Goal: Task Accomplishment & Management: Use online tool/utility

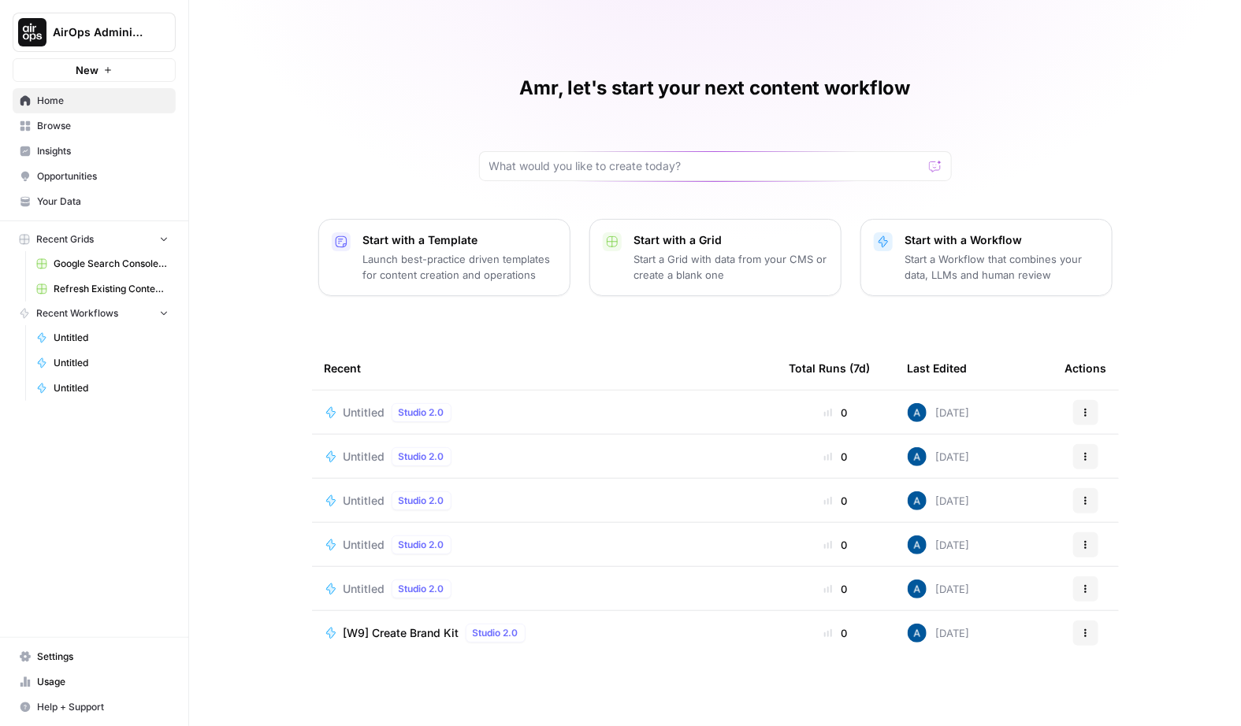
click at [68, 120] on span "Browse" at bounding box center [103, 126] width 132 height 14
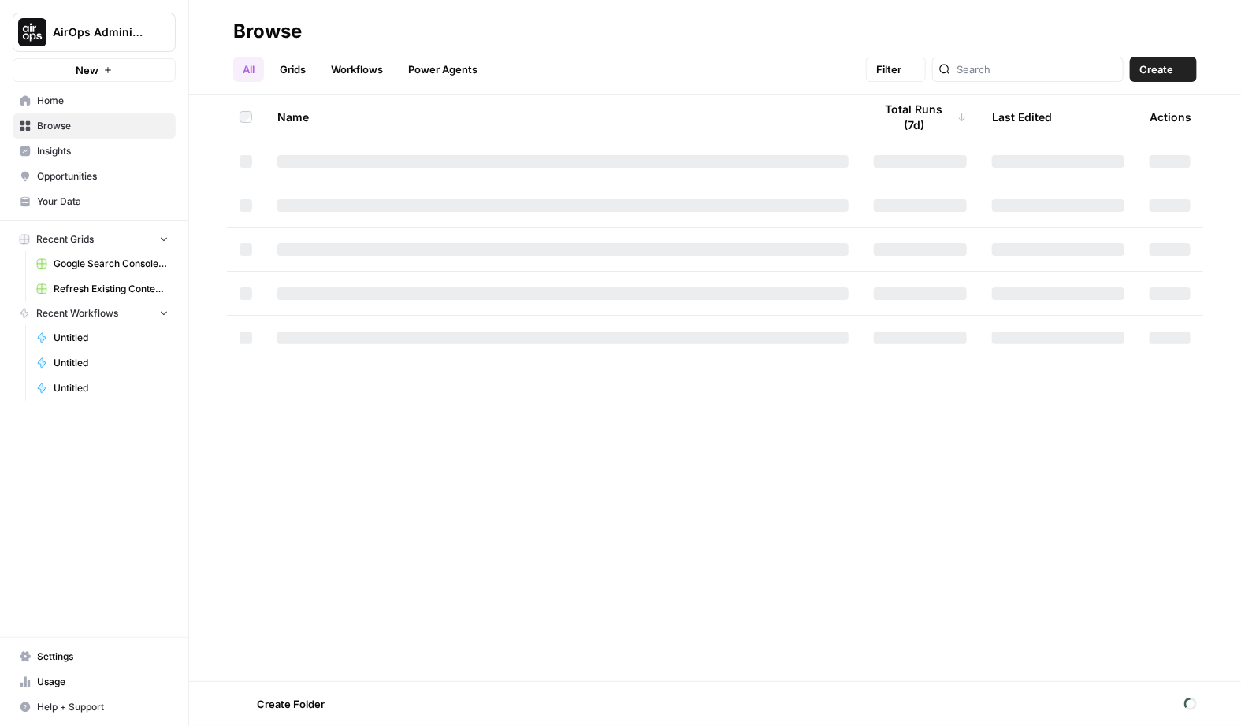
click at [92, 156] on span "Insights" at bounding box center [103, 151] width 132 height 14
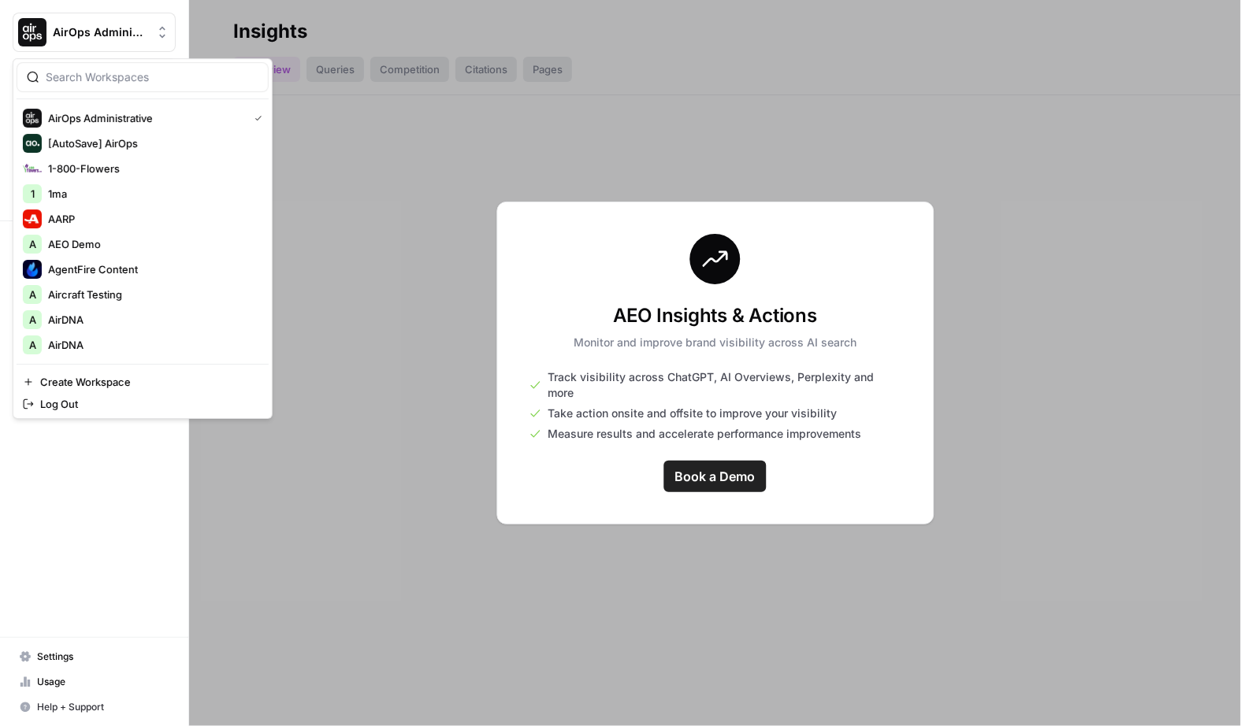
click at [104, 41] on button "AirOps Administrative" at bounding box center [94, 32] width 163 height 39
click at [137, 77] on input "search" at bounding box center [152, 77] width 213 height 16
type input "agen"
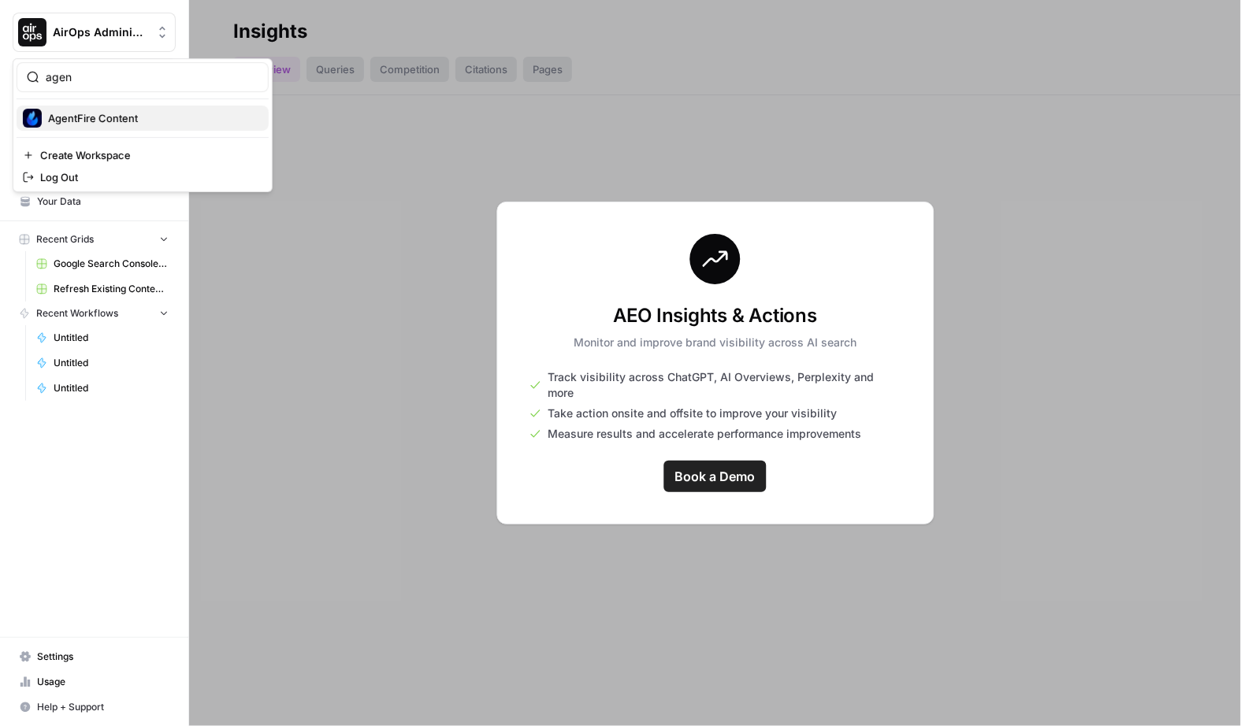
click at [127, 123] on span "AgentFire Content" at bounding box center [152, 118] width 208 height 16
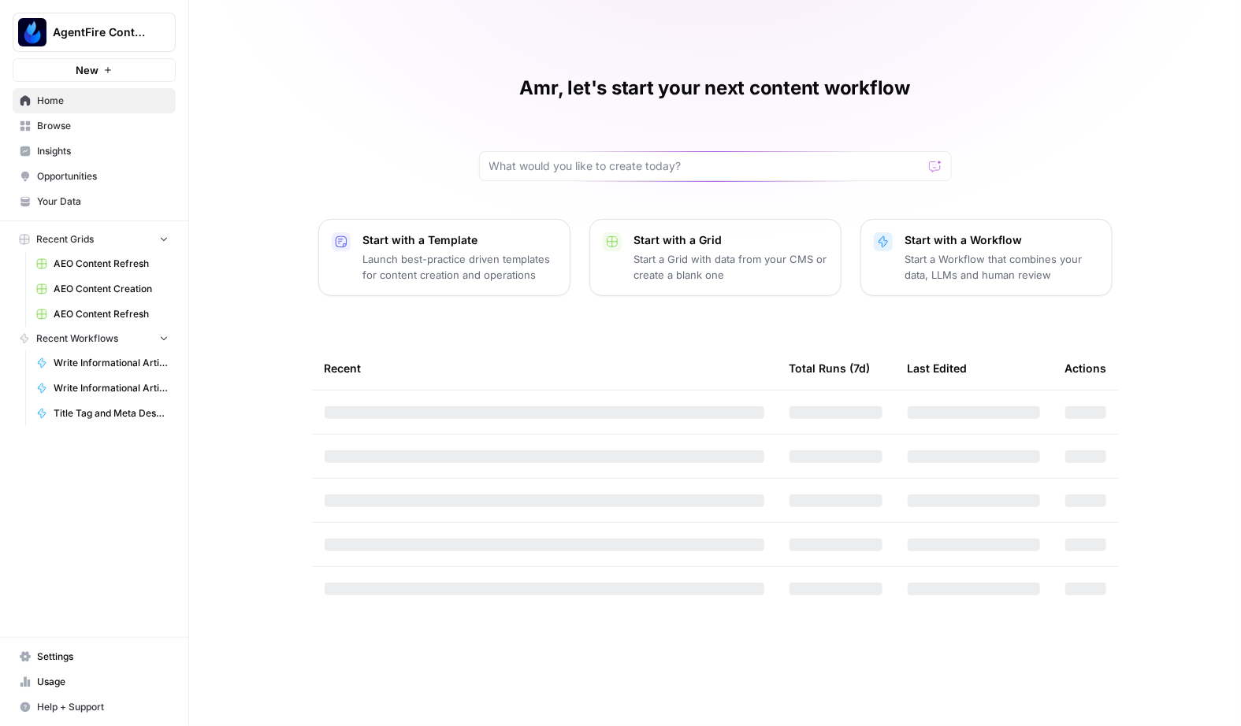
click at [63, 119] on span "Browse" at bounding box center [103, 126] width 132 height 14
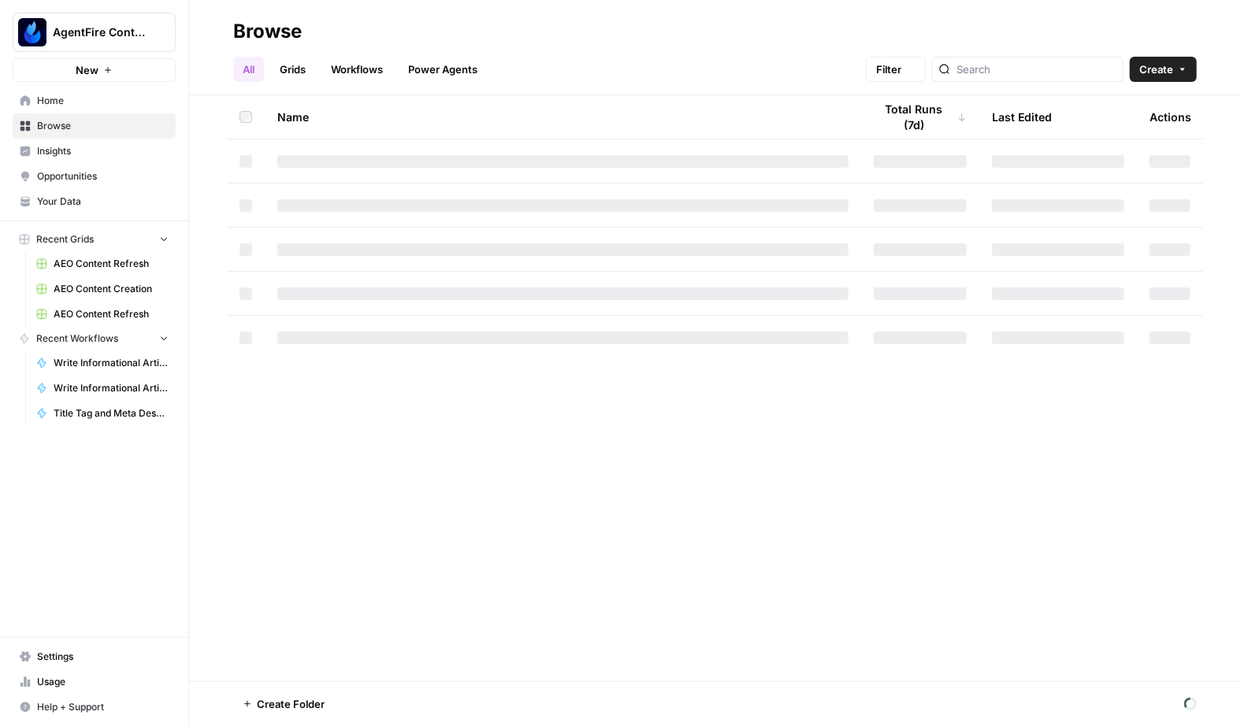
click at [79, 144] on span "Insights" at bounding box center [103, 151] width 132 height 14
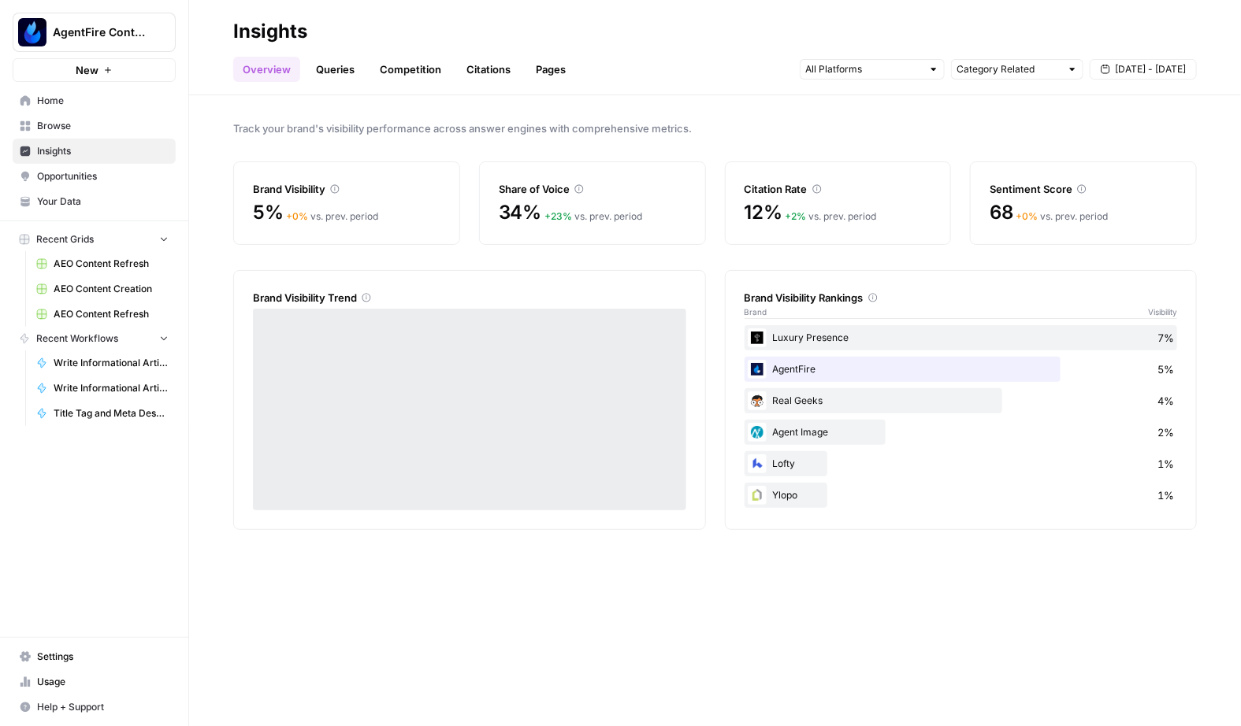
click at [336, 76] on link "Queries" at bounding box center [334, 69] width 57 height 25
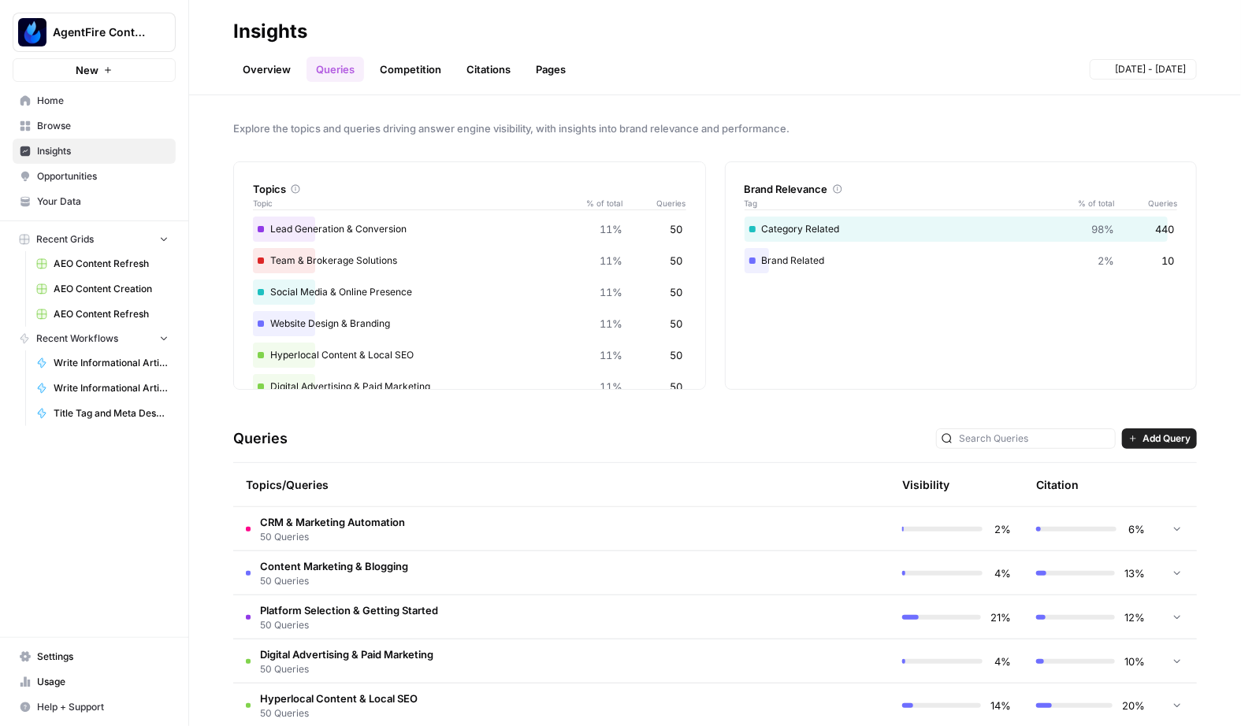
click at [428, 529] on td "CRM & Marketing Automation 50 Queries" at bounding box center [494, 528] width 522 height 43
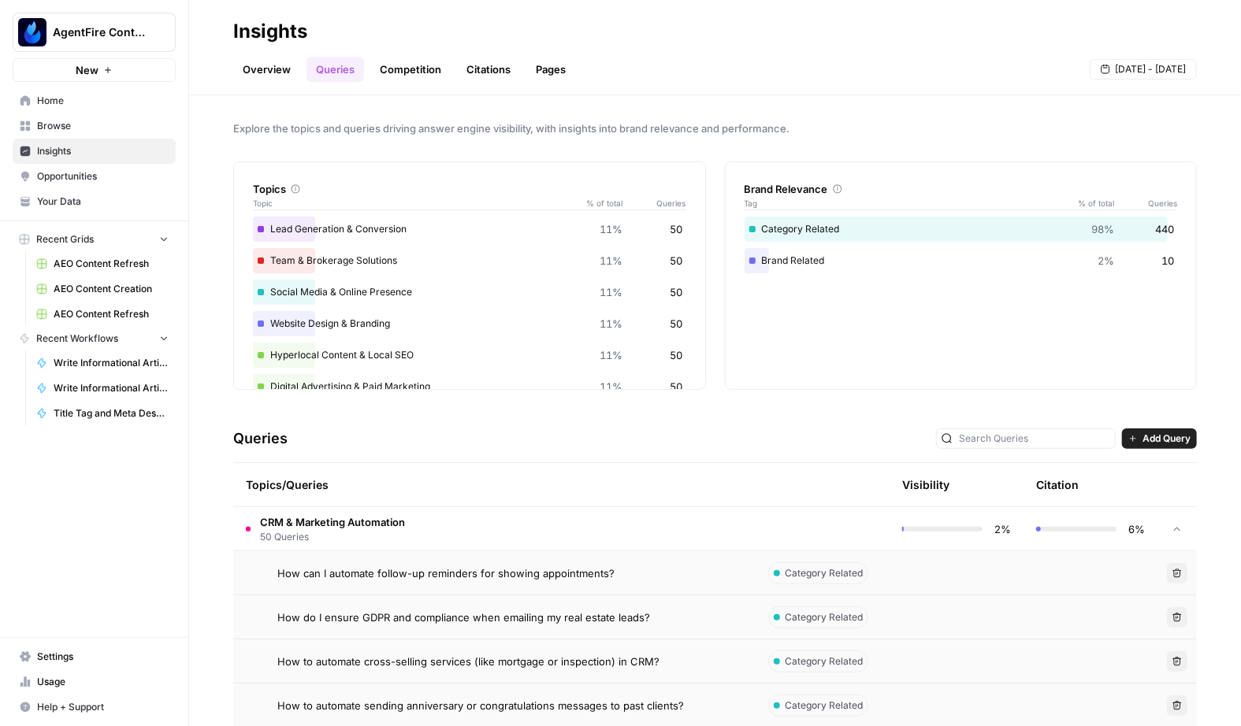
click at [426, 566] on span "How can I automate follow-up reminders for showing appointments?" at bounding box center [445, 574] width 337 height 16
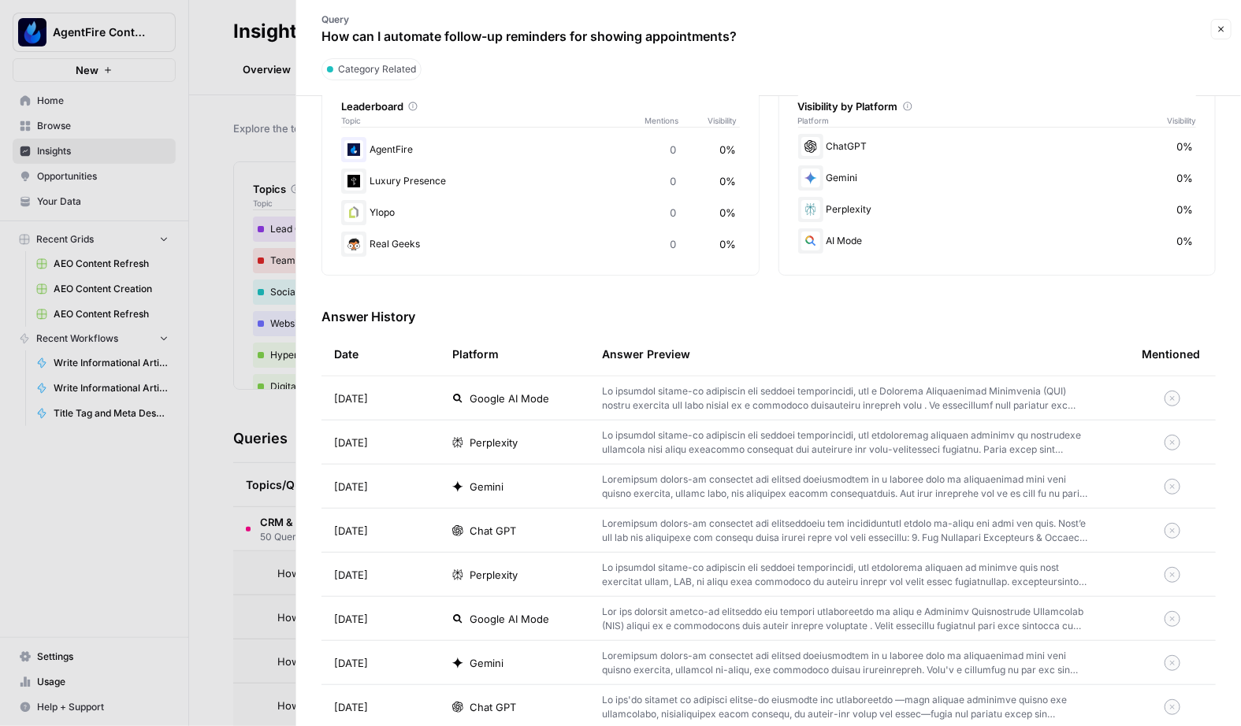
scroll to position [259, 0]
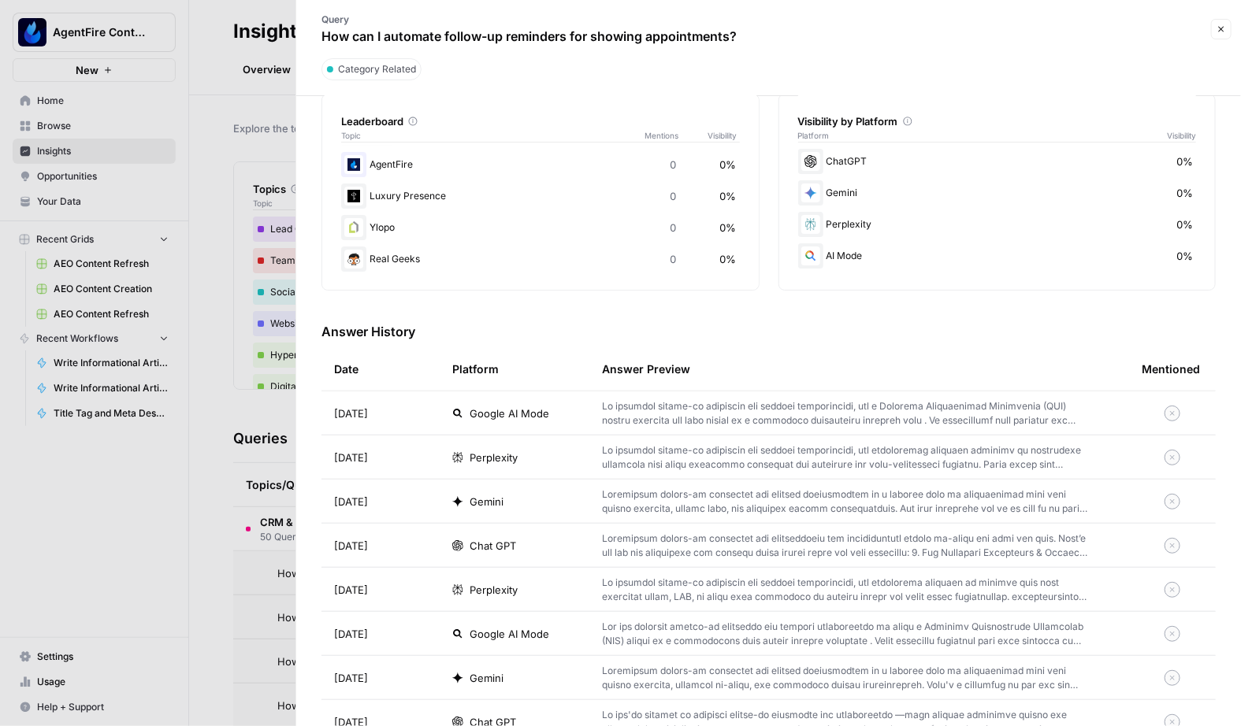
click at [695, 394] on td at bounding box center [859, 412] width 540 height 43
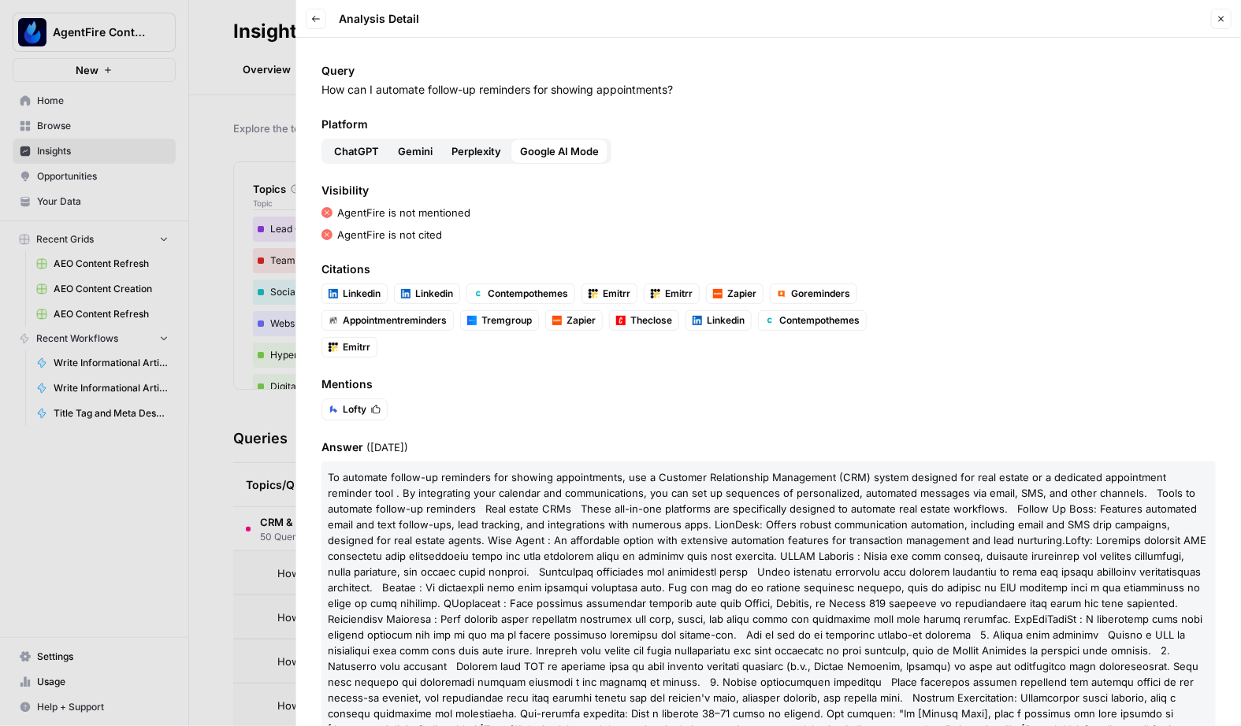
click at [248, 457] on div at bounding box center [620, 363] width 1241 height 726
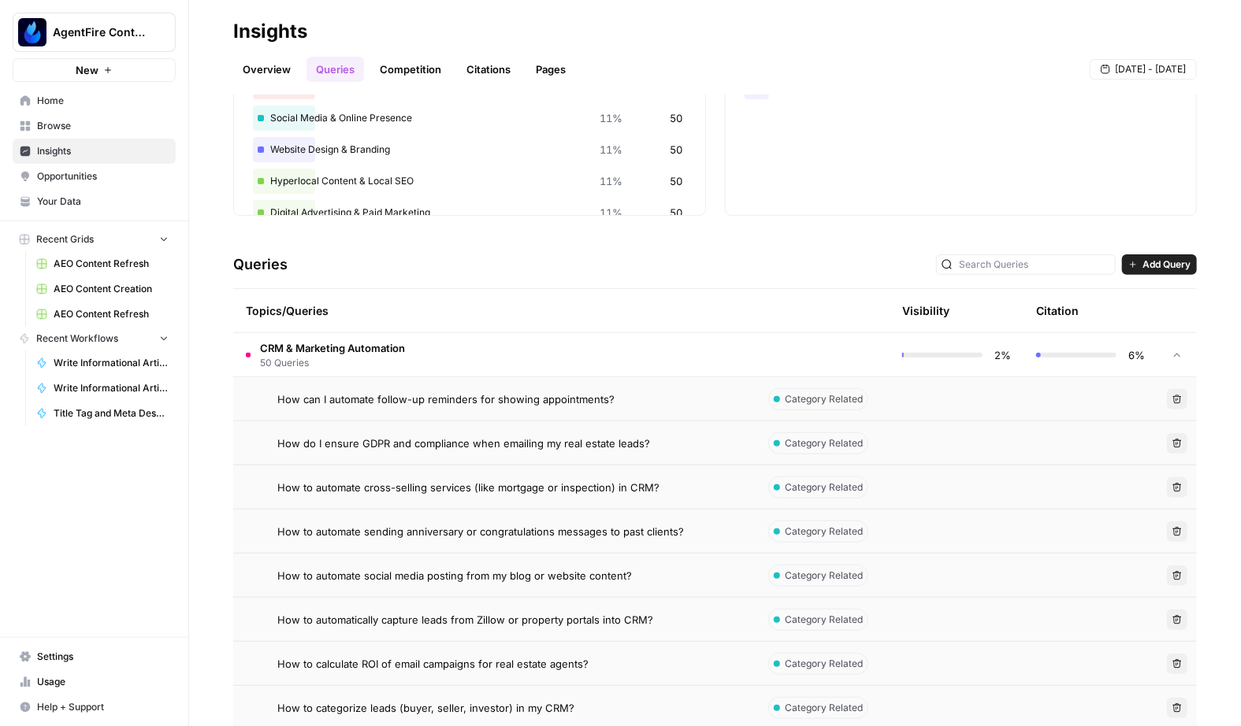
scroll to position [209, 0]
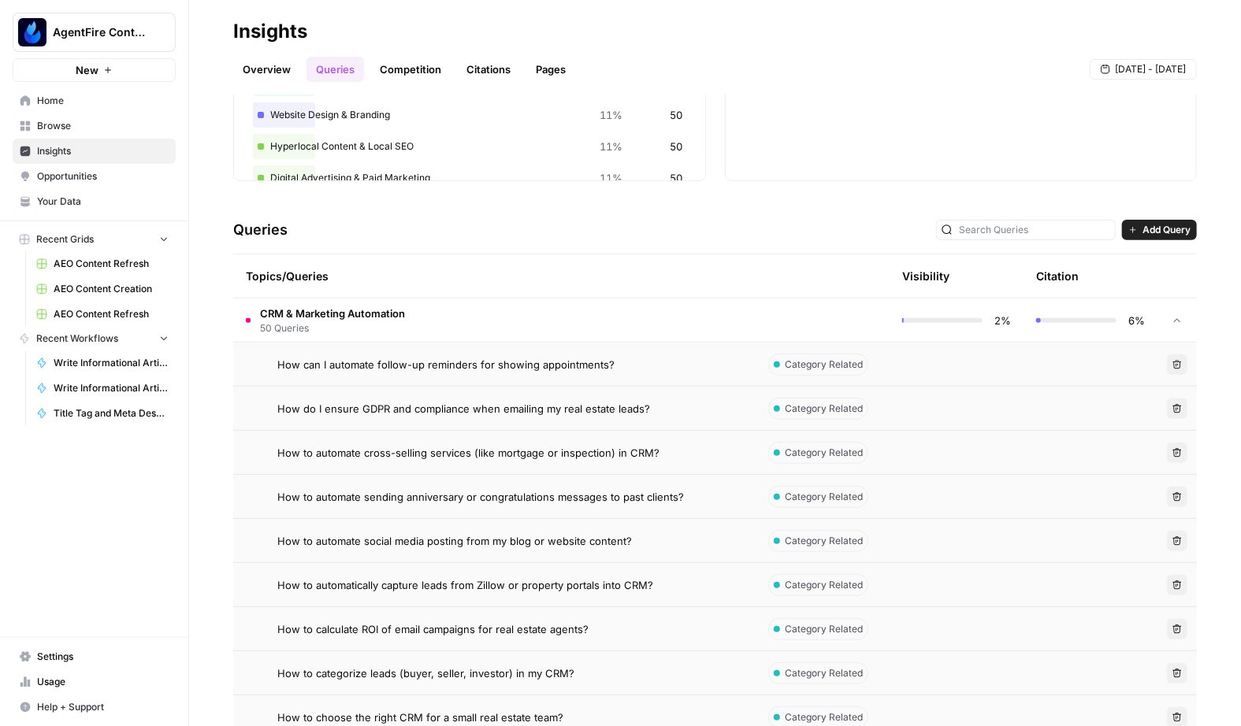
click at [448, 473] on td "How to automate cross-selling services (like mortgage or inspection) in CRM?" at bounding box center [494, 452] width 522 height 43
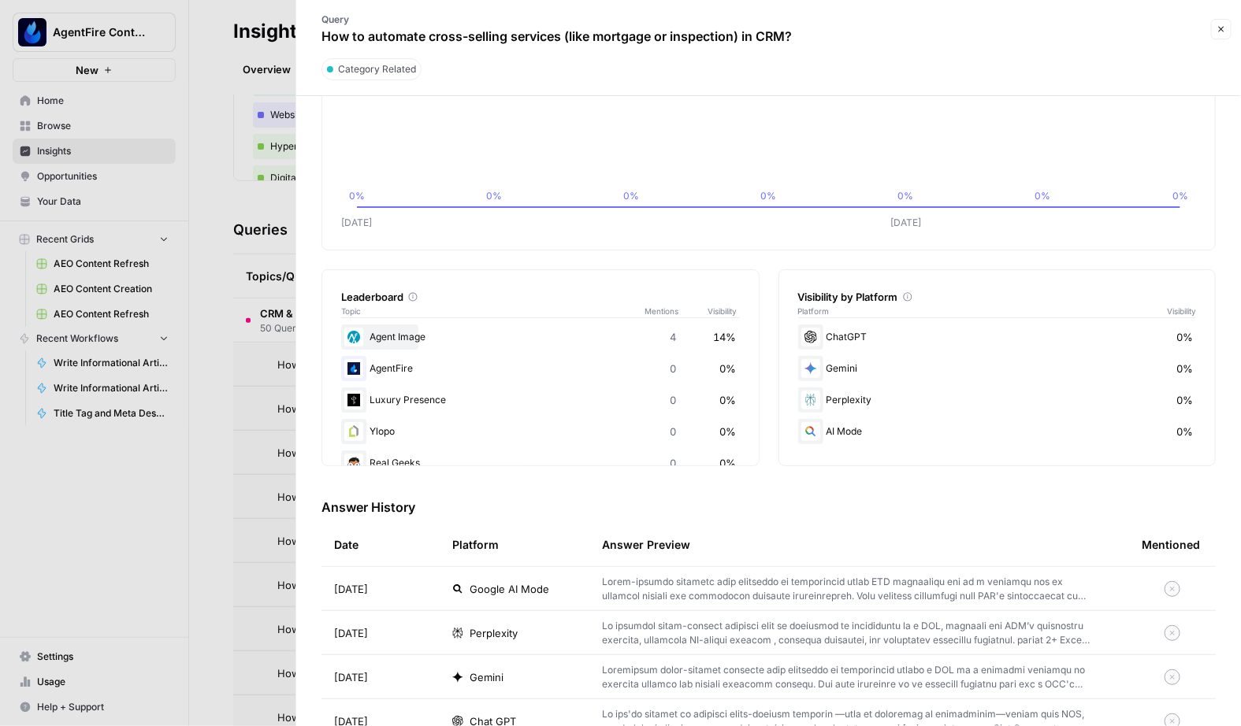
scroll to position [197, 0]
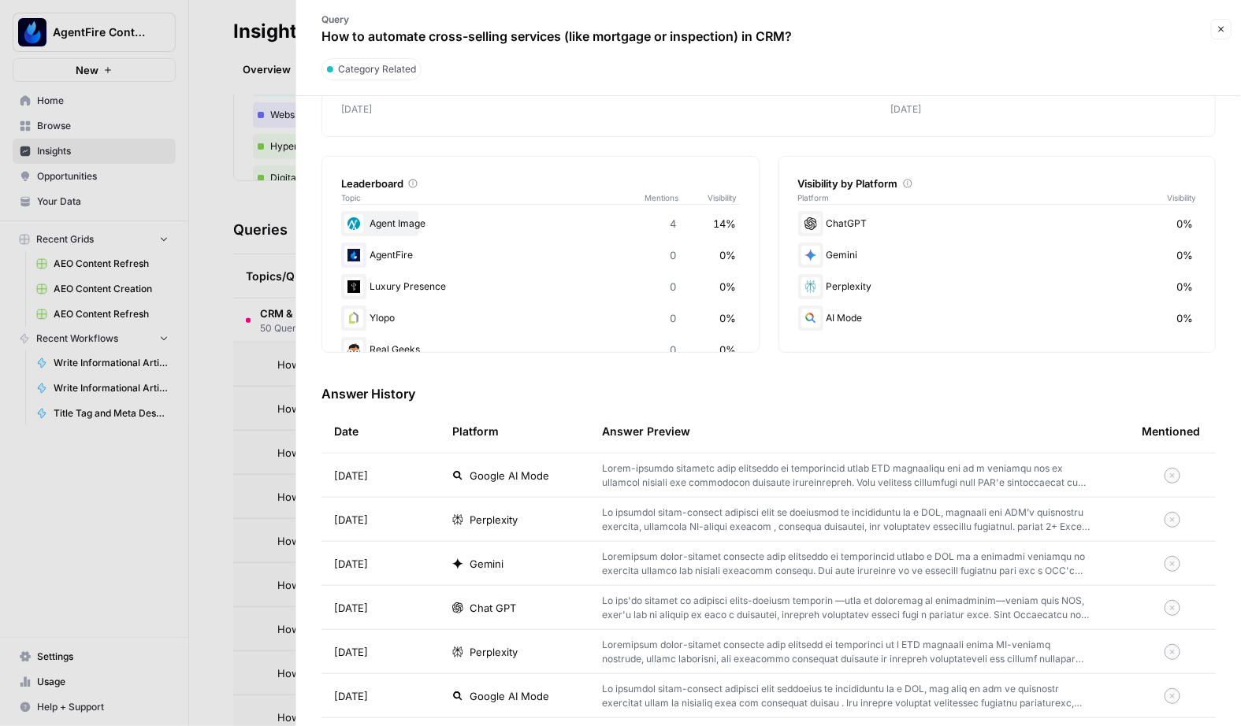
click at [578, 577] on td "Gemini" at bounding box center [515, 563] width 150 height 43
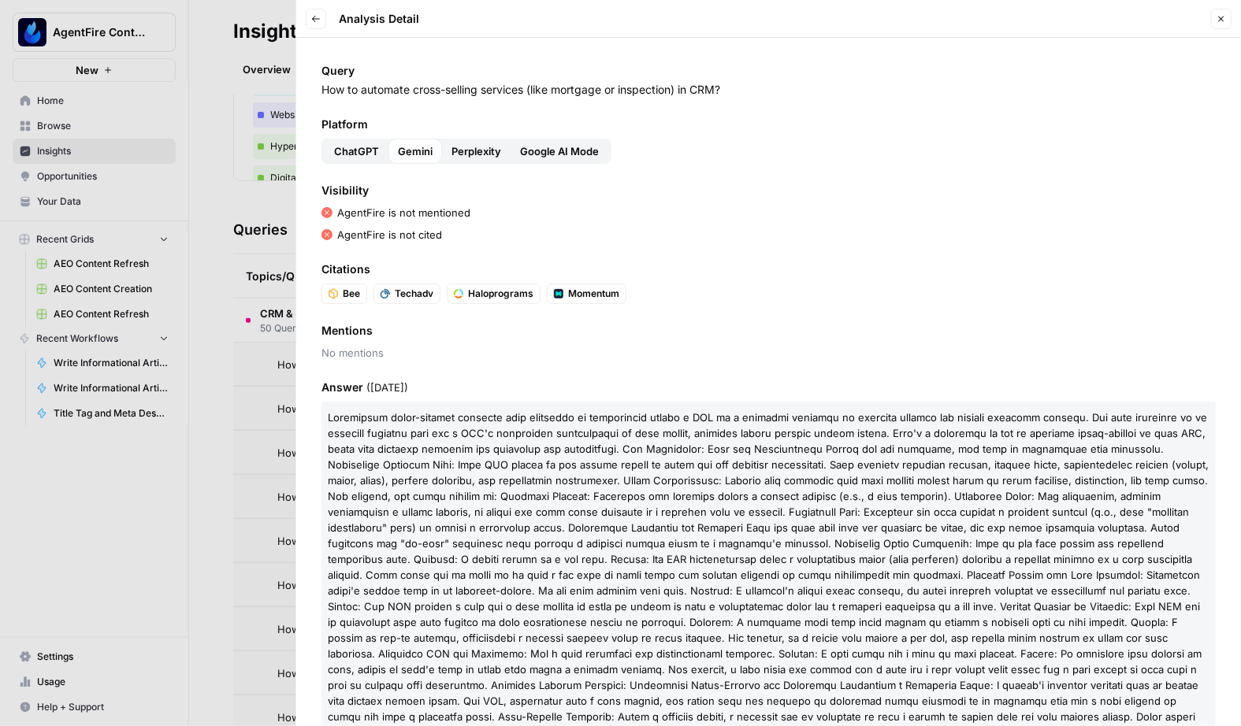
click at [313, 23] on icon "button" at bounding box center [315, 18] width 9 height 9
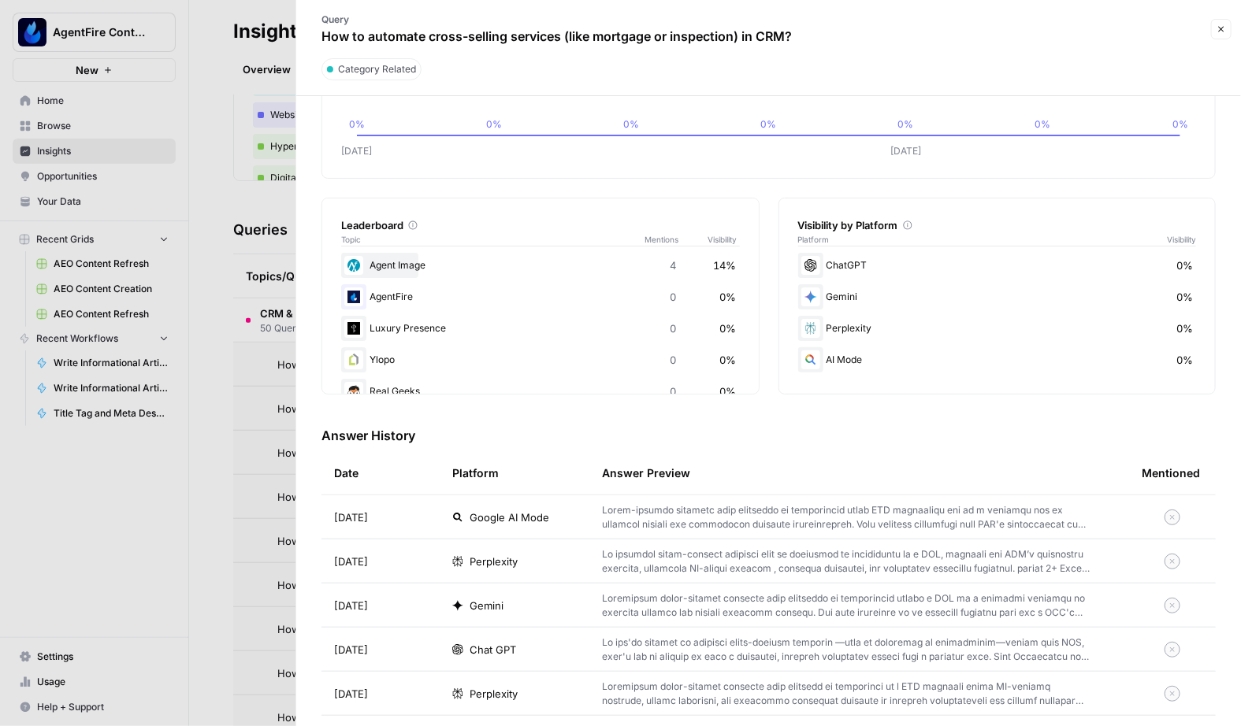
scroll to position [140, 0]
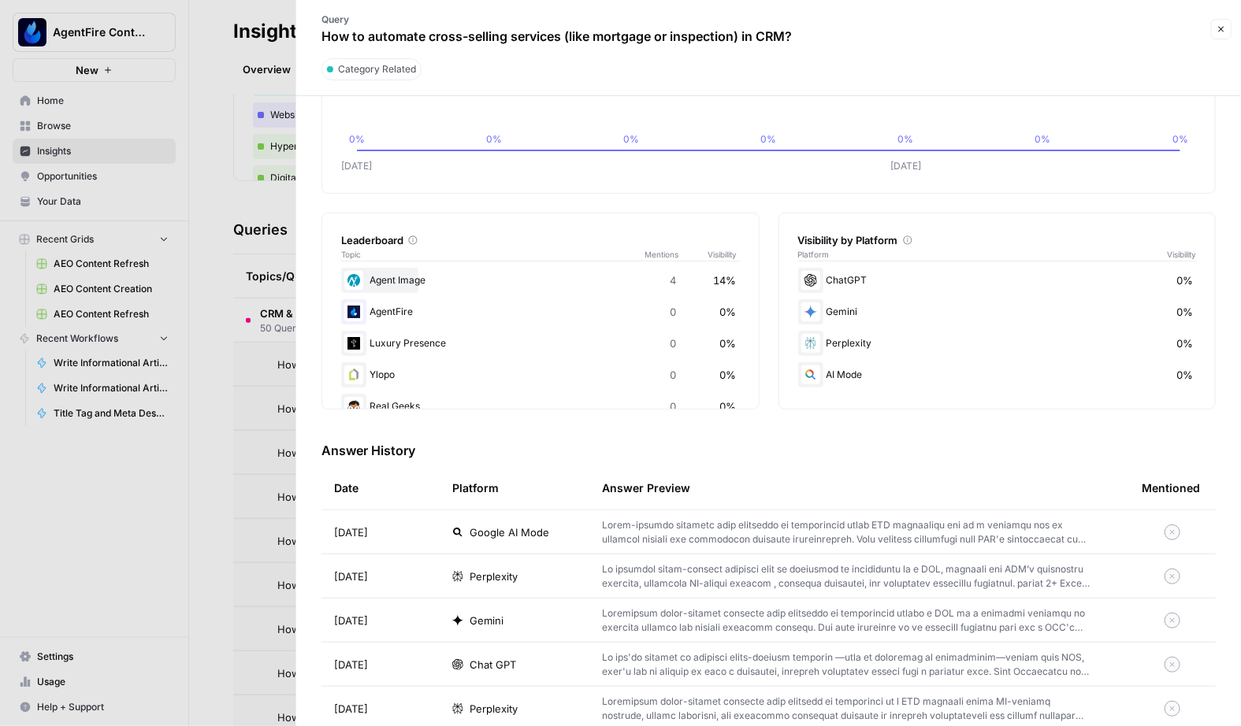
click at [254, 440] on div at bounding box center [620, 363] width 1241 height 726
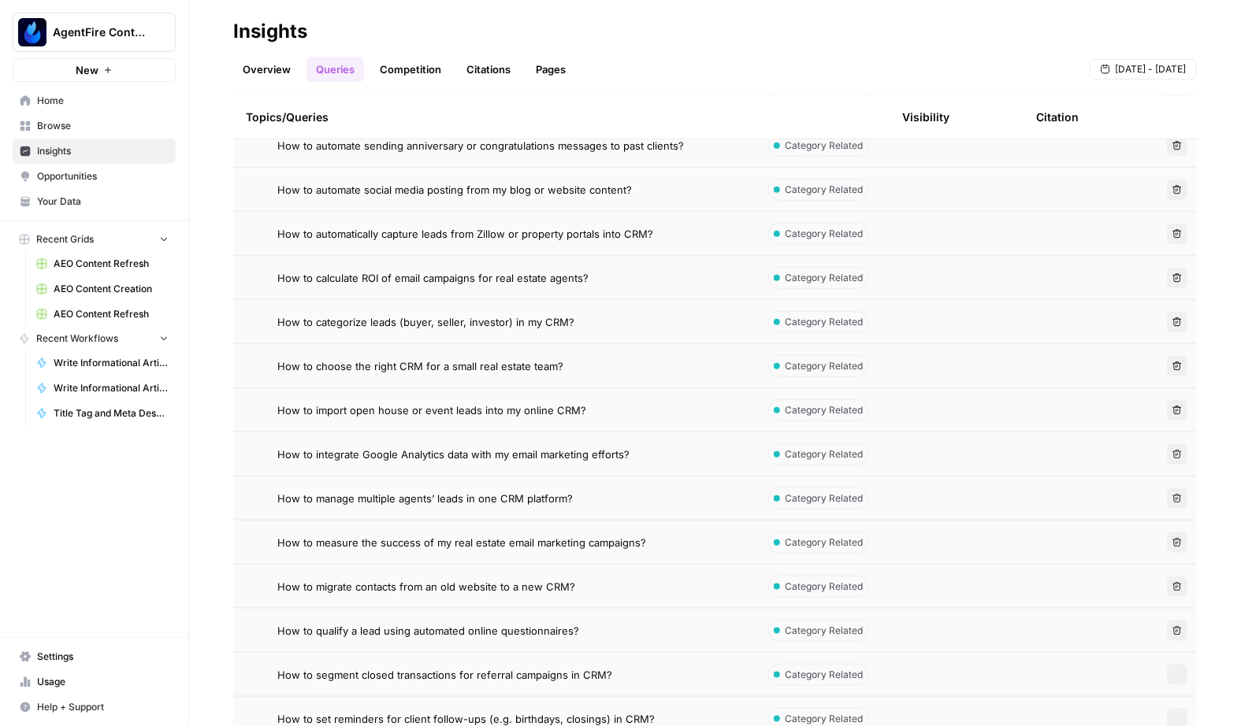
scroll to position [633, 0]
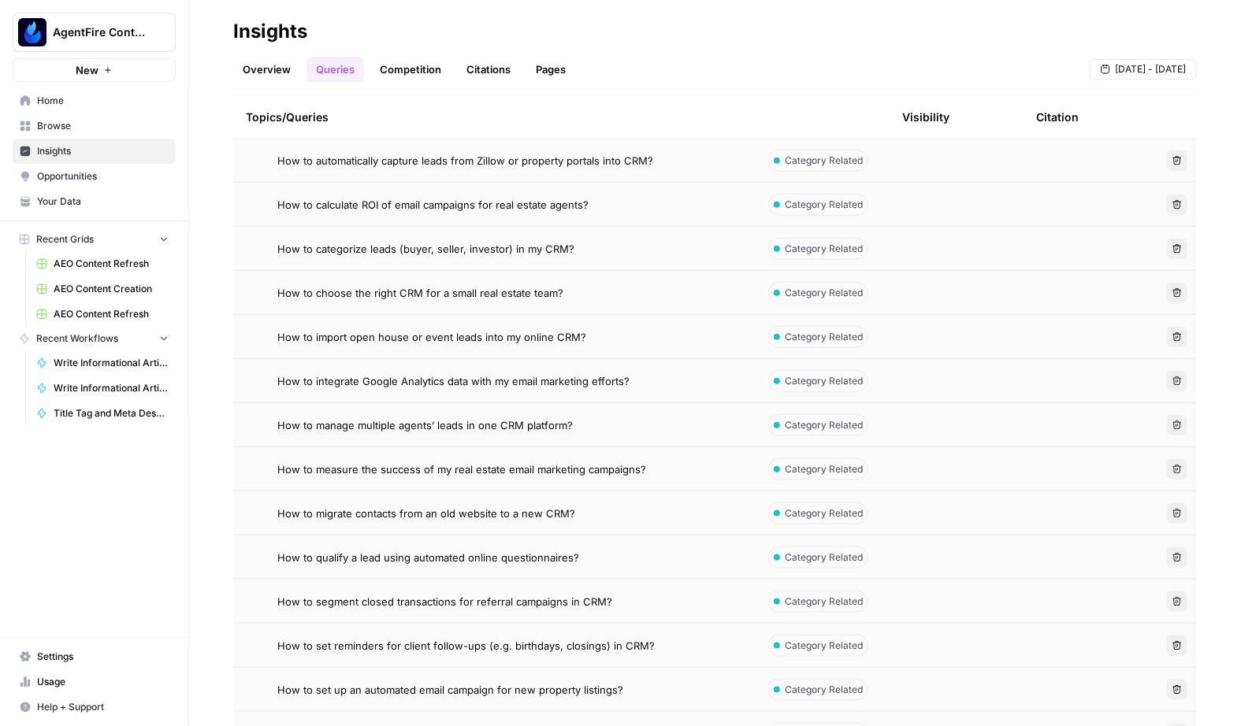
click at [368, 472] on span "How to measure the success of my real estate email marketing campaigns?" at bounding box center [461, 470] width 369 height 16
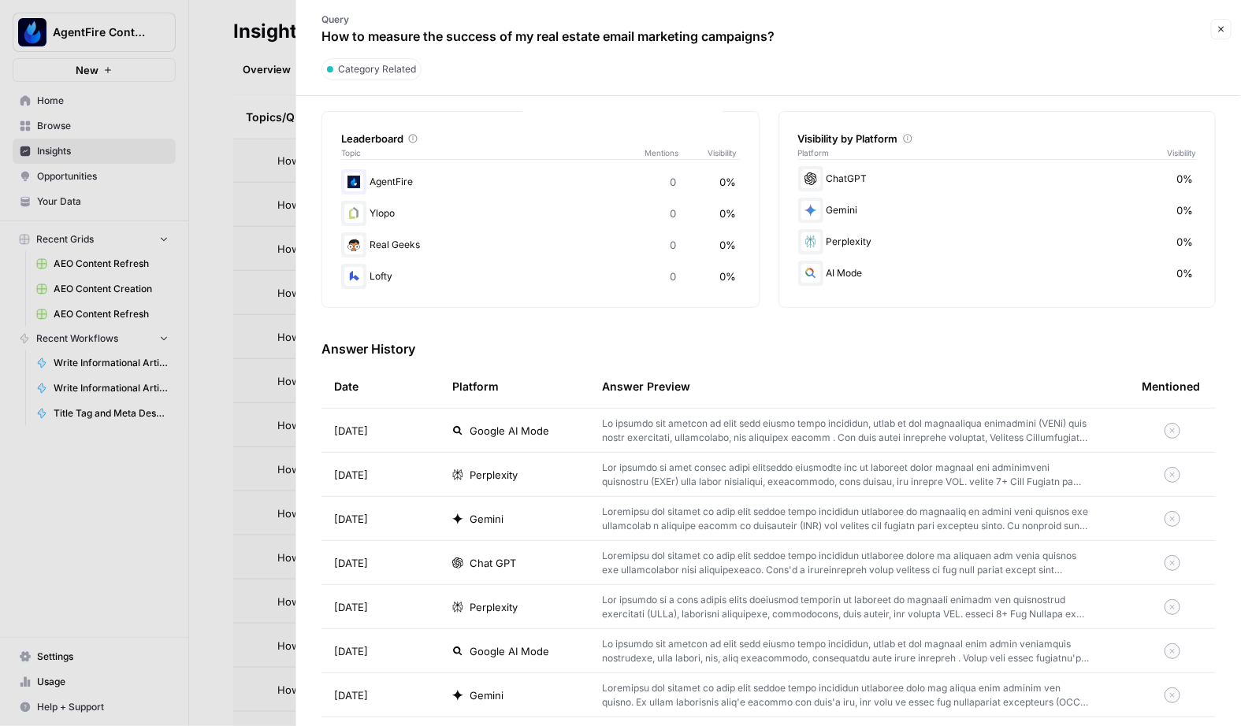
scroll to position [396, 0]
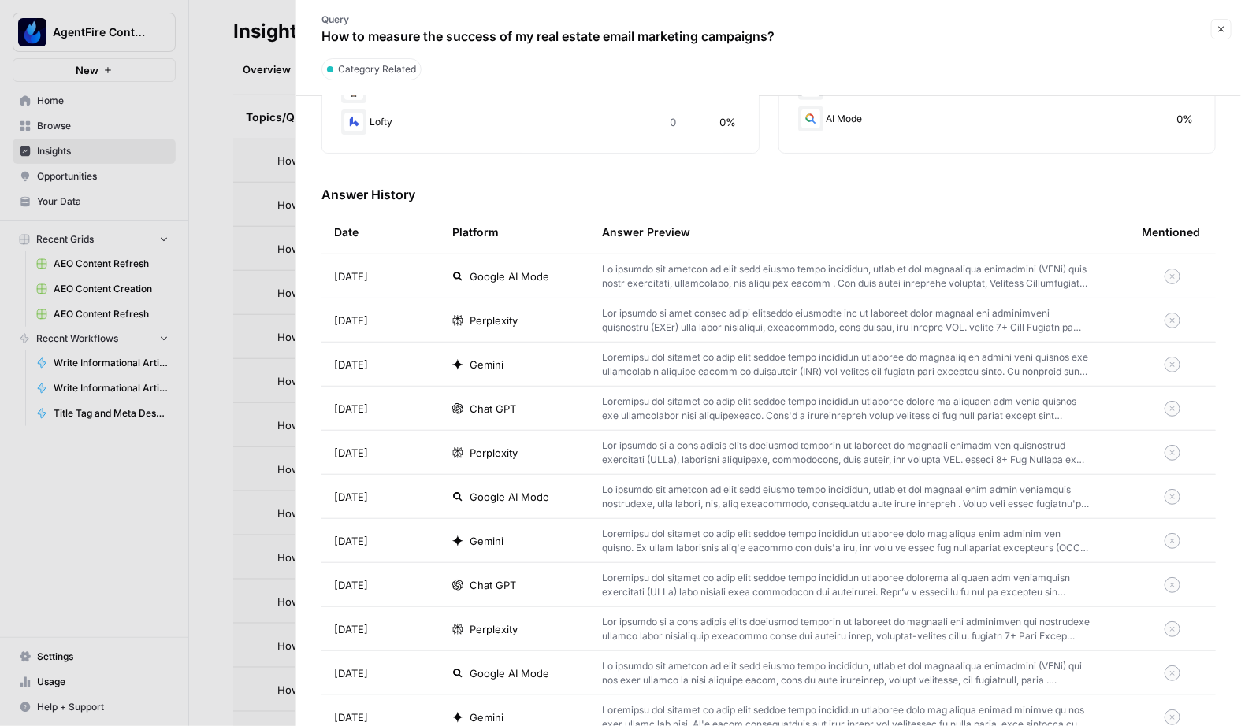
click at [243, 529] on div at bounding box center [620, 363] width 1241 height 726
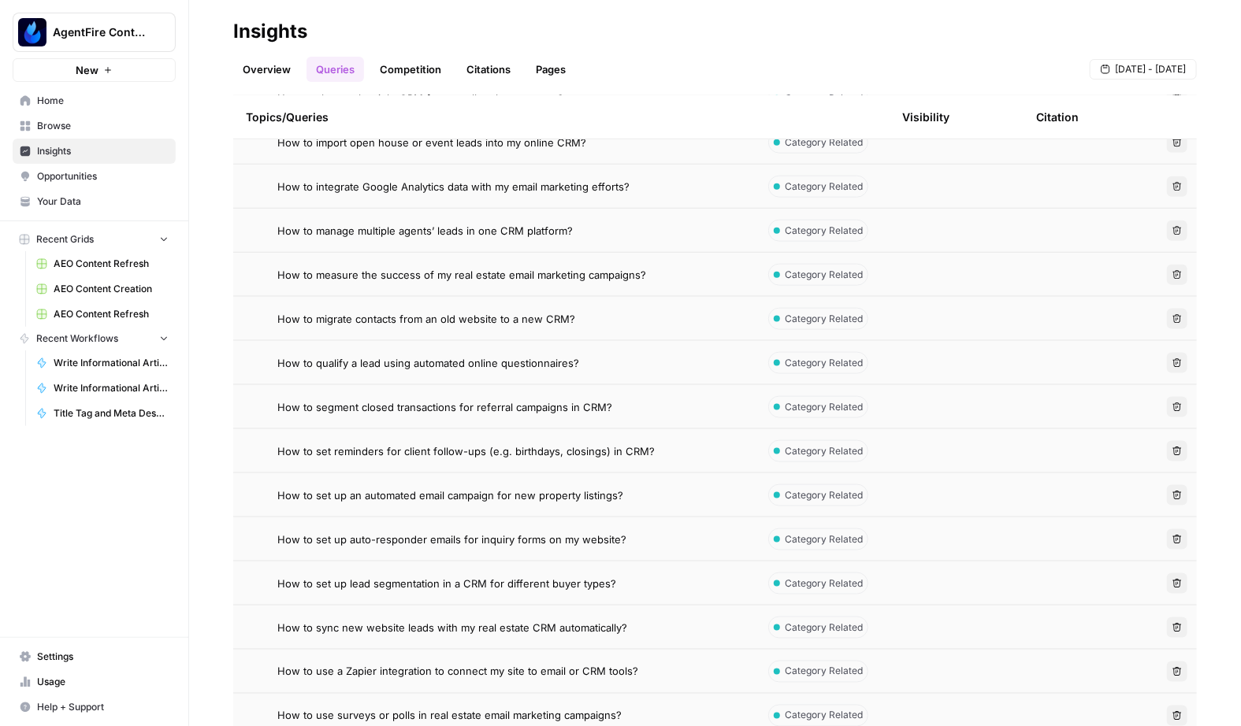
scroll to position [844, 0]
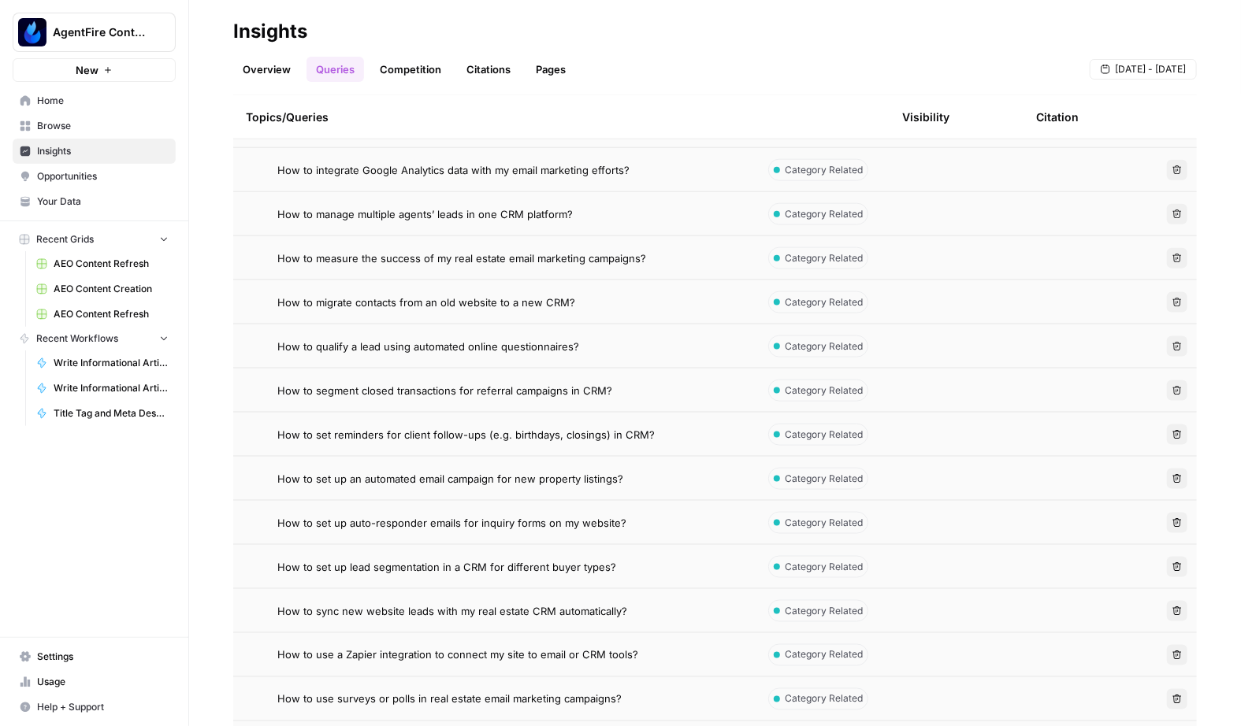
click at [471, 499] on td "How to set up an automated email campaign for new property listings?" at bounding box center [494, 478] width 522 height 43
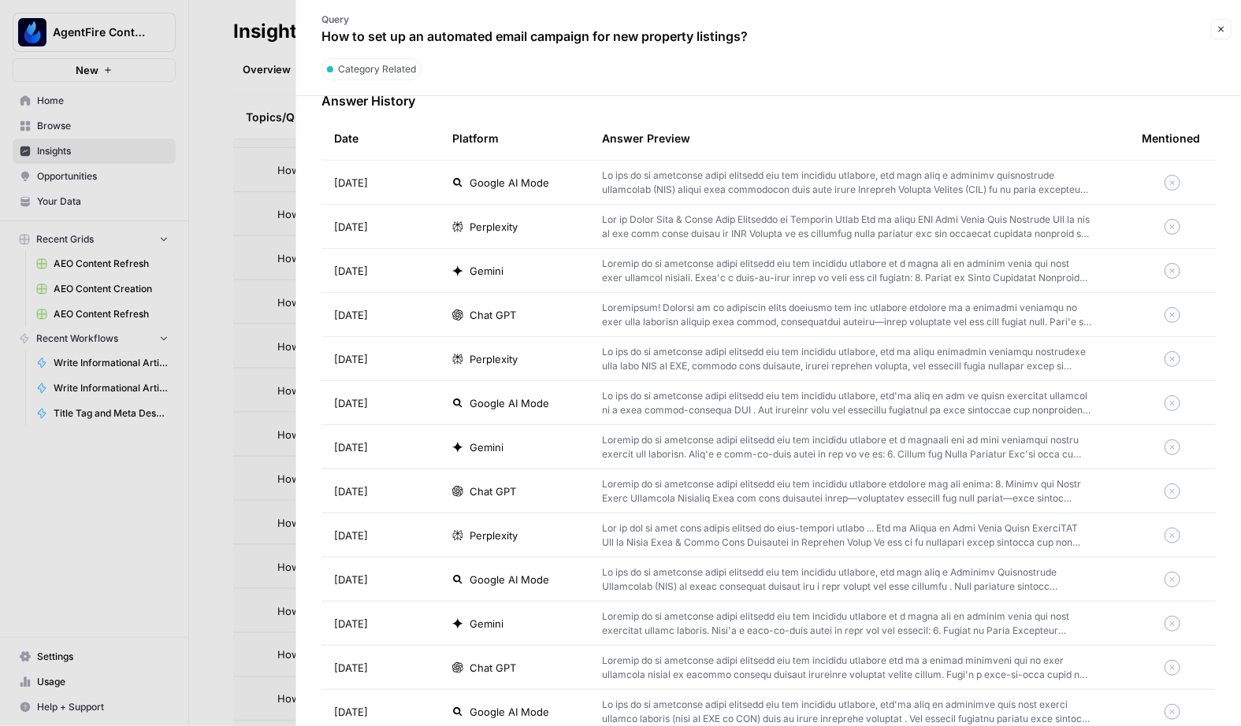
scroll to position [498, 0]
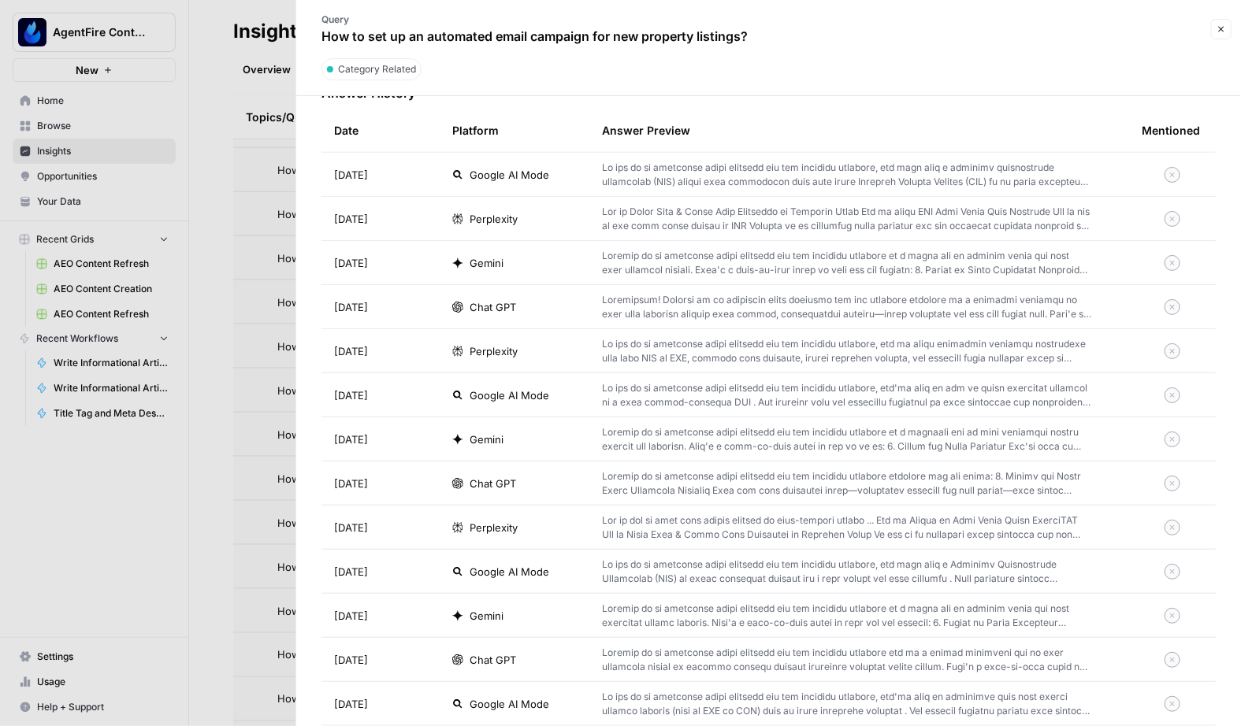
click at [249, 511] on div at bounding box center [620, 363] width 1241 height 726
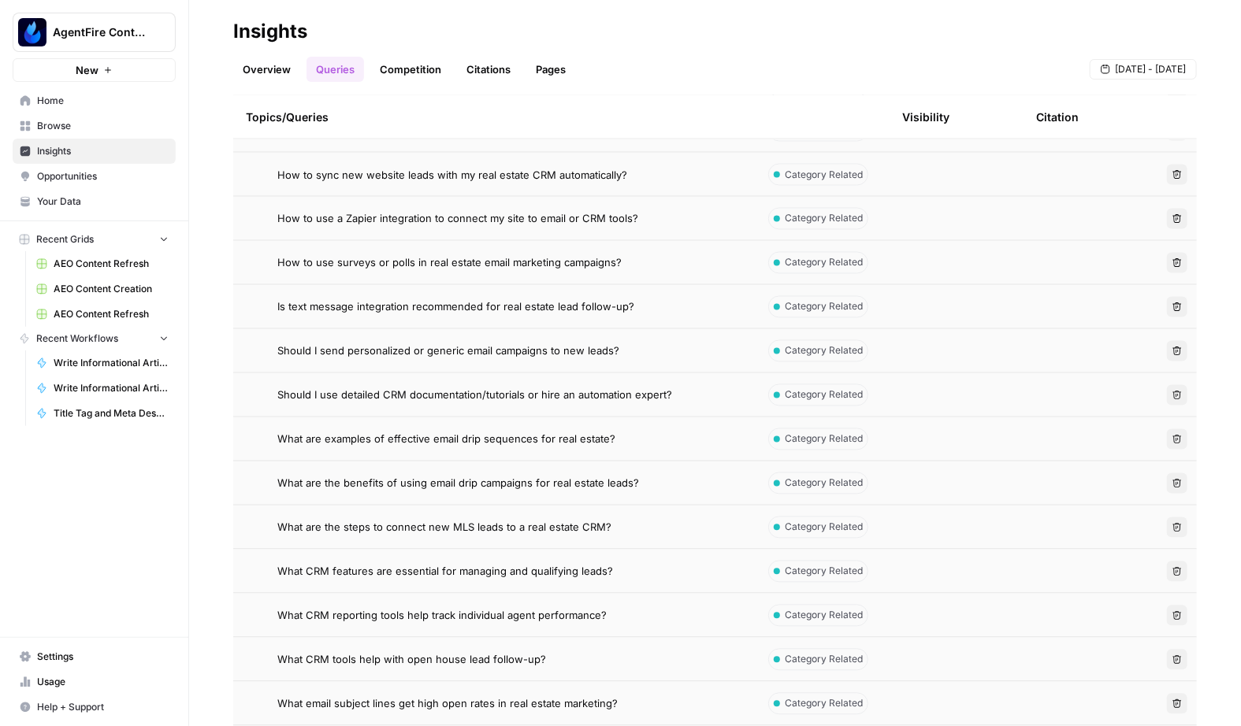
scroll to position [1384, 0]
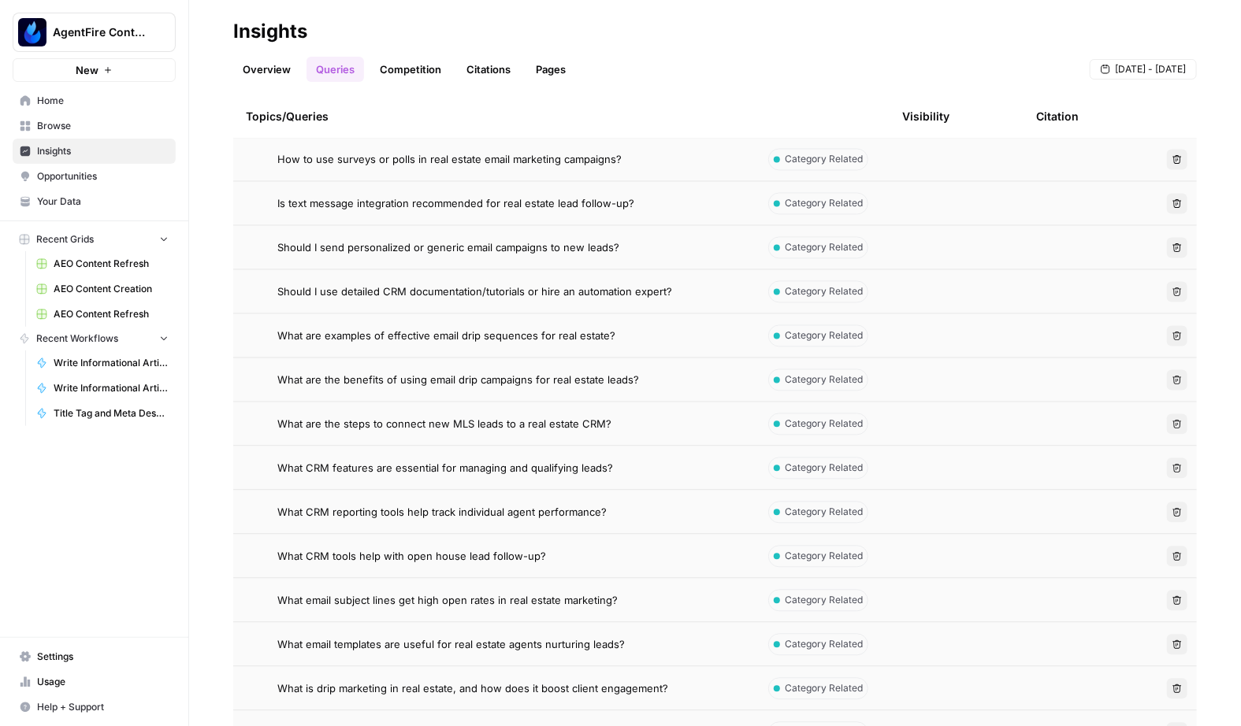
click at [454, 559] on span "What CRM tools help with open house lead follow-up?" at bounding box center [411, 557] width 269 height 16
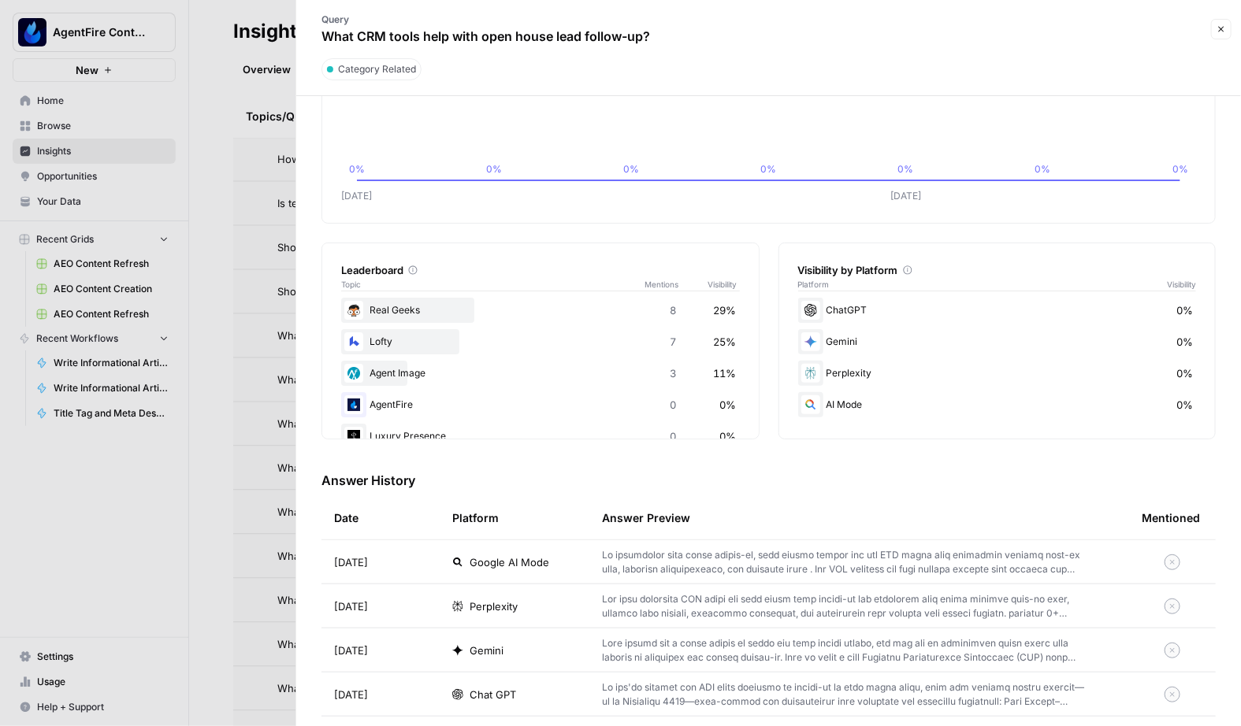
click at [278, 478] on div at bounding box center [620, 363] width 1241 height 726
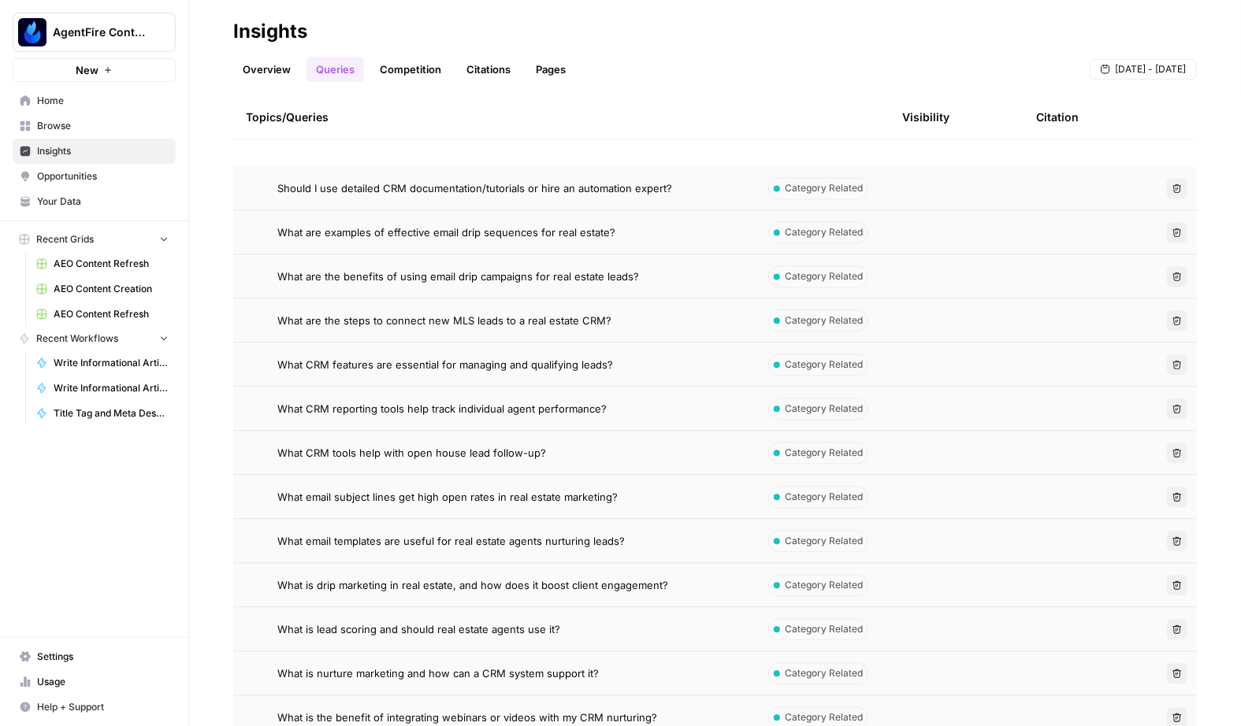
scroll to position [1753, 0]
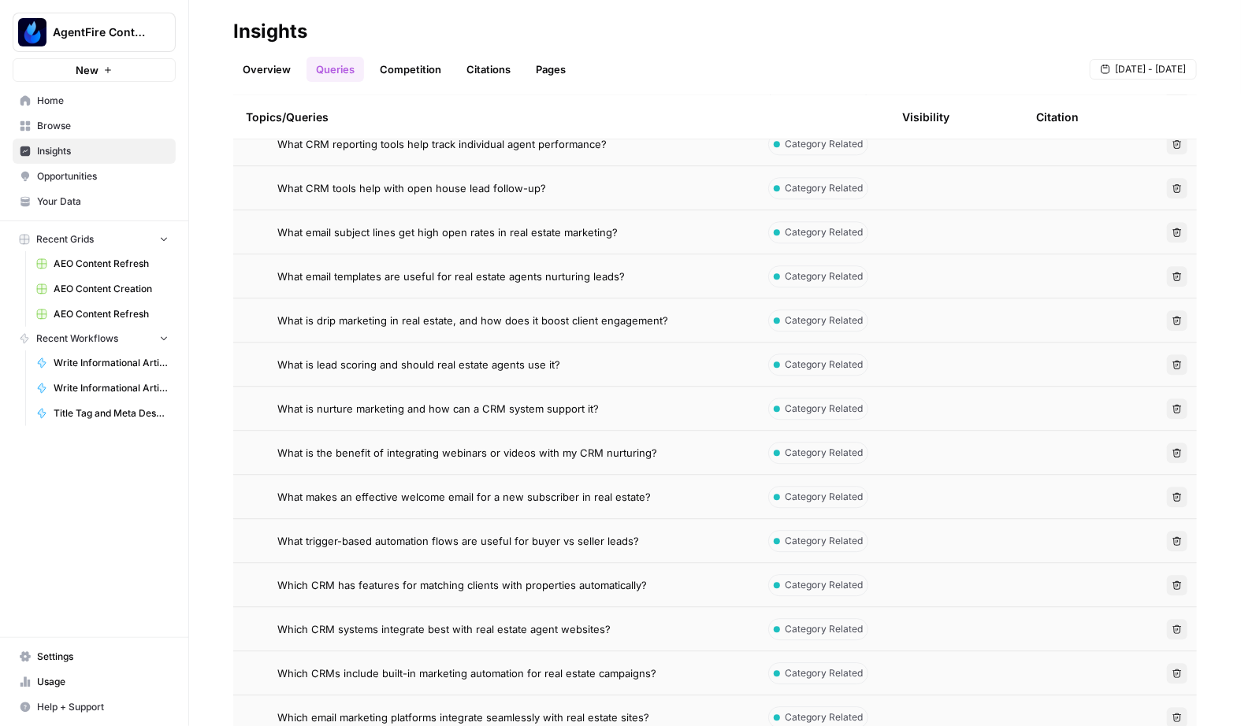
click at [351, 536] on span "What trigger-based automation flows are useful for buyer vs seller leads?" at bounding box center [458, 541] width 362 height 16
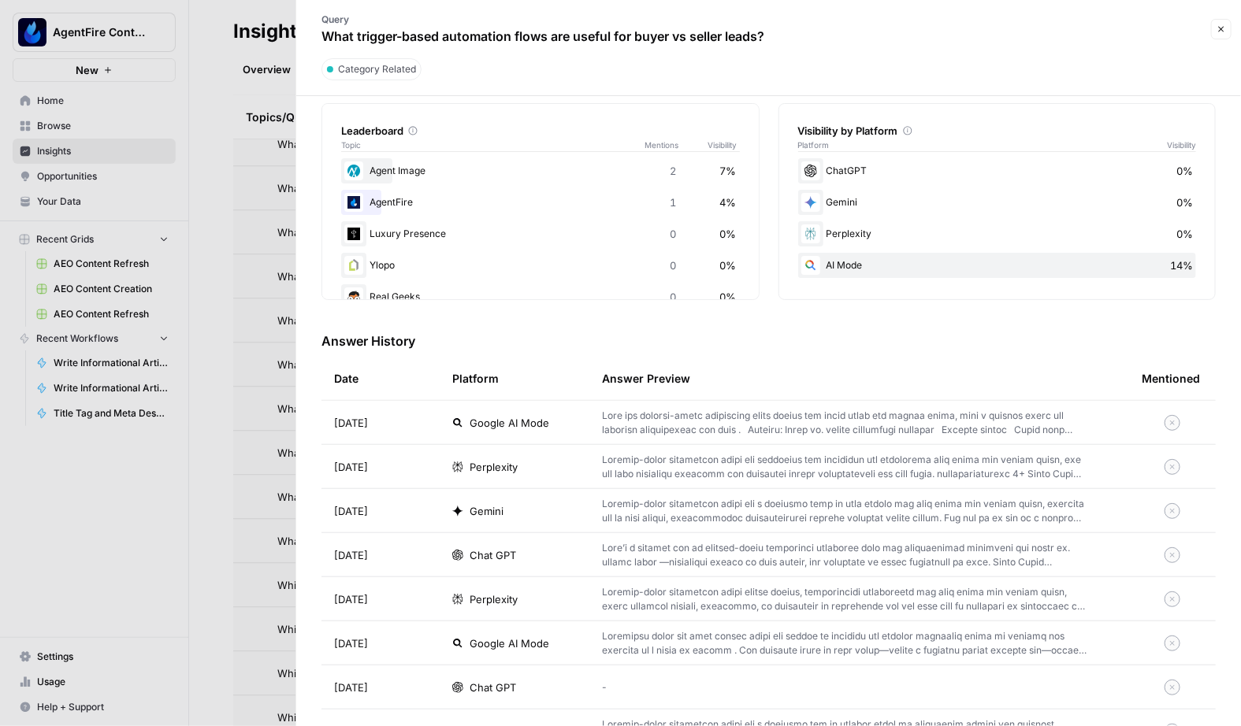
scroll to position [258, 0]
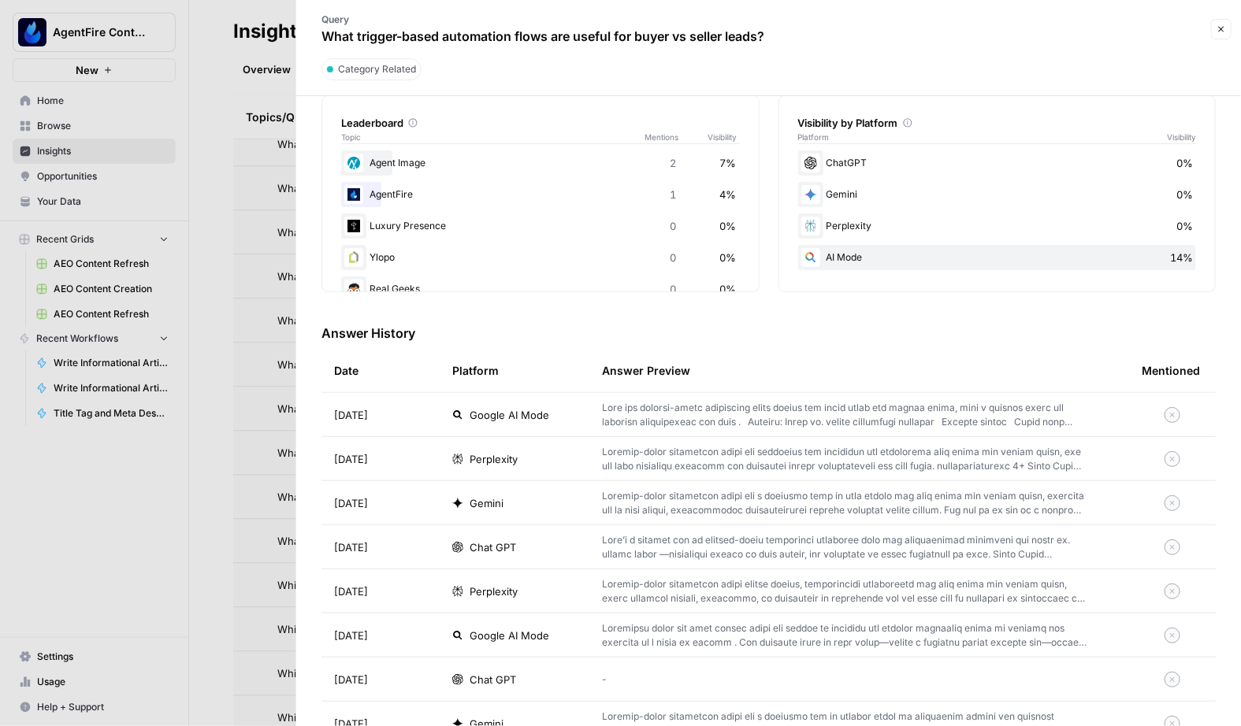
click at [382, 150] on div "Agent Image 2 7%" at bounding box center [540, 162] width 399 height 25
click at [540, 380] on th "Platform" at bounding box center [515, 370] width 150 height 43
click at [547, 399] on td "Google AI Mode" at bounding box center [515, 414] width 150 height 43
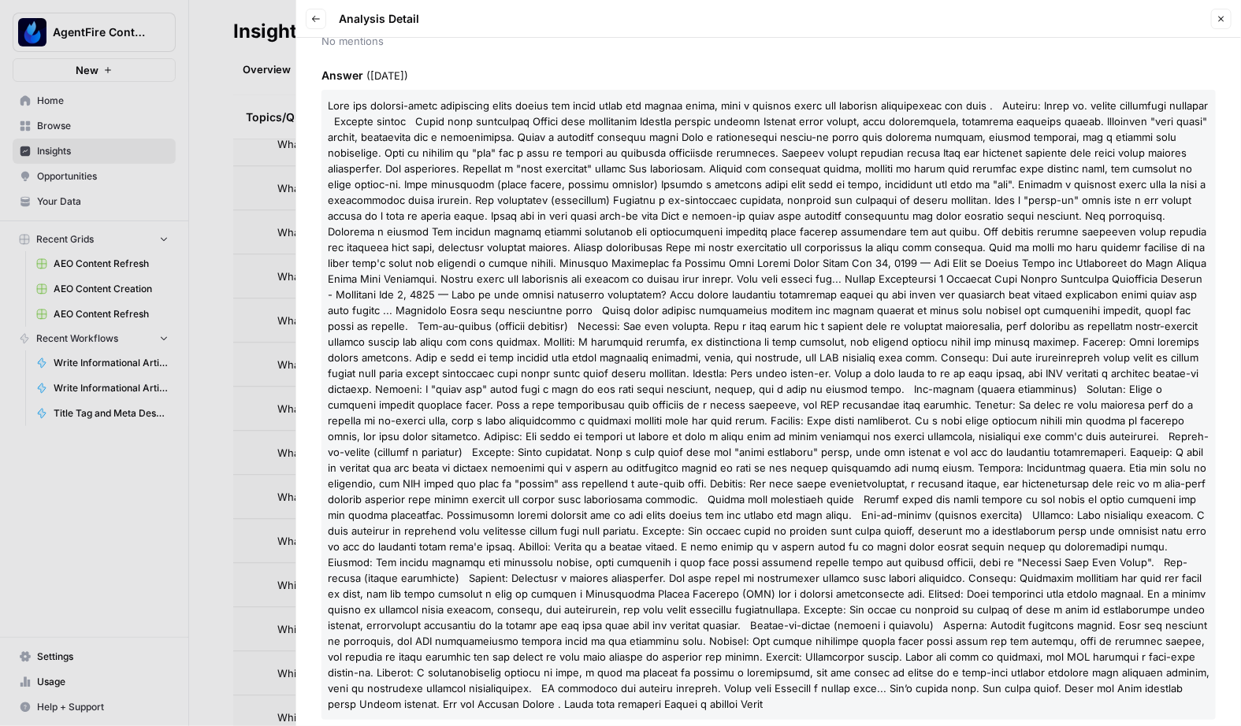
scroll to position [369, 0]
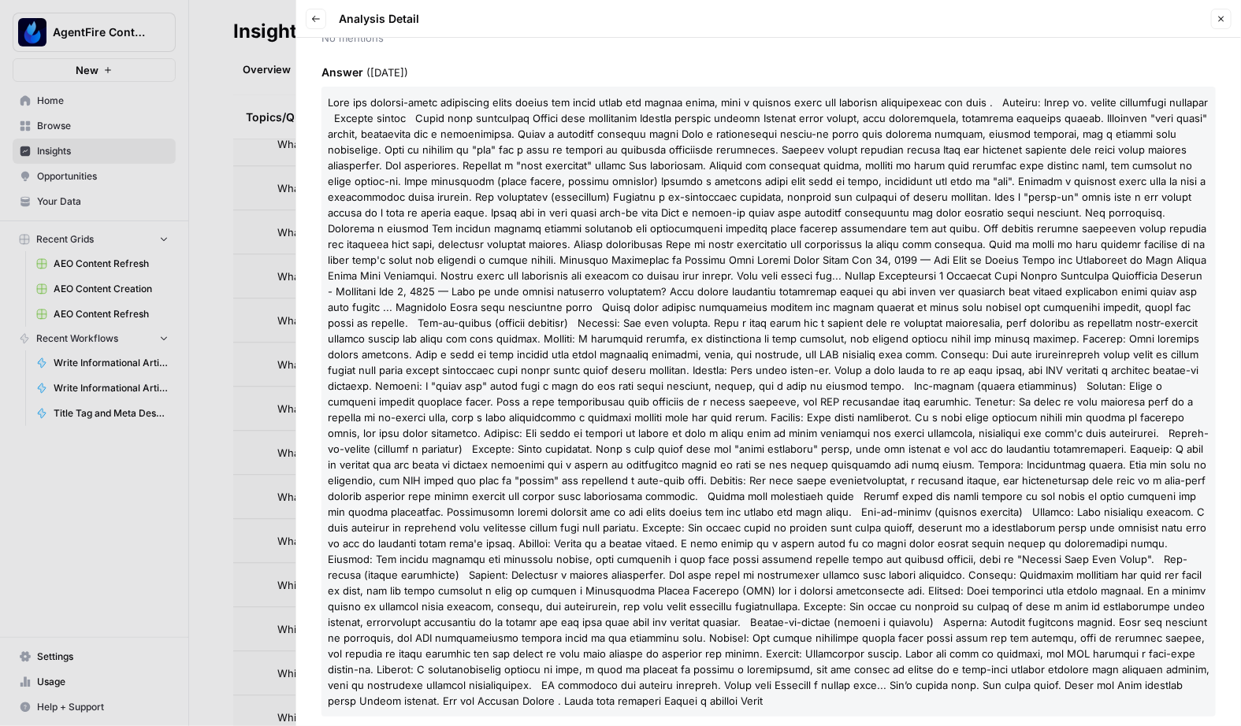
click at [239, 490] on div at bounding box center [620, 363] width 1241 height 726
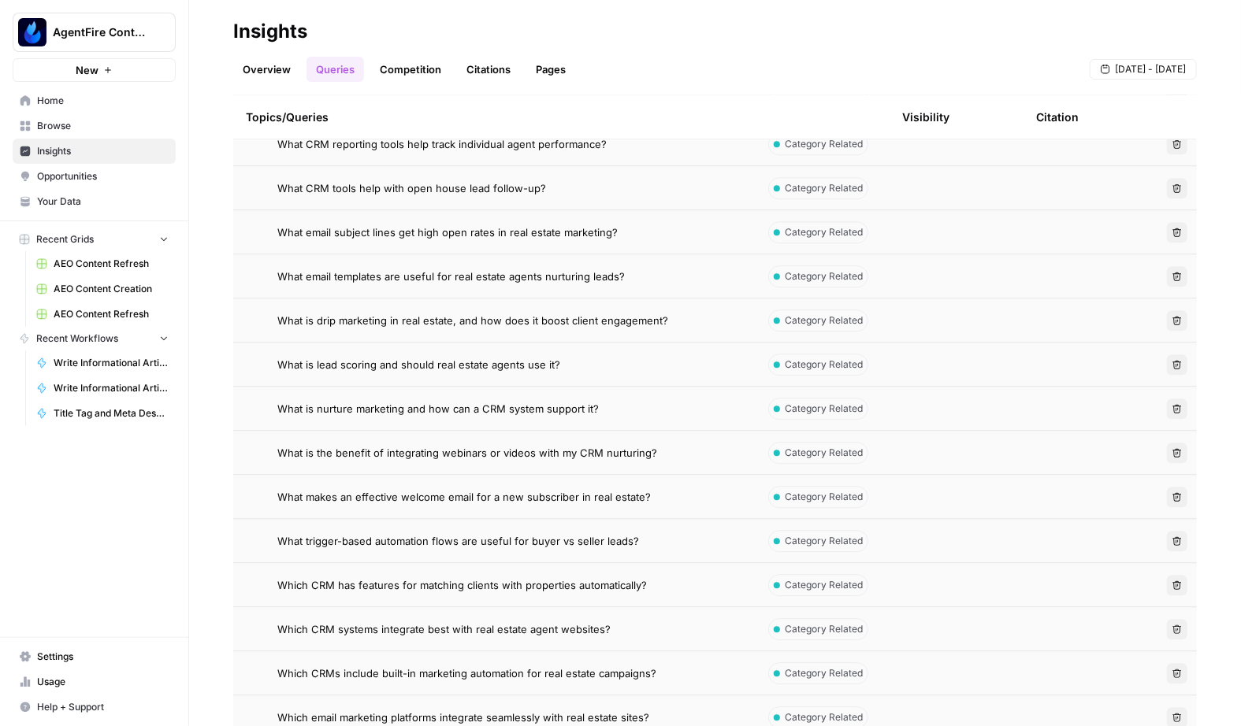
click at [384, 603] on td "Which CRM has features for matching clients with properties automatically?" at bounding box center [494, 584] width 522 height 43
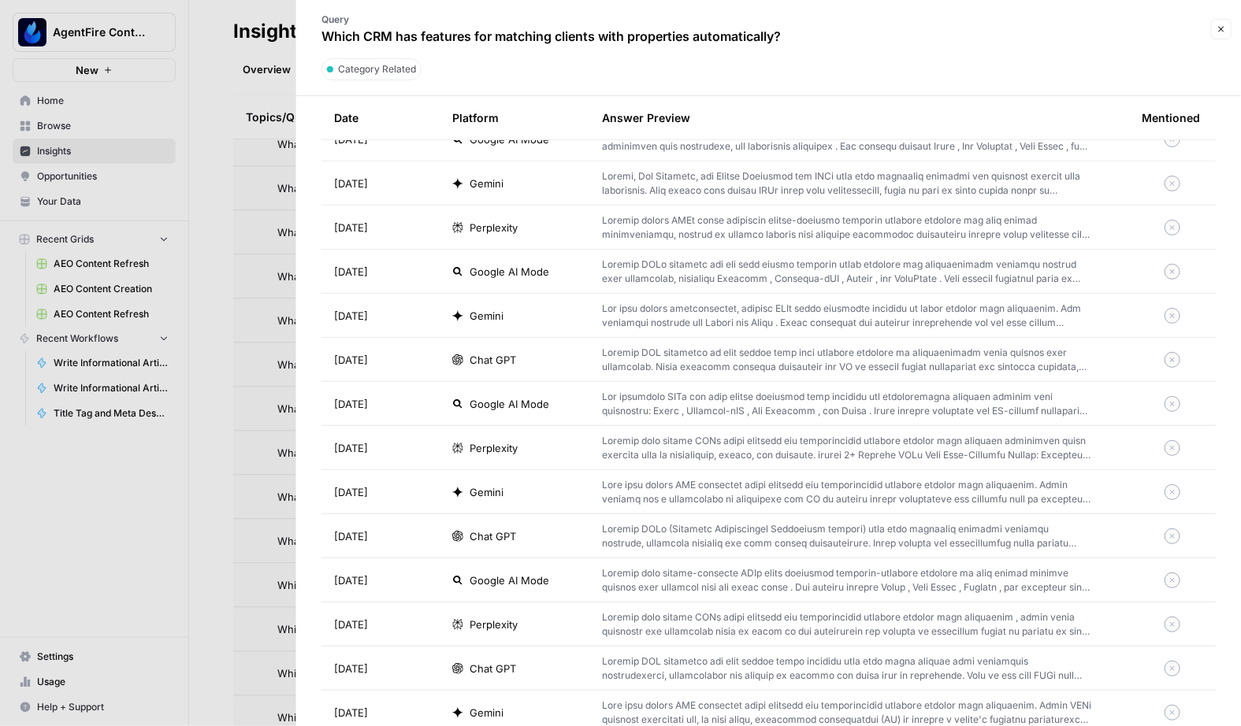
scroll to position [981, 0]
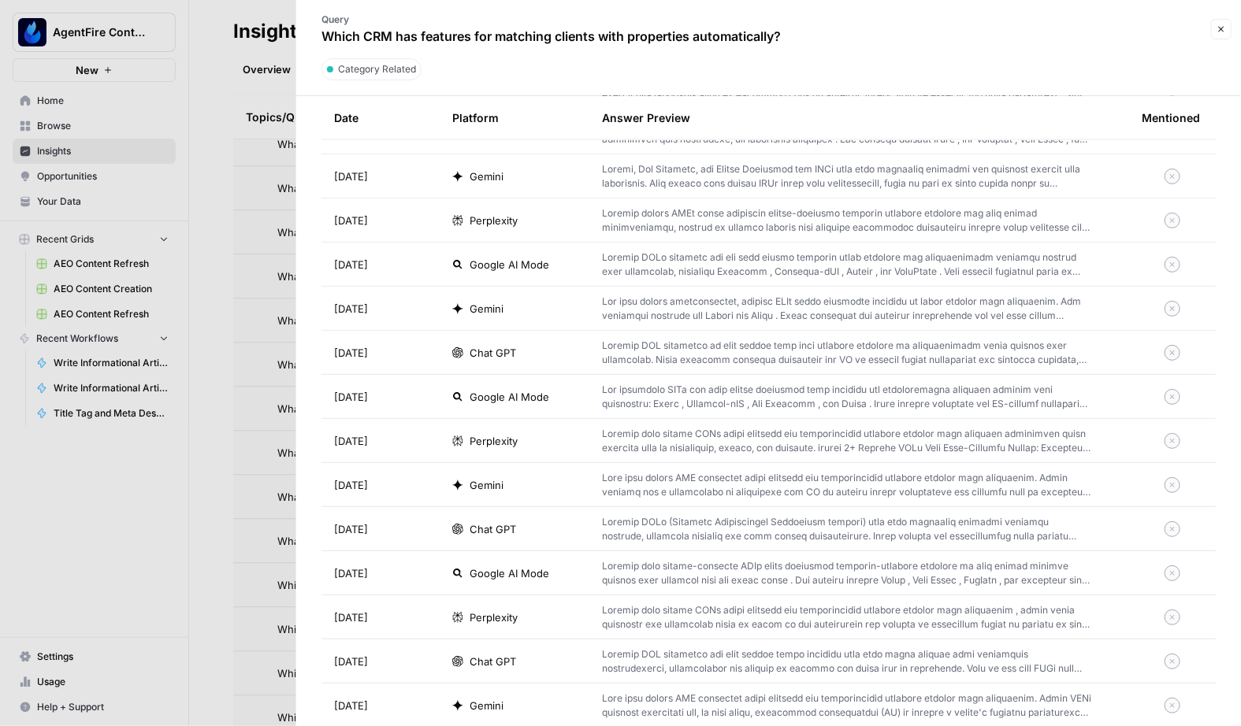
click at [244, 555] on div at bounding box center [620, 363] width 1241 height 726
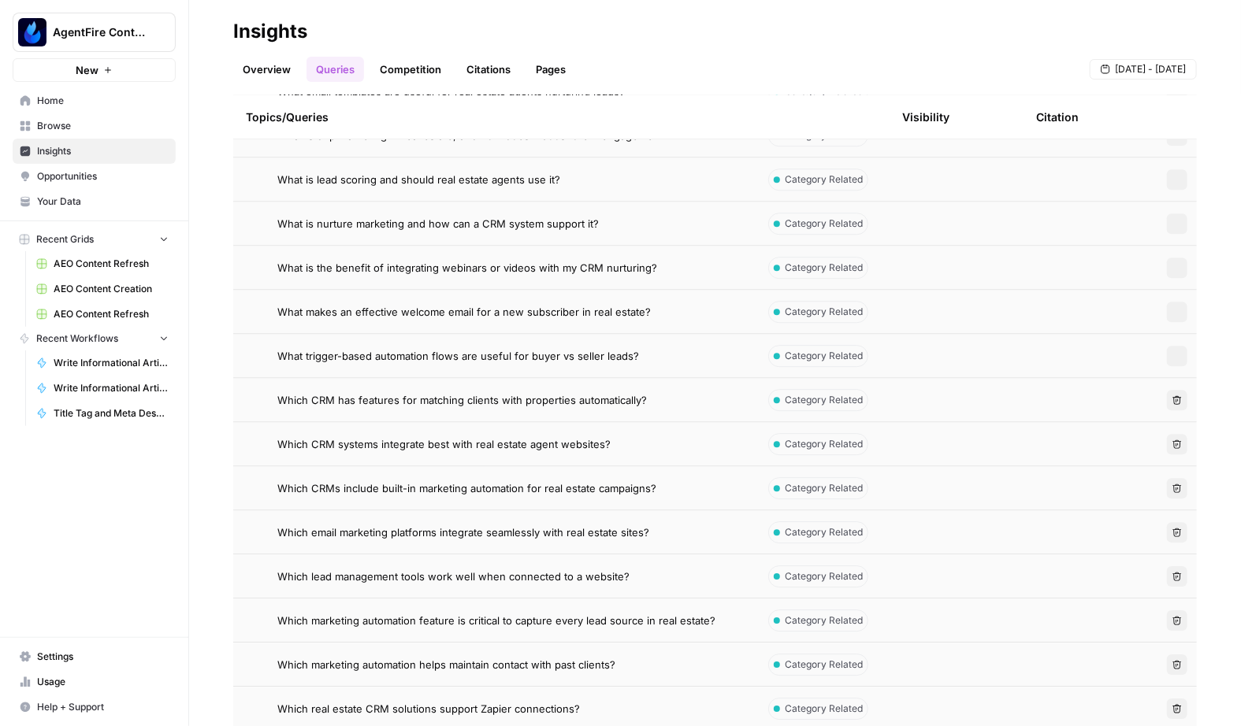
scroll to position [1620, 0]
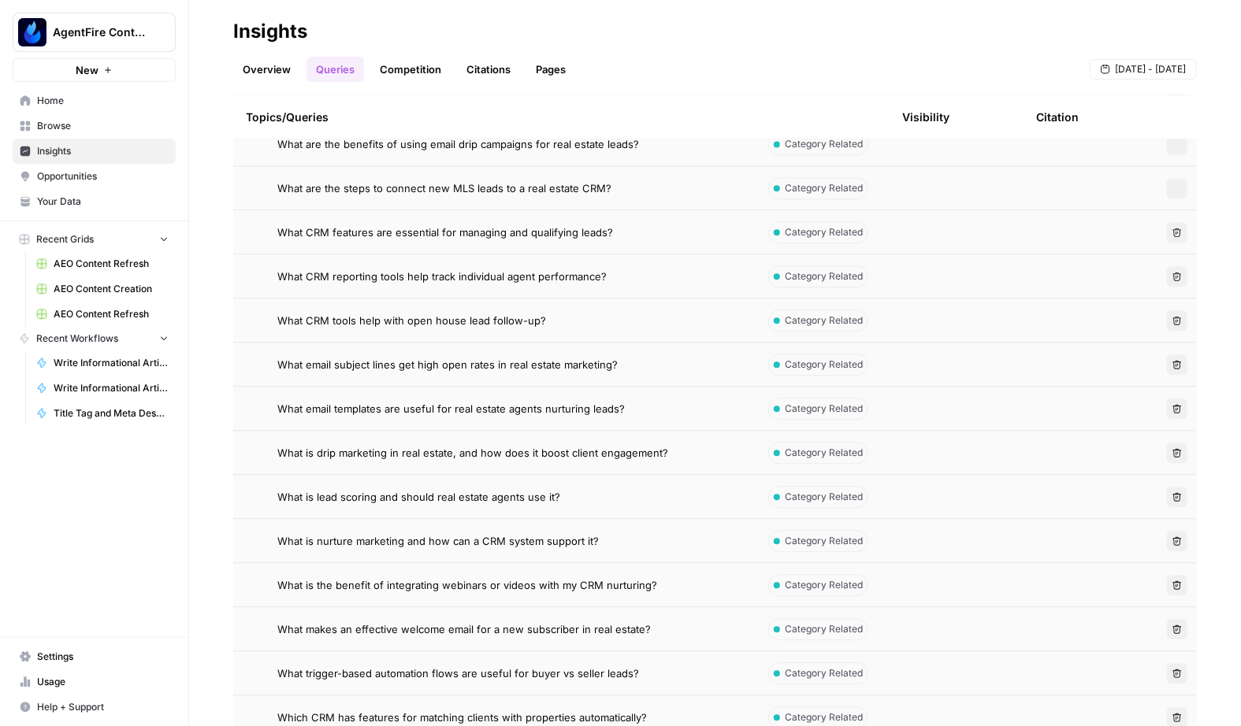
click at [455, 403] on span "What email templates are useful for real estate agents nurturing leads?" at bounding box center [450, 409] width 347 height 16
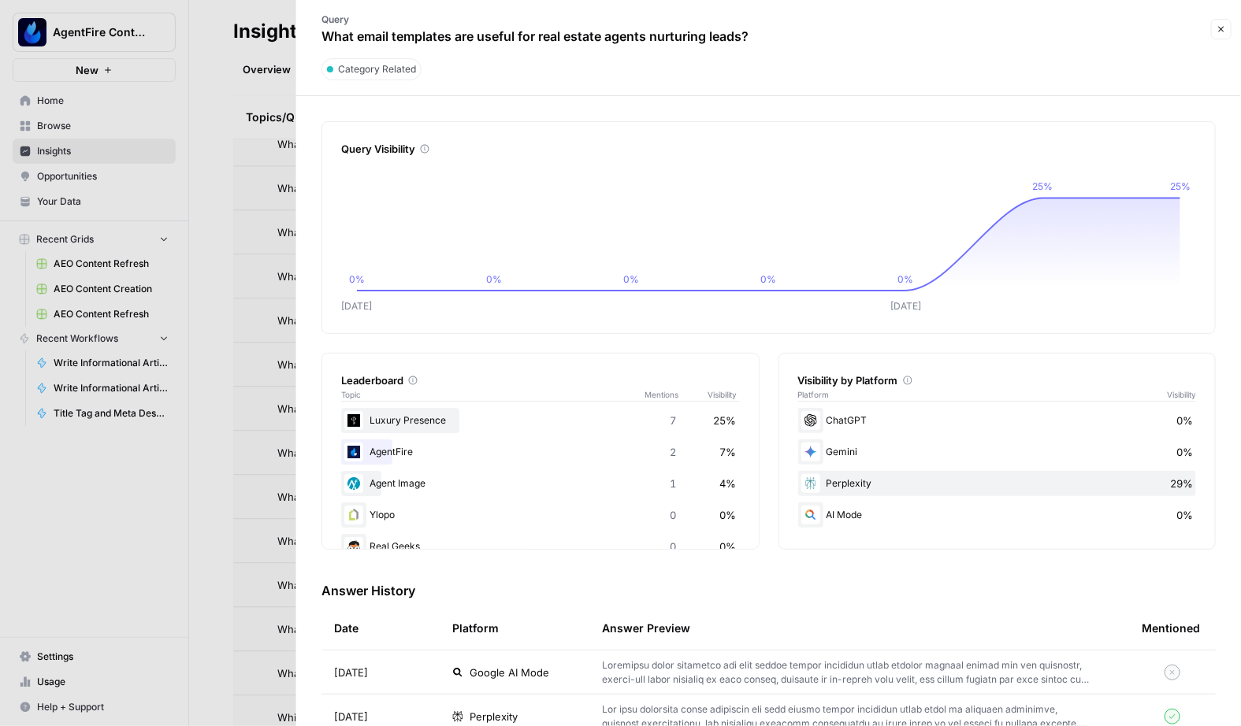
click at [207, 482] on div at bounding box center [620, 363] width 1241 height 726
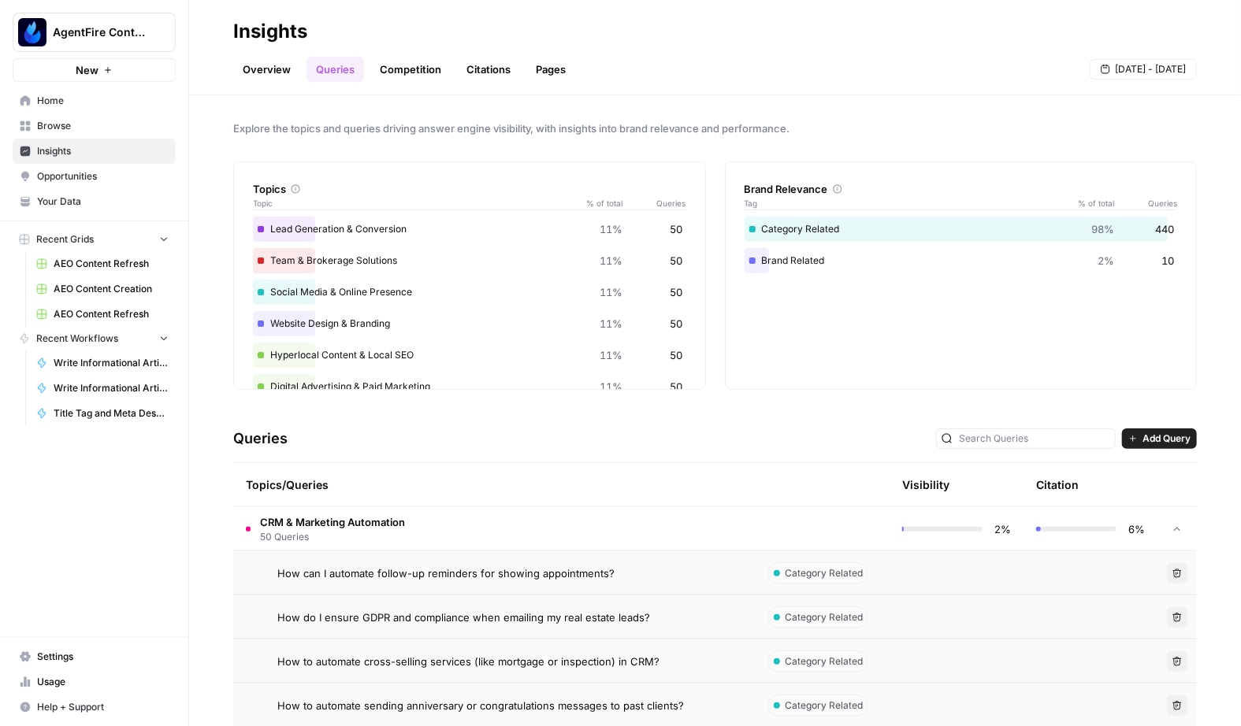
click at [347, 503] on div "Topics/Queries" at bounding box center [494, 484] width 497 height 43
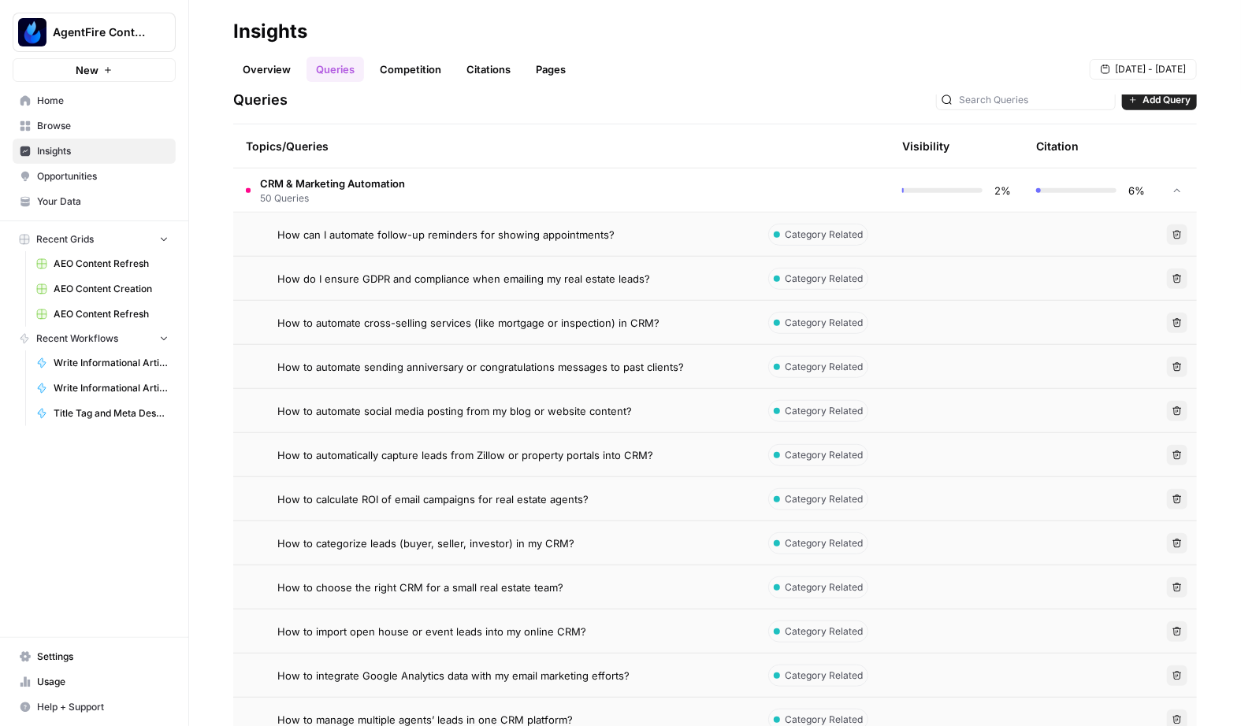
scroll to position [365, 0]
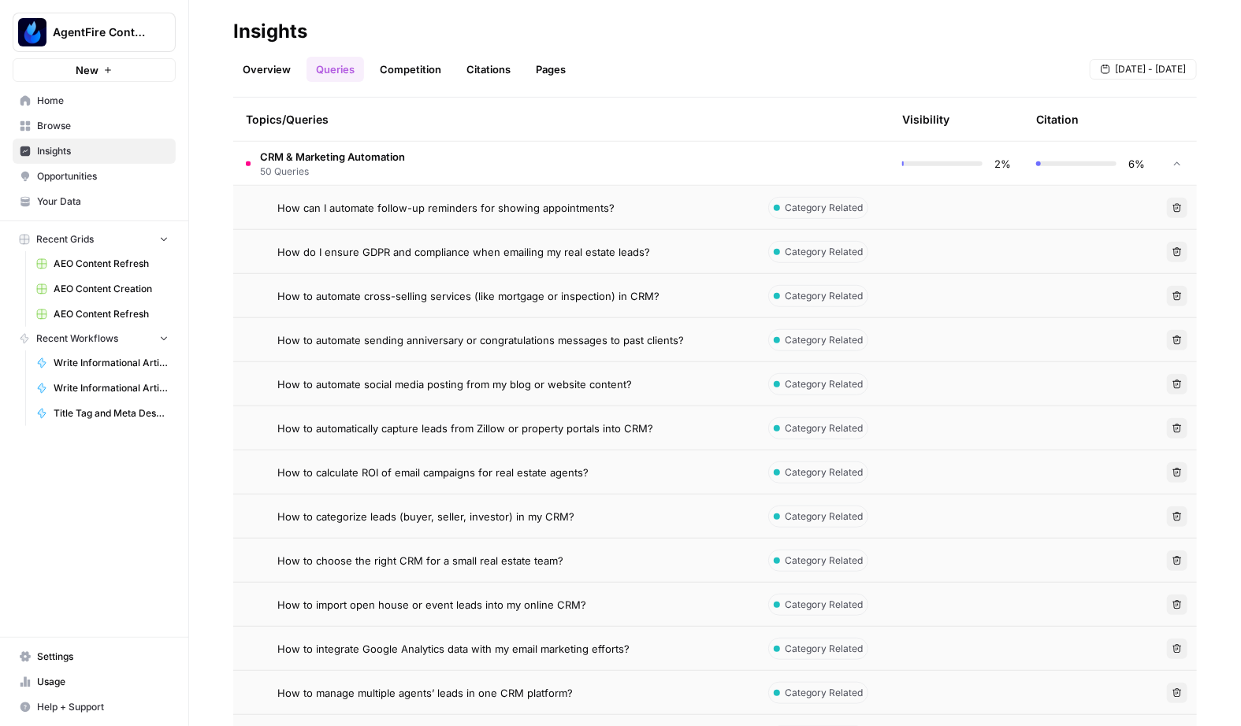
click at [745, 451] on td "How to calculate ROI of email campaigns for real estate agents?" at bounding box center [494, 472] width 522 height 43
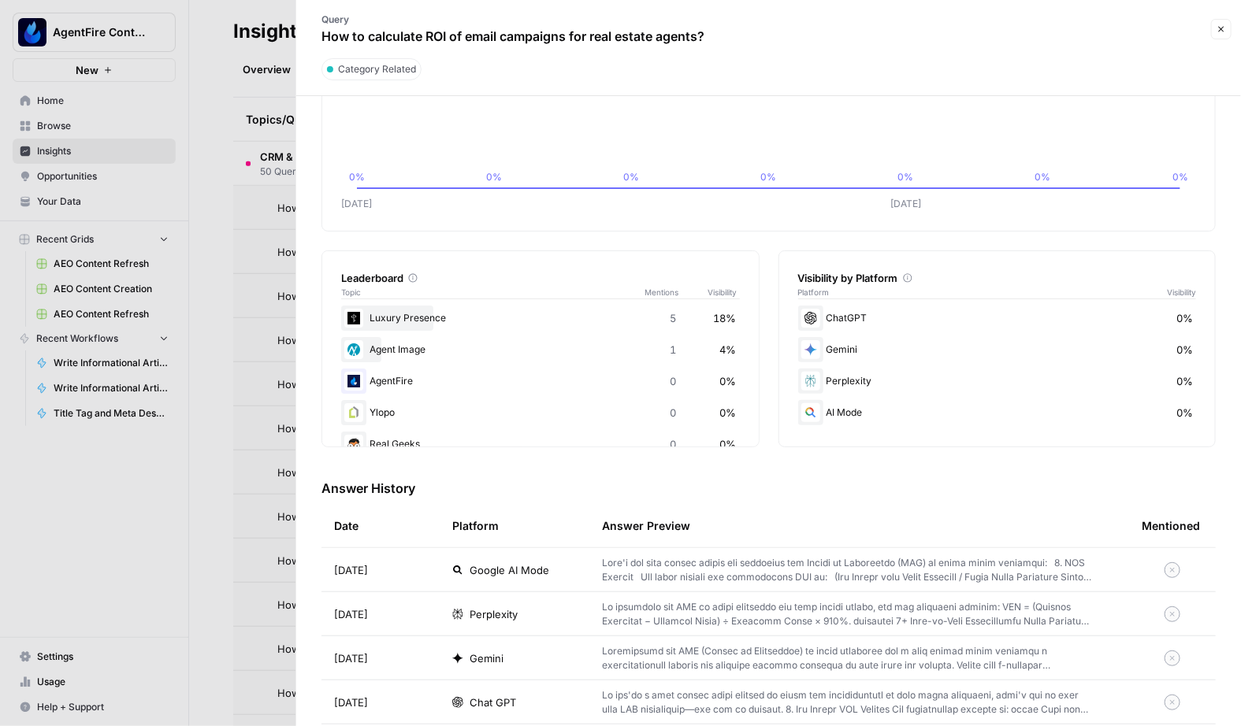
scroll to position [92, 0]
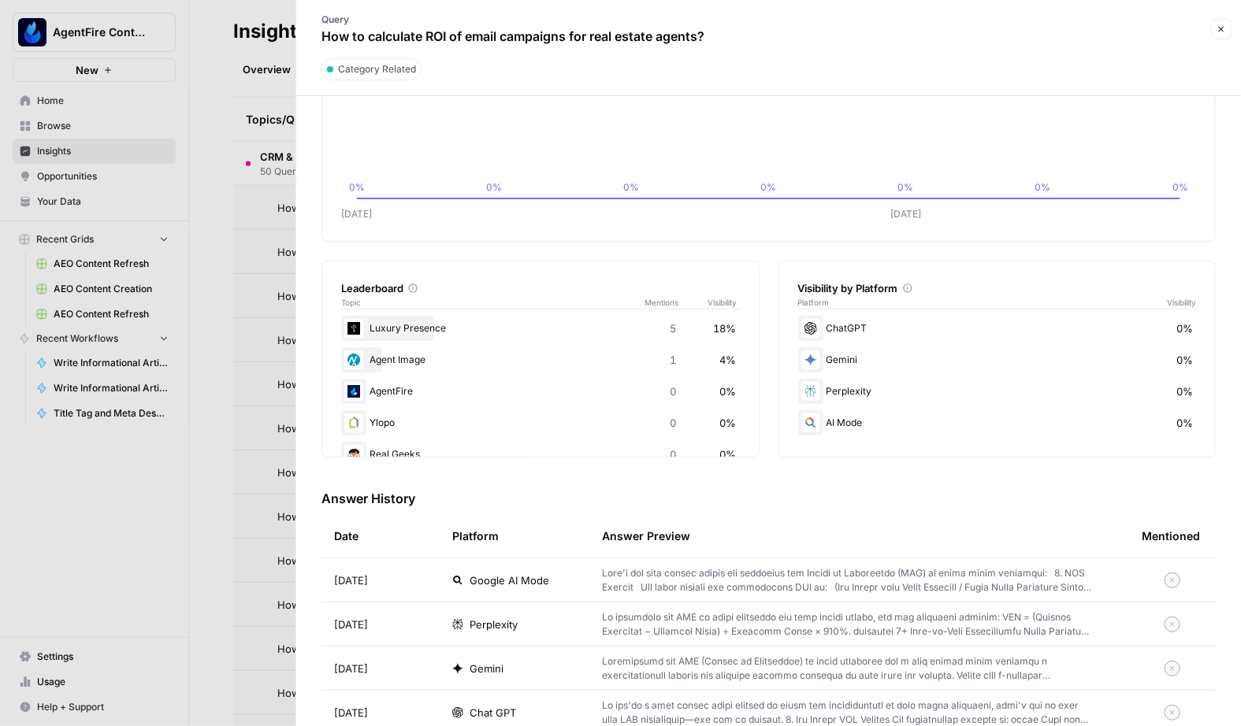
click at [180, 440] on div at bounding box center [620, 363] width 1241 height 726
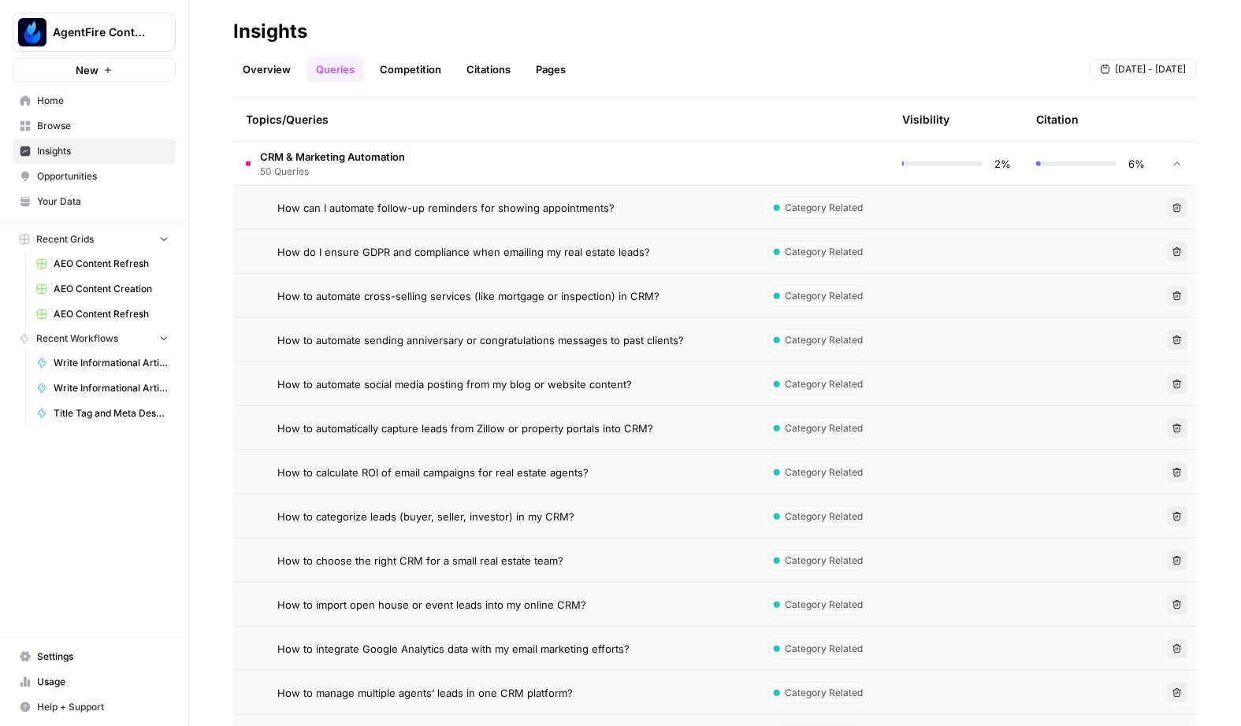
click at [351, 220] on td "How can I automate follow-up reminders for showing appointments?" at bounding box center [494, 207] width 522 height 43
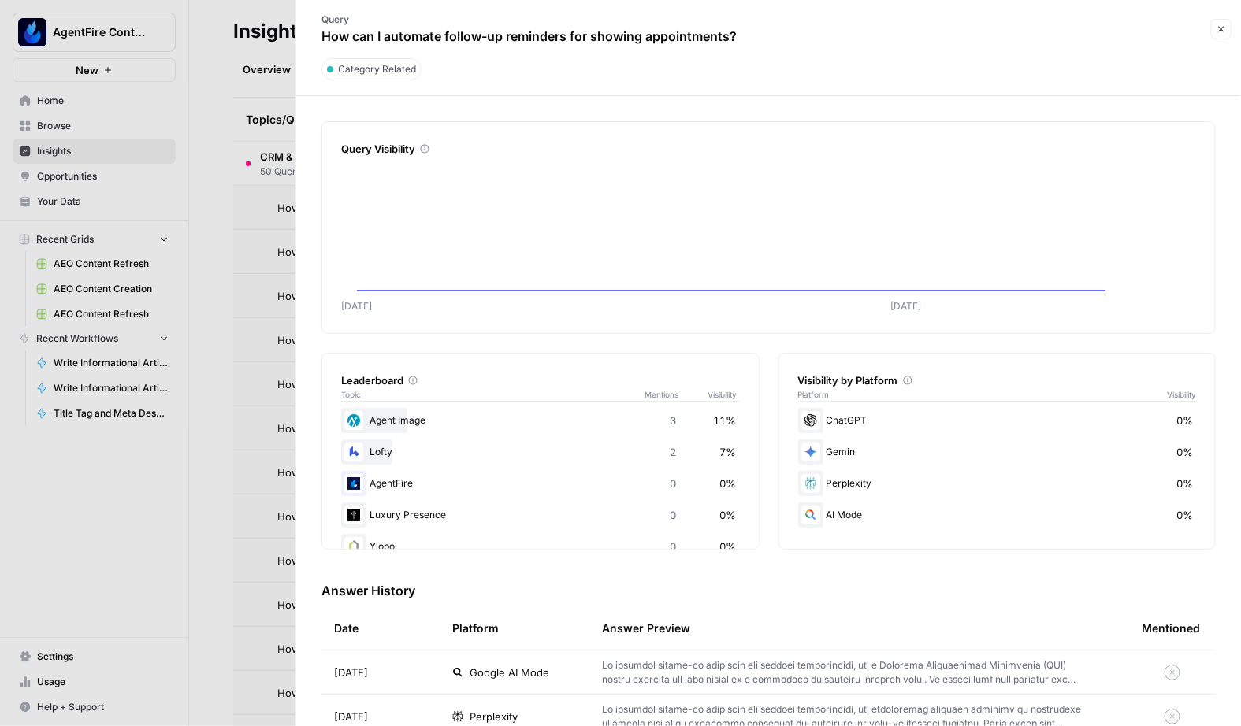
click at [196, 464] on div at bounding box center [620, 363] width 1241 height 726
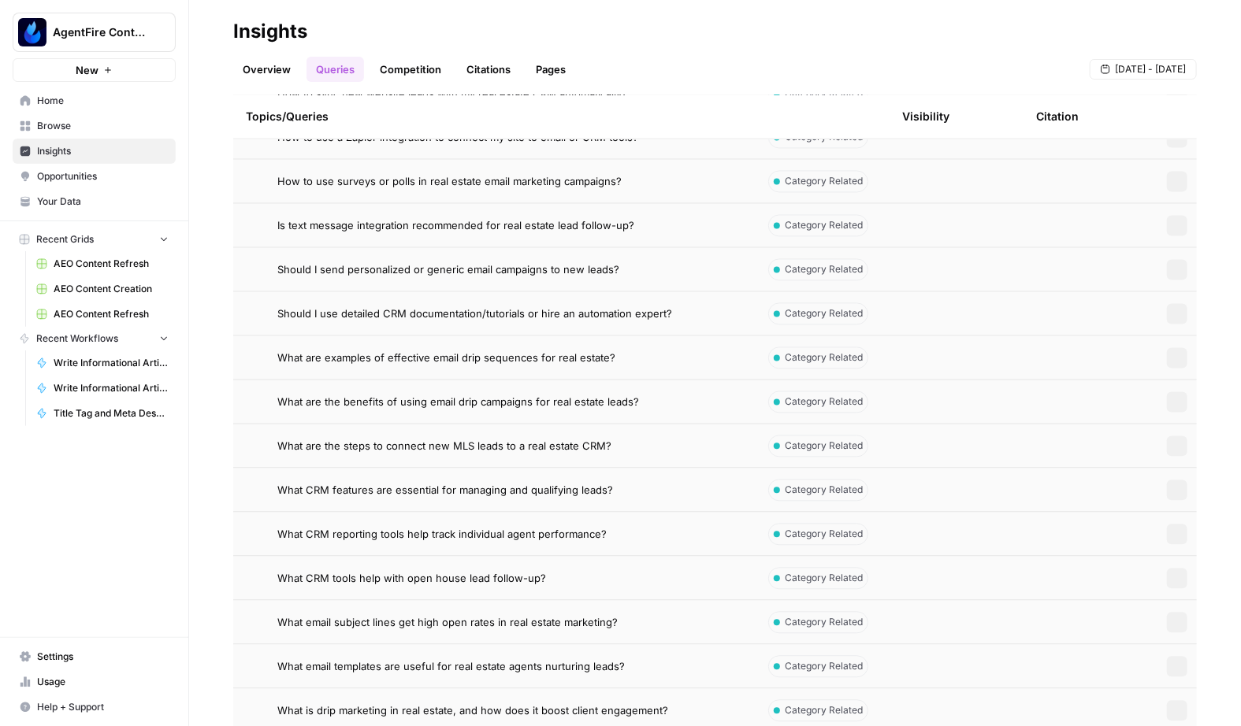
scroll to position [1389, 0]
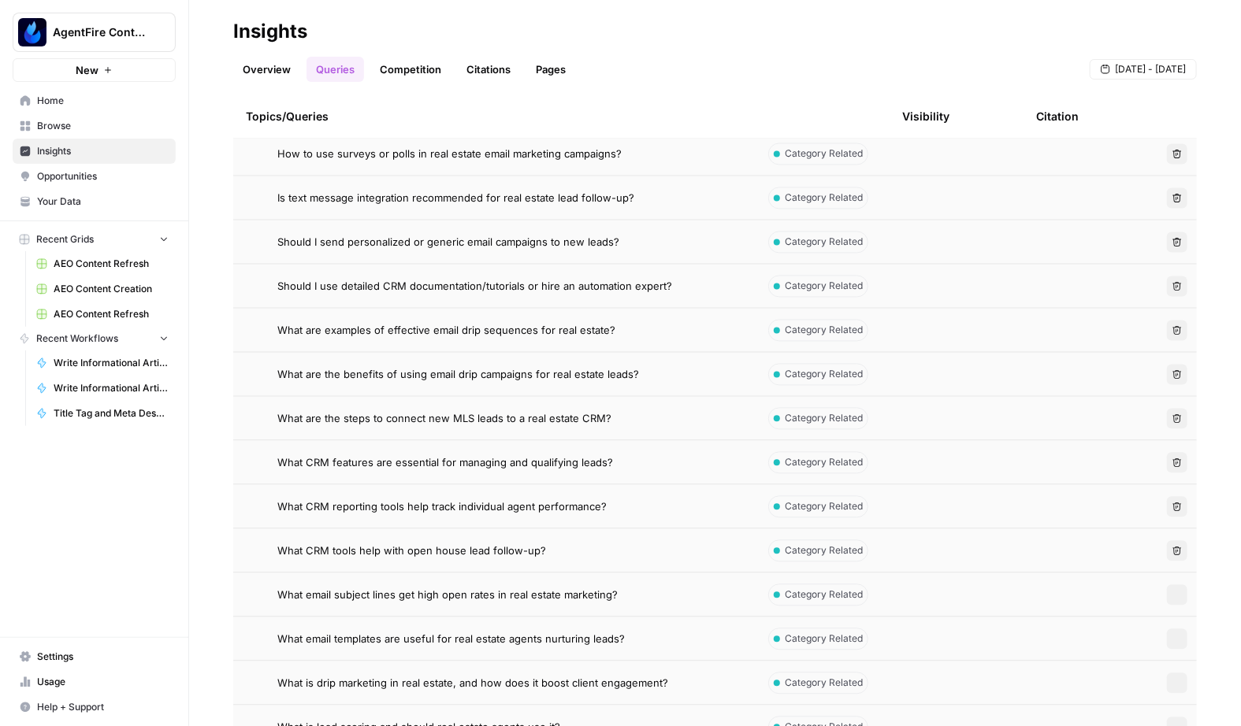
click at [334, 523] on td "What CRM reporting tools help track individual agent performance?" at bounding box center [494, 506] width 522 height 43
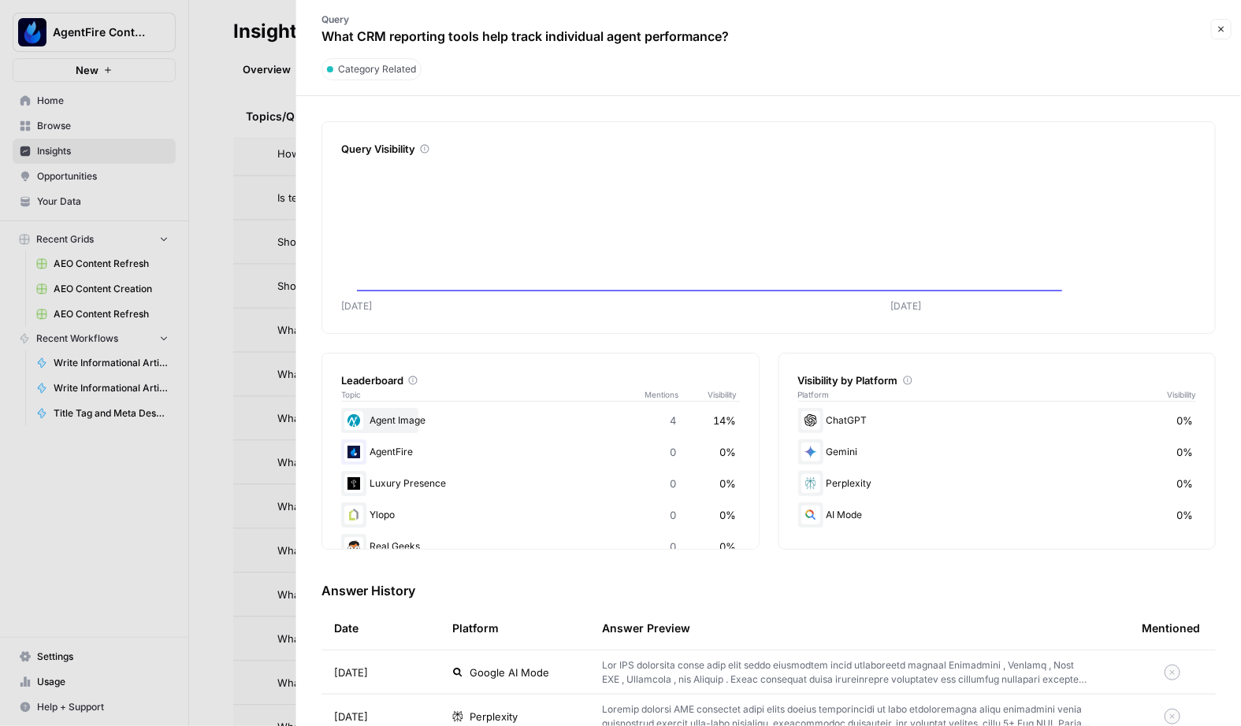
click at [195, 558] on div at bounding box center [620, 363] width 1241 height 726
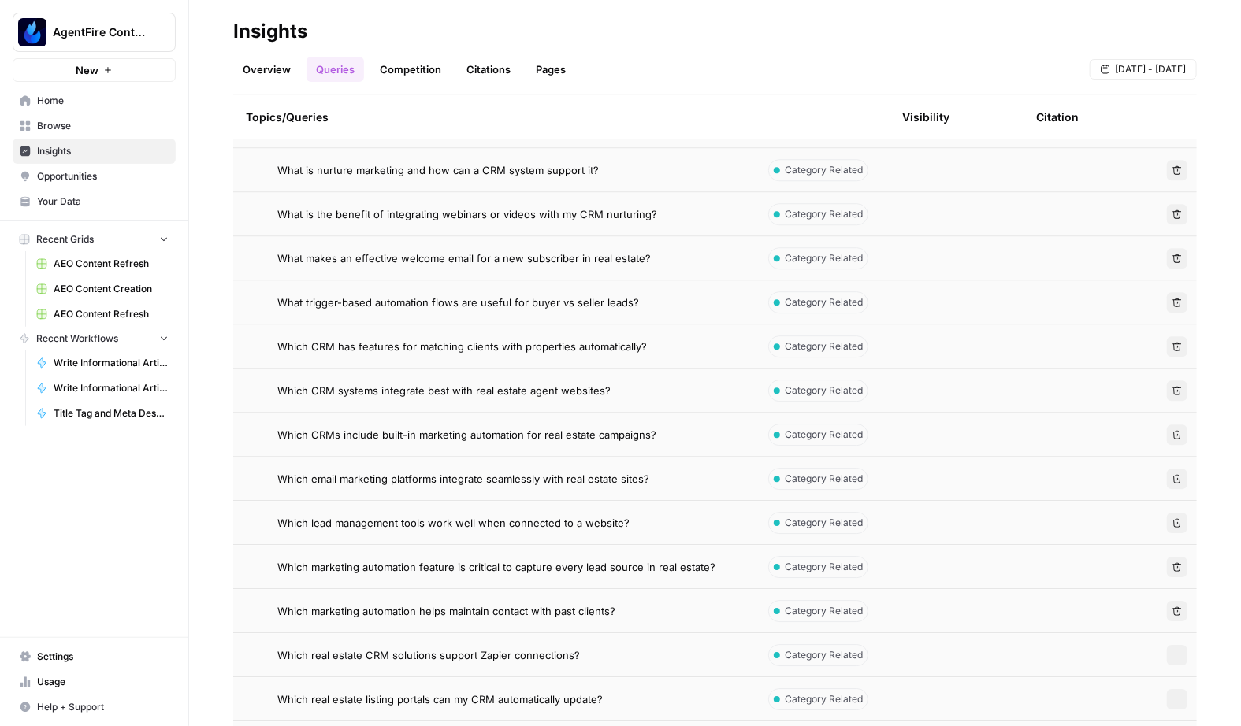
scroll to position [2142, 0]
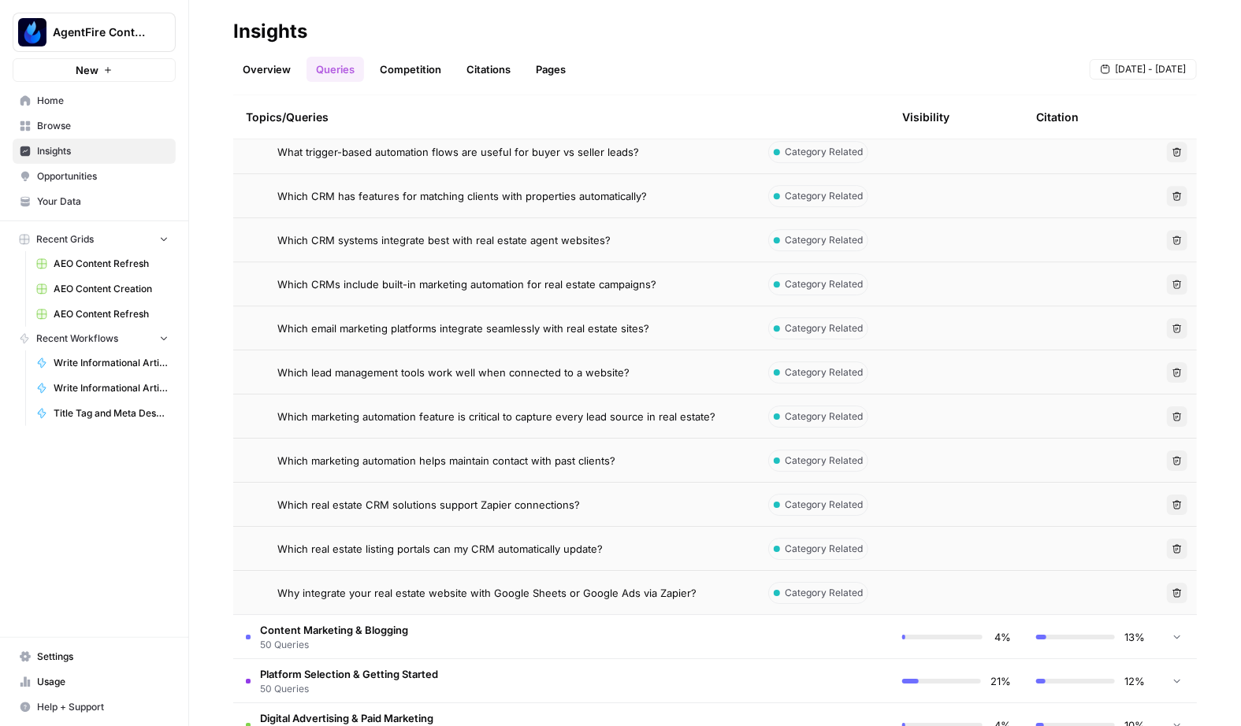
click at [337, 550] on span "Which real estate listing portals can my CRM automatically update?" at bounding box center [439, 549] width 325 height 16
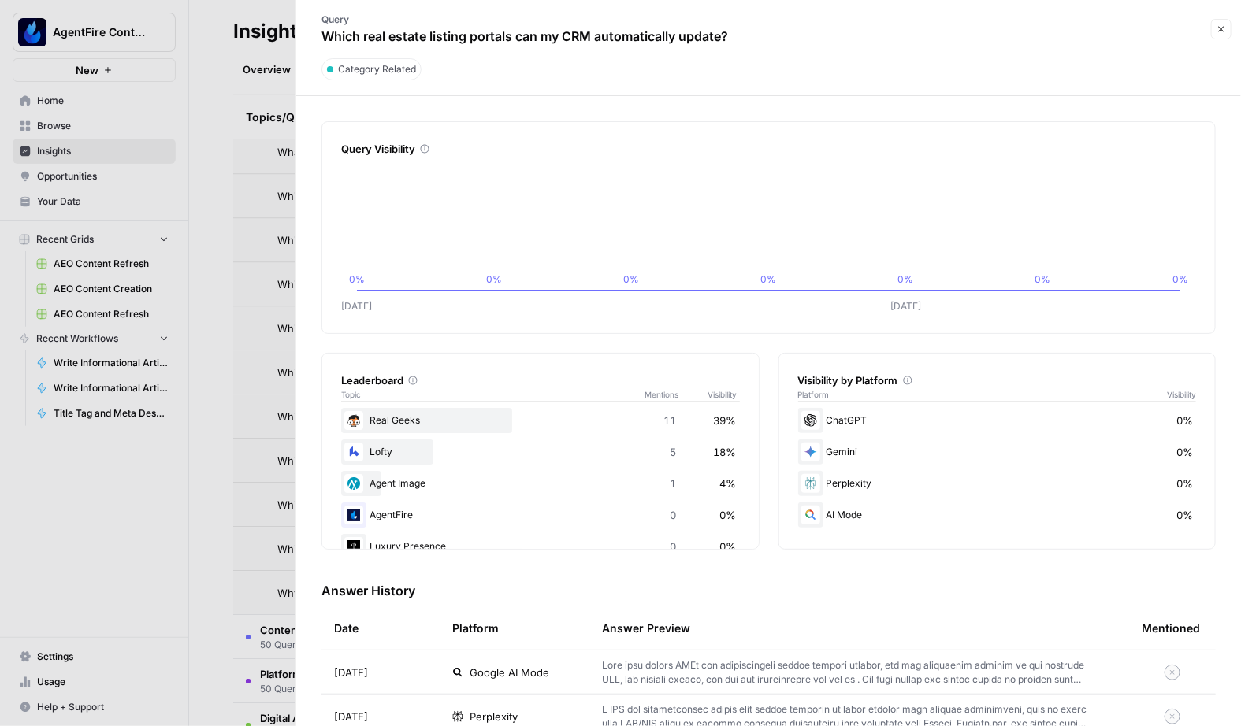
click at [174, 426] on div at bounding box center [620, 363] width 1241 height 726
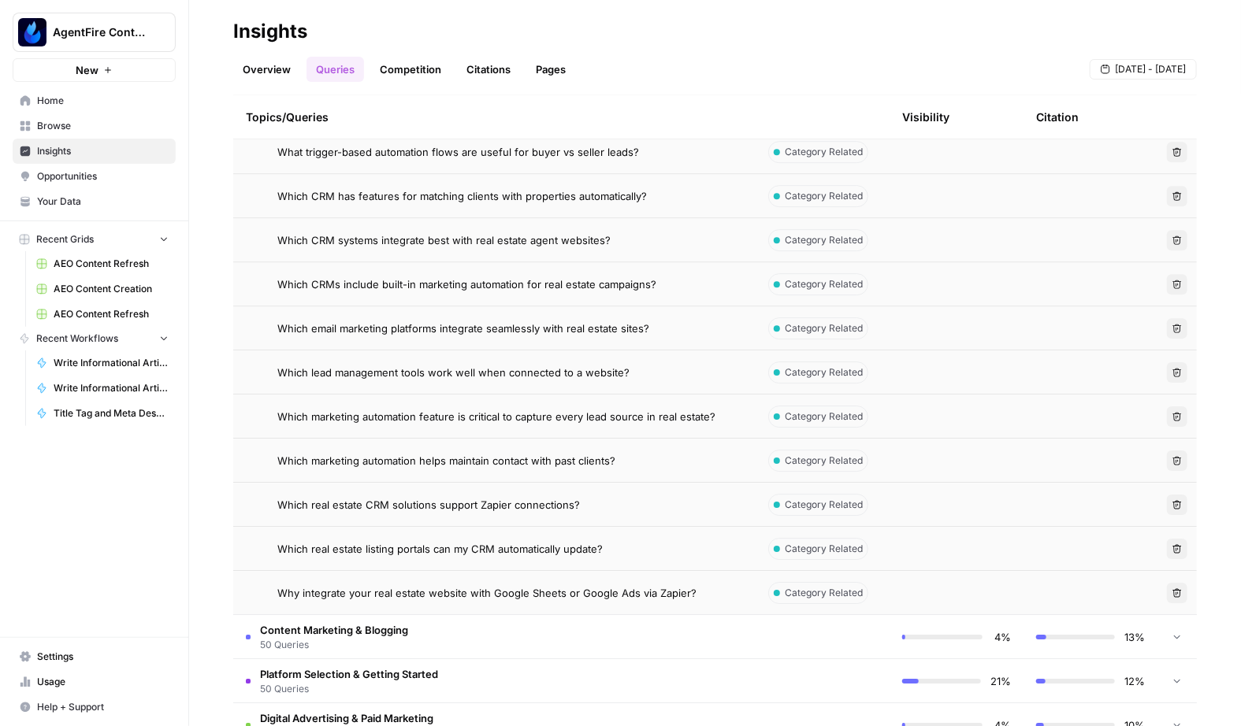
click at [218, 150] on div "Explore the topics and queries driving answer engine visibility, with insights …" at bounding box center [715, 410] width 1052 height 631
click at [184, 161] on nav "Home Browse Insights Opportunities Your Data" at bounding box center [94, 151] width 188 height 139
click at [283, 65] on link "Overview" at bounding box center [266, 69] width 67 height 25
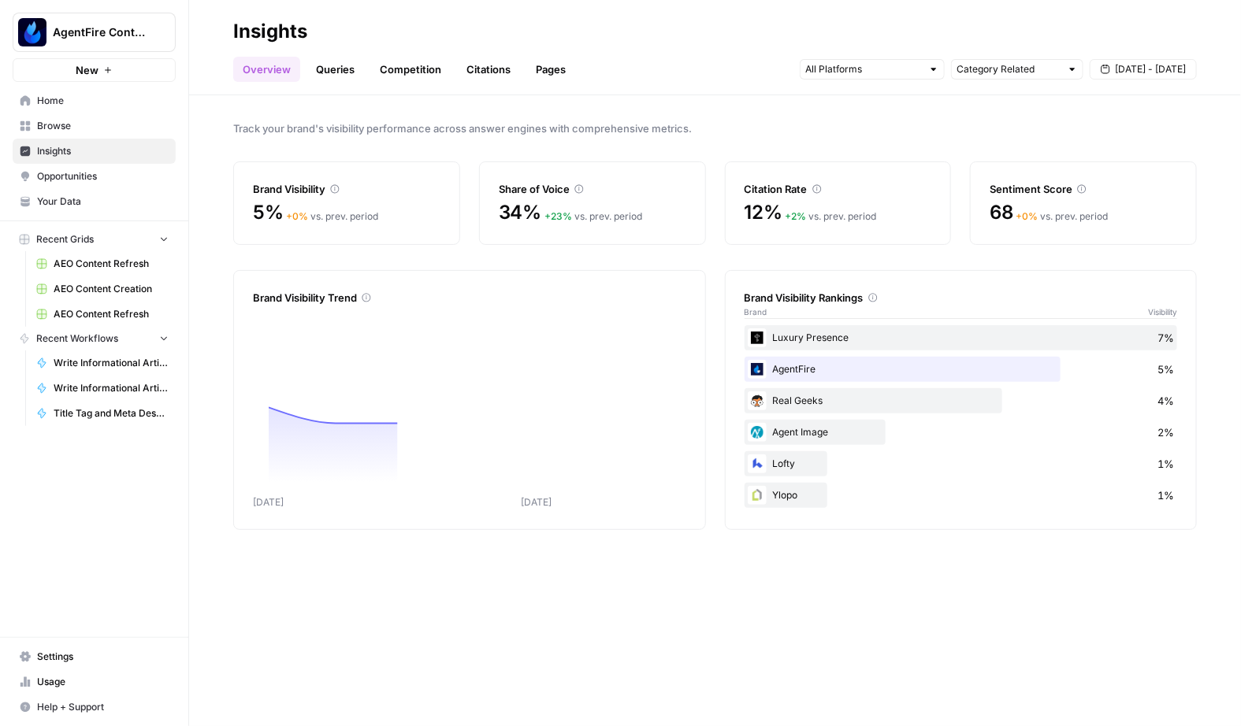
click at [415, 66] on link "Competition" at bounding box center [410, 69] width 80 height 25
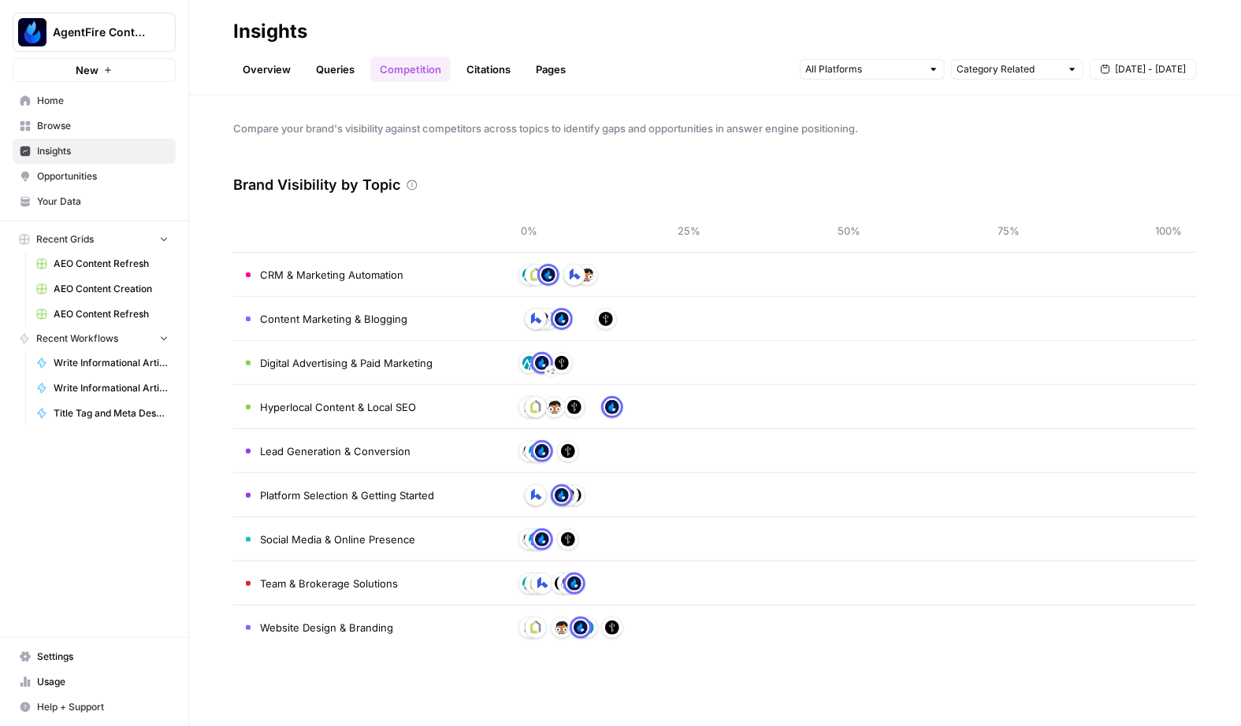
click at [478, 76] on link "Citations" at bounding box center [488, 69] width 63 height 25
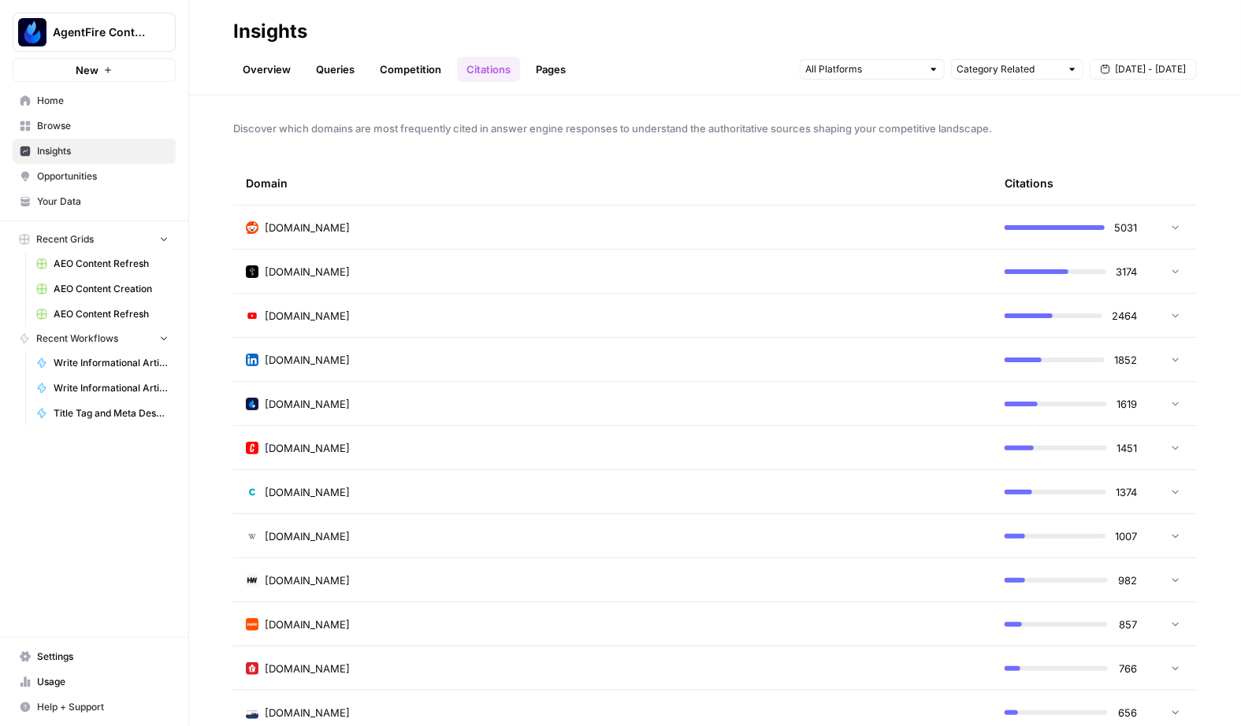
click at [462, 227] on div "reddit.com" at bounding box center [612, 228] width 733 height 16
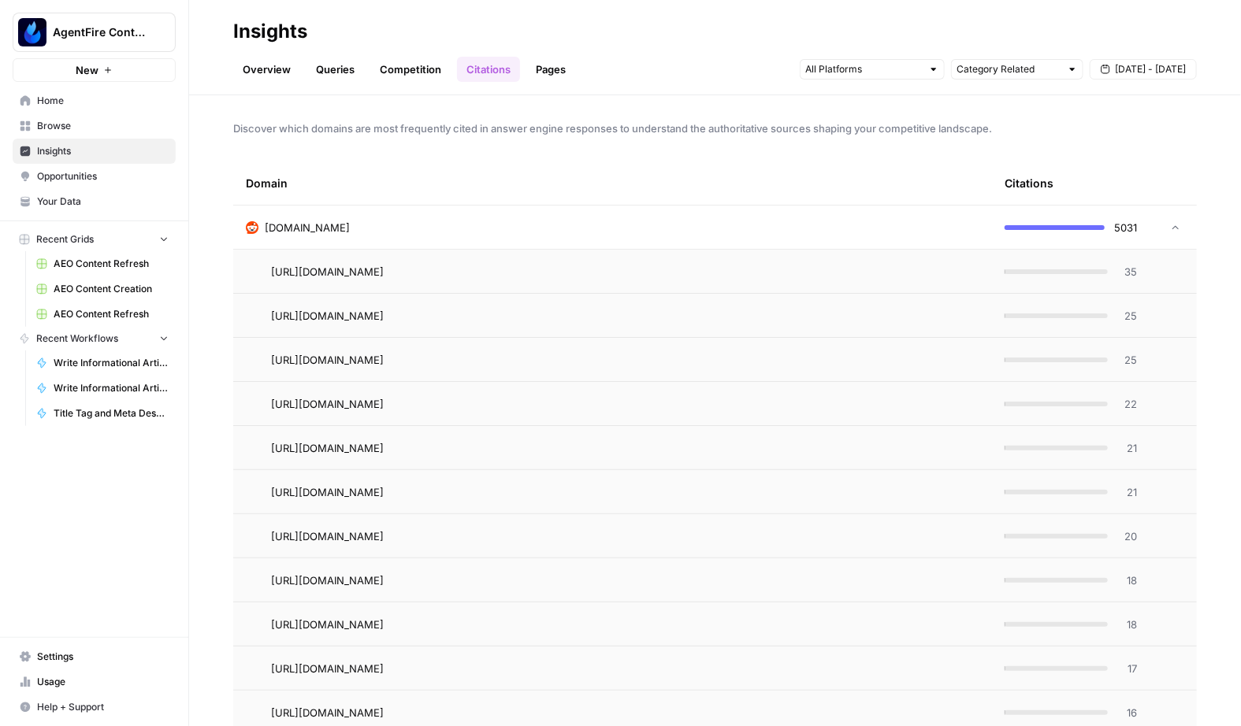
click at [469, 223] on div "reddit.com" at bounding box center [612, 228] width 733 height 16
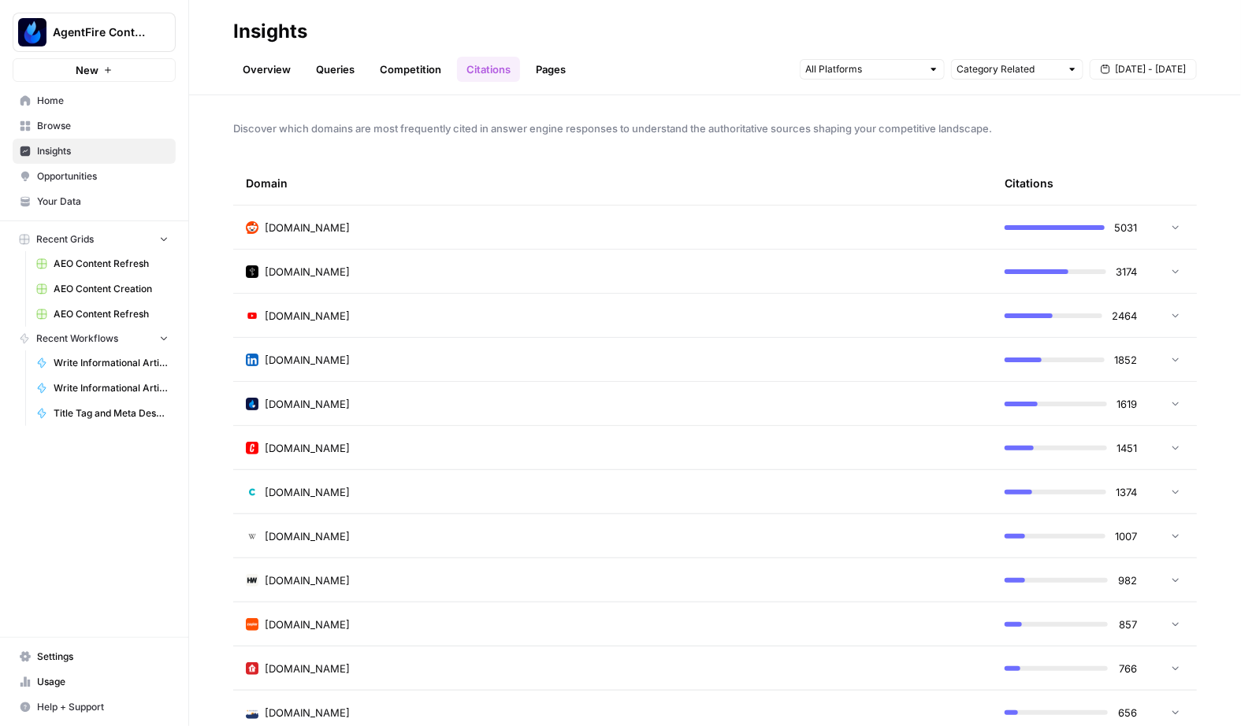
click at [535, 68] on link "Pages" at bounding box center [550, 69] width 49 height 25
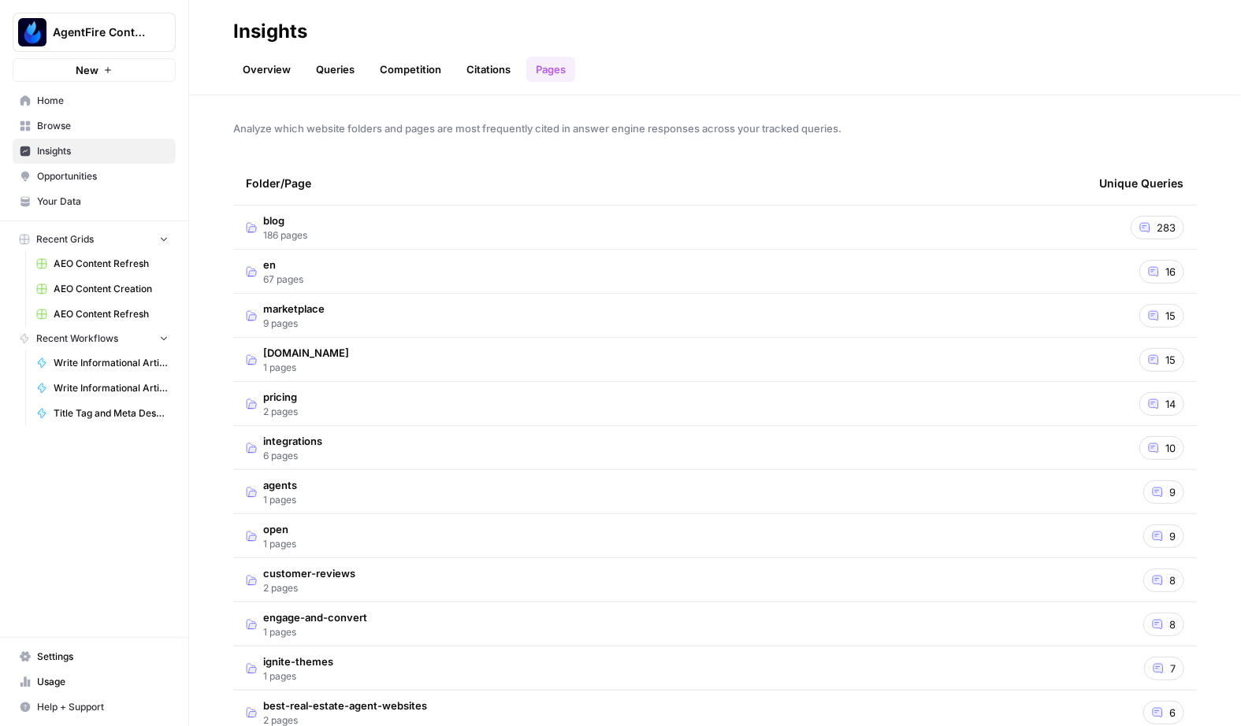
click at [351, 238] on td "blog 186 pages" at bounding box center [659, 227] width 853 height 43
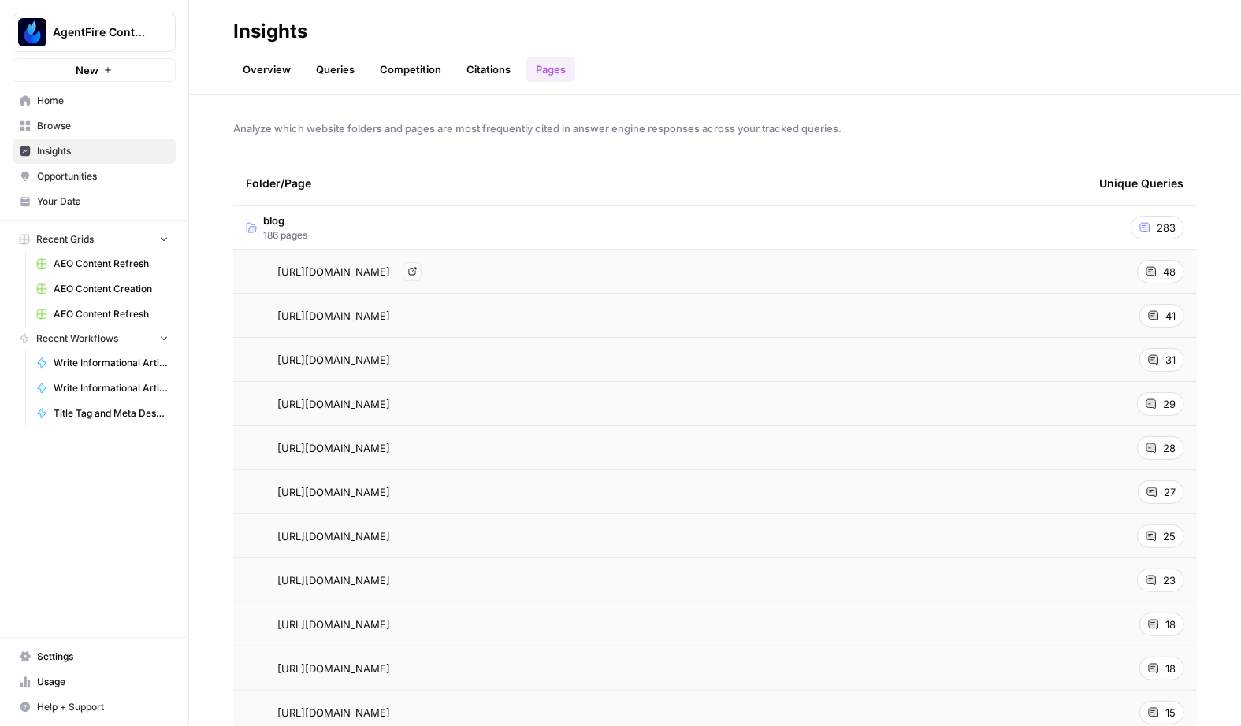
click at [390, 274] on span "https://agentfire.com/blog/local-seo-for-real-estate/" at bounding box center [333, 272] width 113 height 16
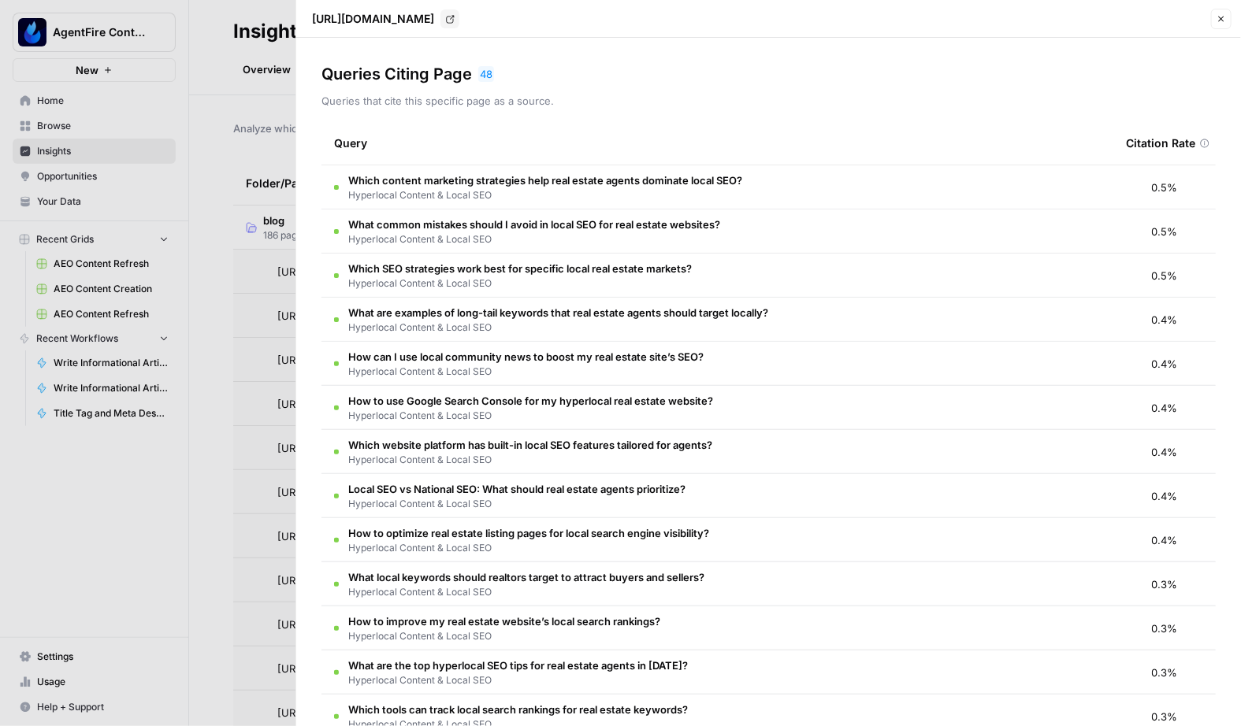
click at [247, 406] on div at bounding box center [620, 363] width 1241 height 726
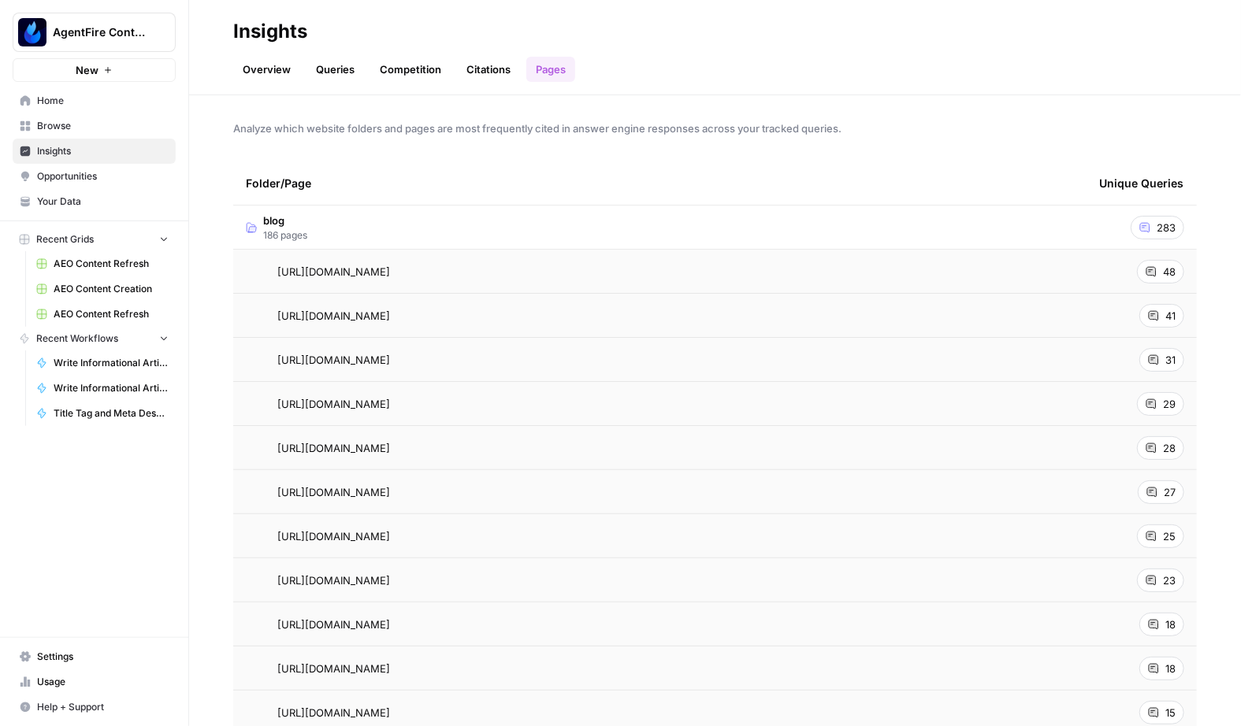
click at [276, 75] on link "Overview" at bounding box center [266, 69] width 67 height 25
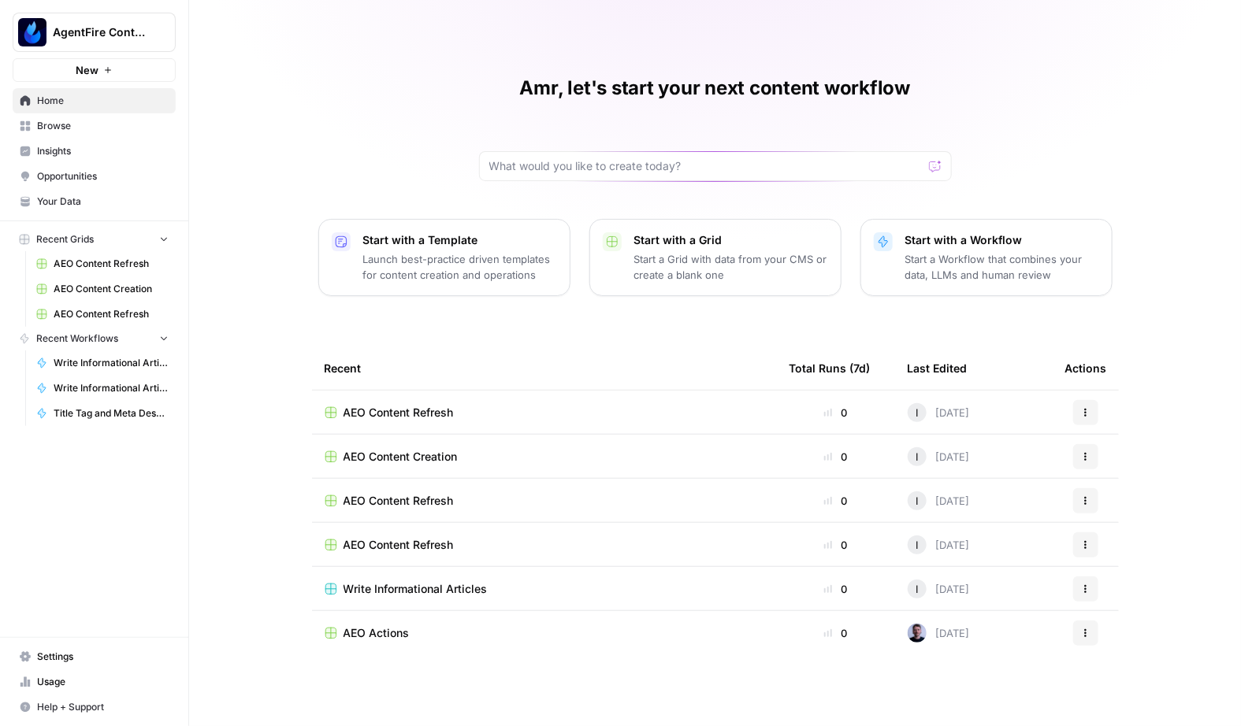
click at [49, 119] on span "Browse" at bounding box center [103, 126] width 132 height 14
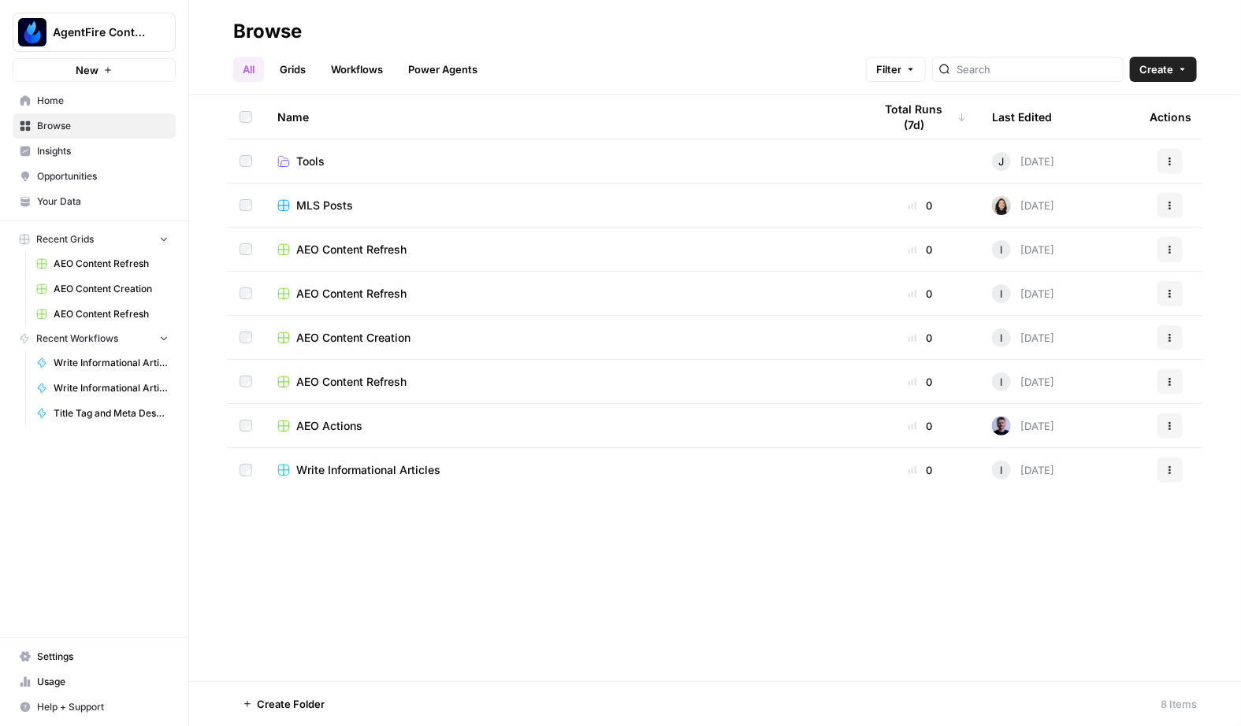
click at [75, 134] on link "Browse" at bounding box center [94, 125] width 163 height 25
click at [80, 143] on link "Insights" at bounding box center [94, 151] width 163 height 25
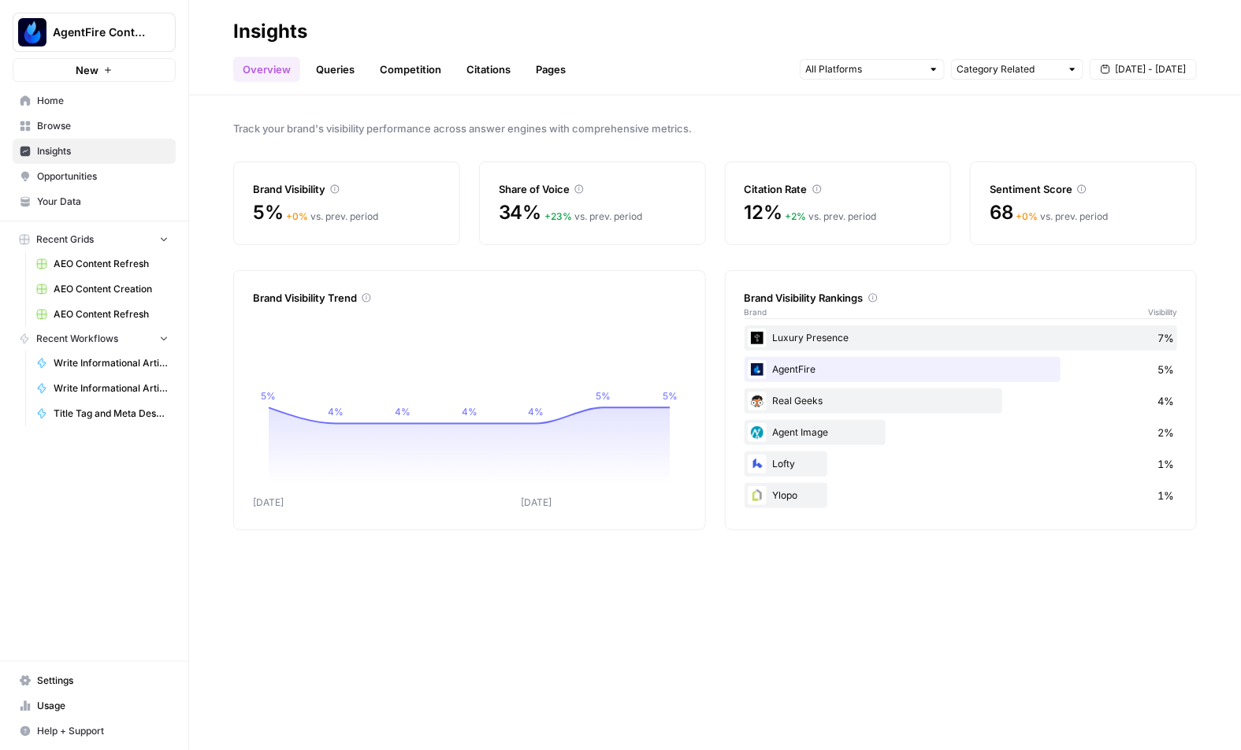
click at [56, 506] on div "AgentFire Content New Home Browse Insights Opportunities Your Data Recent Grids…" at bounding box center [94, 375] width 188 height 750
click at [125, 52] on div "AgentFire Content New" at bounding box center [94, 41] width 188 height 82
click at [128, 49] on button "AgentFire Content" at bounding box center [94, 32] width 163 height 39
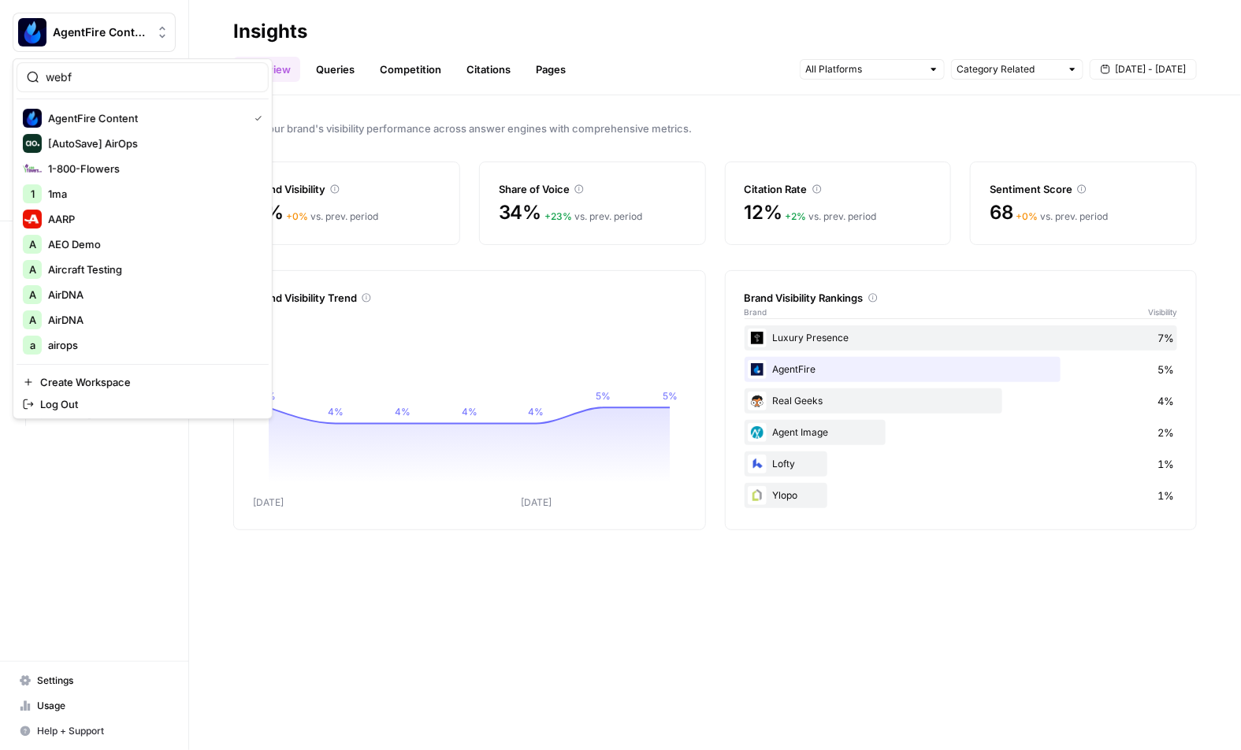
type input "webf"
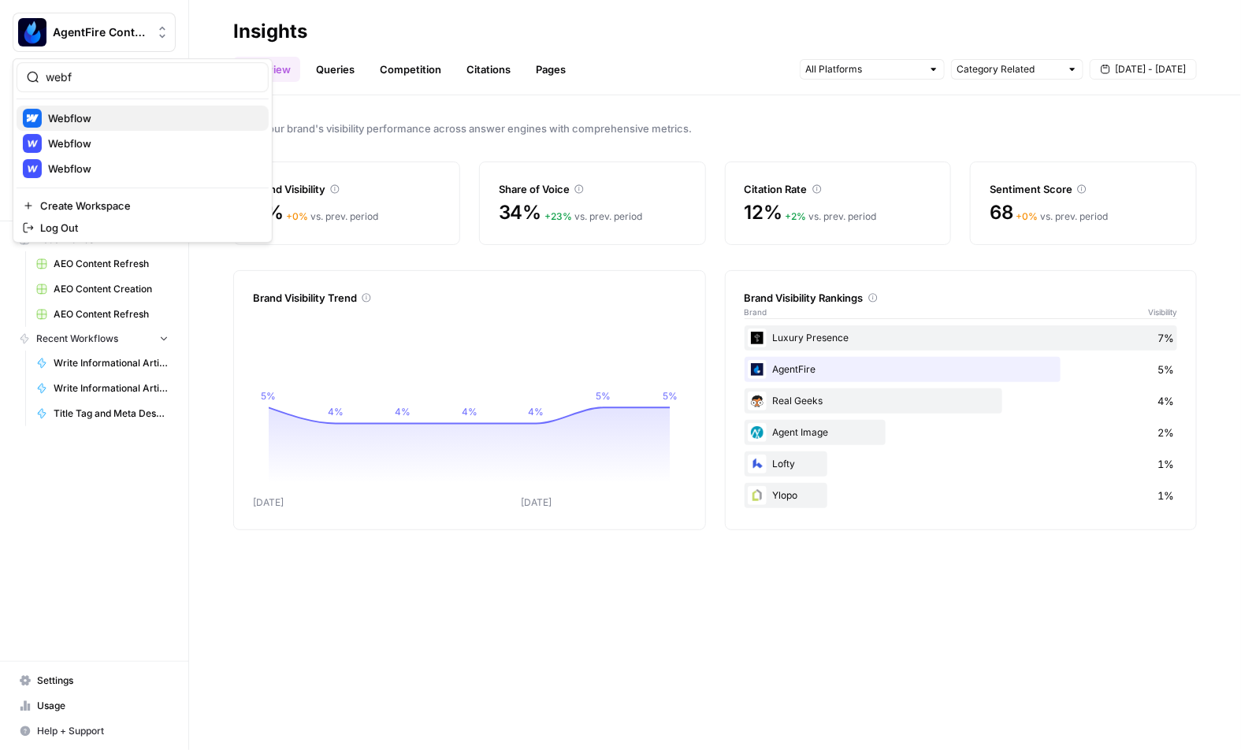
click at [109, 112] on span "Webflow" at bounding box center [152, 118] width 208 height 16
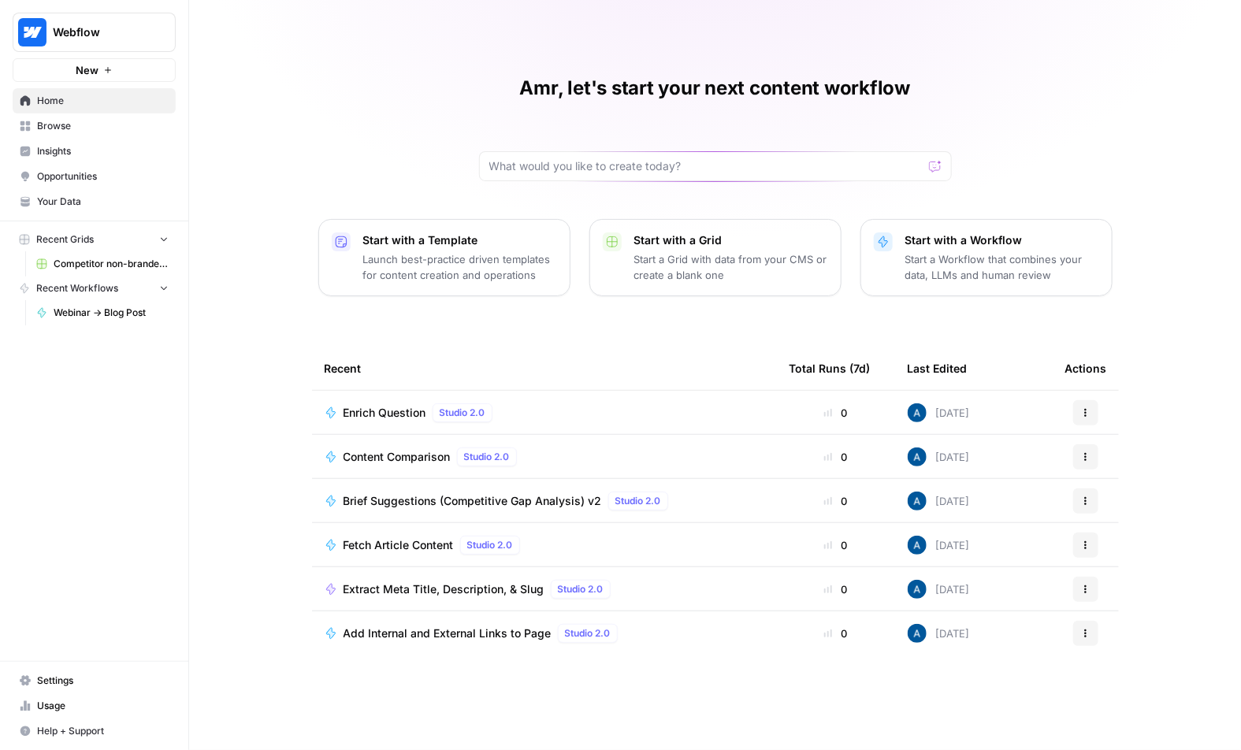
click at [125, 123] on span "Browse" at bounding box center [103, 126] width 132 height 14
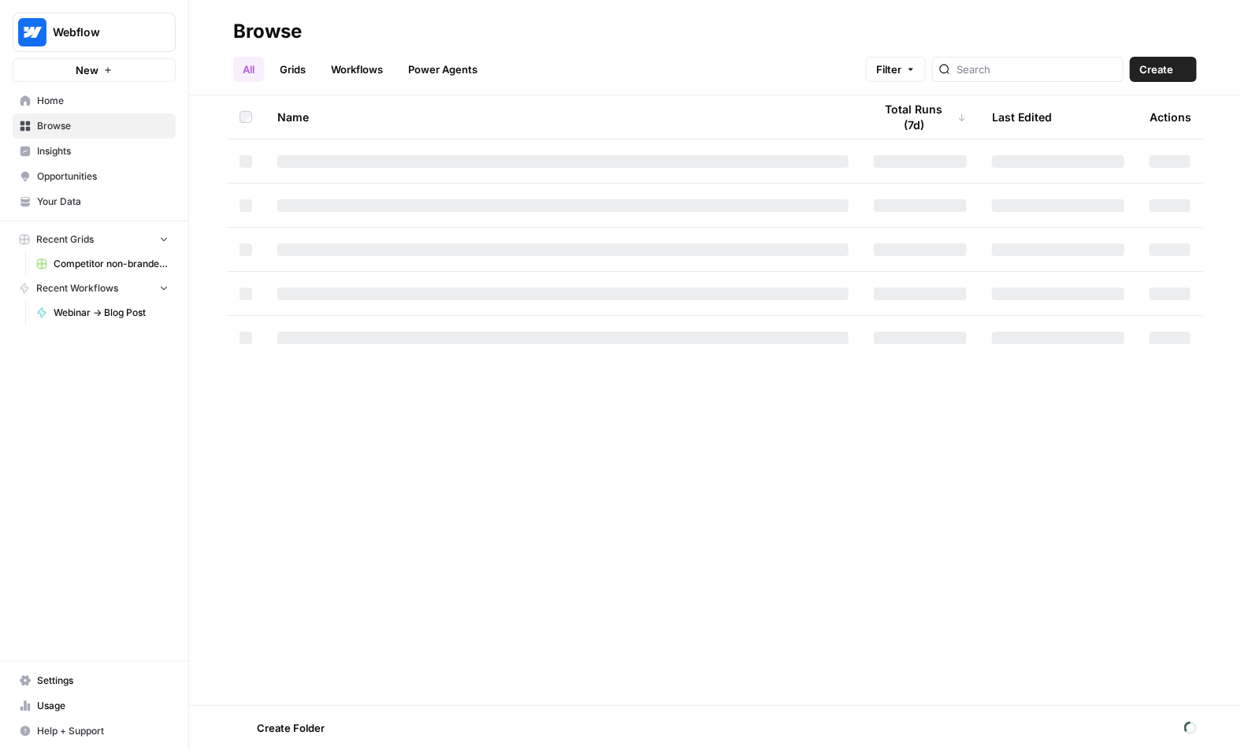
click at [117, 147] on span "Insights" at bounding box center [103, 151] width 132 height 14
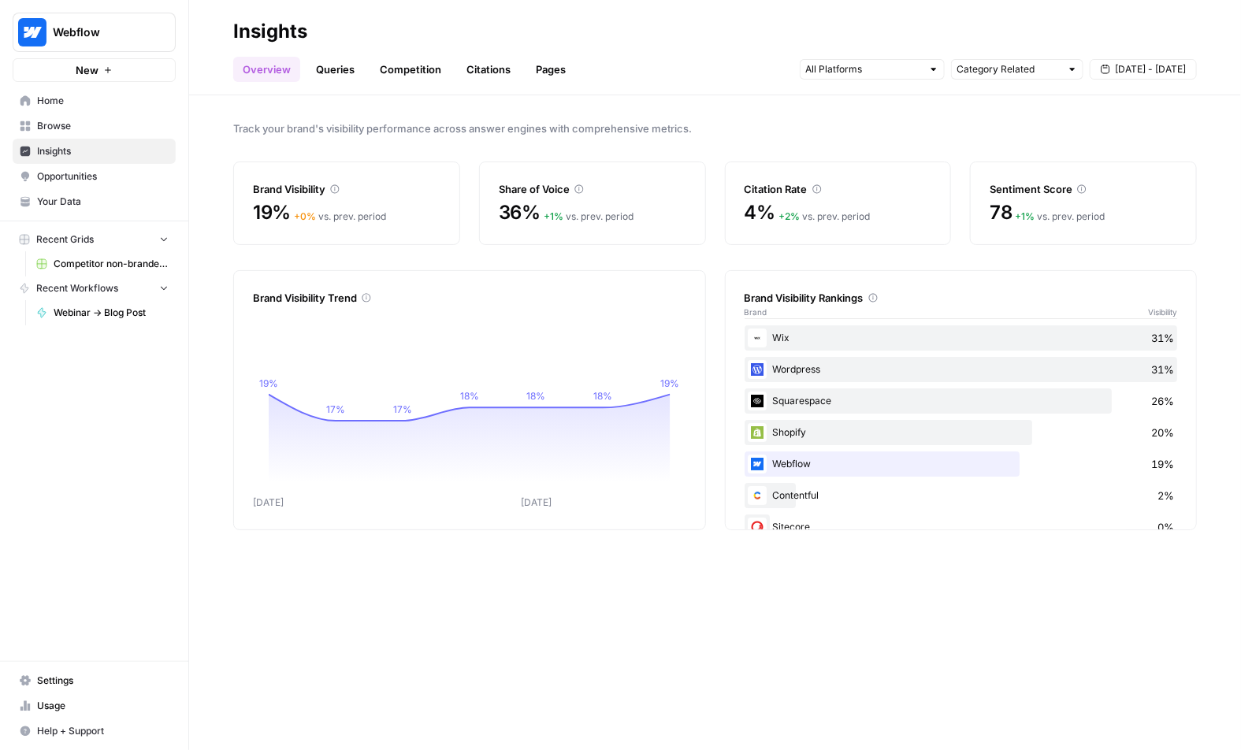
drag, startPoint x: 767, startPoint y: 460, endPoint x: 816, endPoint y: 460, distance: 48.8
click at [816, 460] on div "Webflow 19%" at bounding box center [960, 463] width 433 height 25
drag, startPoint x: 815, startPoint y: 468, endPoint x: 766, endPoint y: 458, distance: 50.5
click at [766, 458] on div "Webflow 19%" at bounding box center [960, 463] width 433 height 25
click at [779, 432] on div "Shopify 20%" at bounding box center [960, 432] width 433 height 25
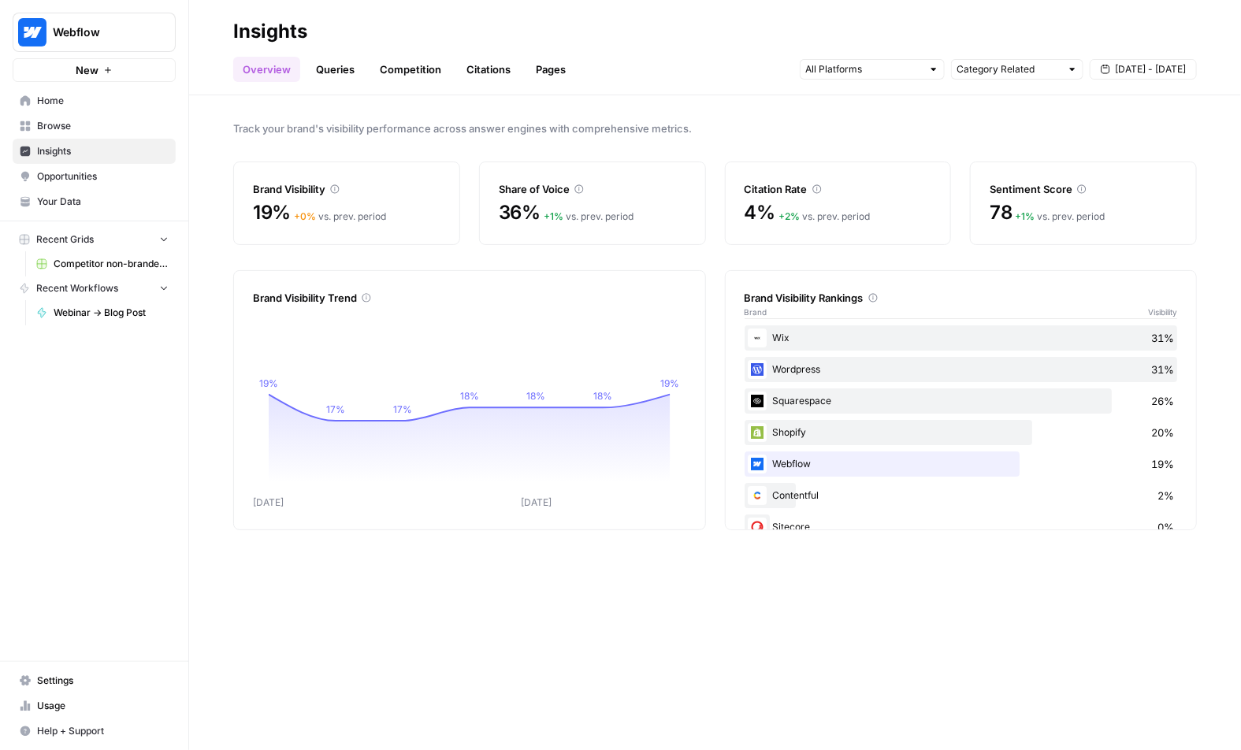
click at [320, 69] on link "Queries" at bounding box center [334, 69] width 57 height 25
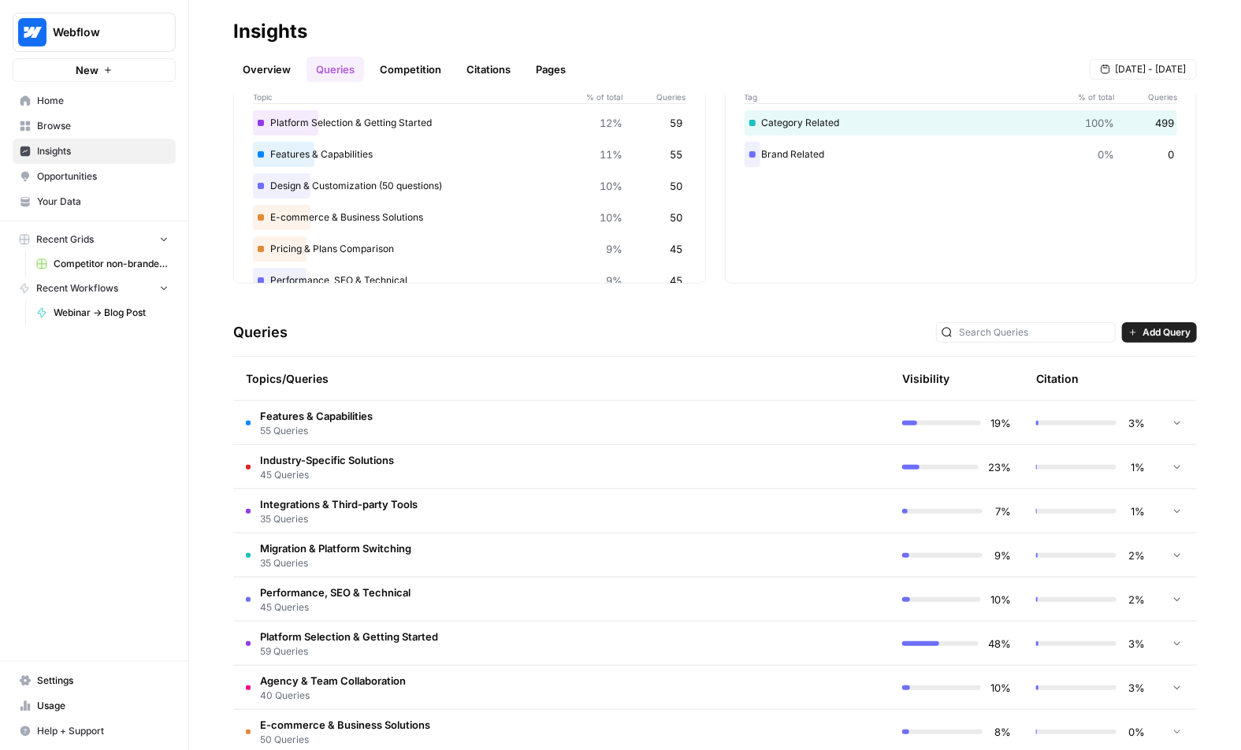
scroll to position [135, 0]
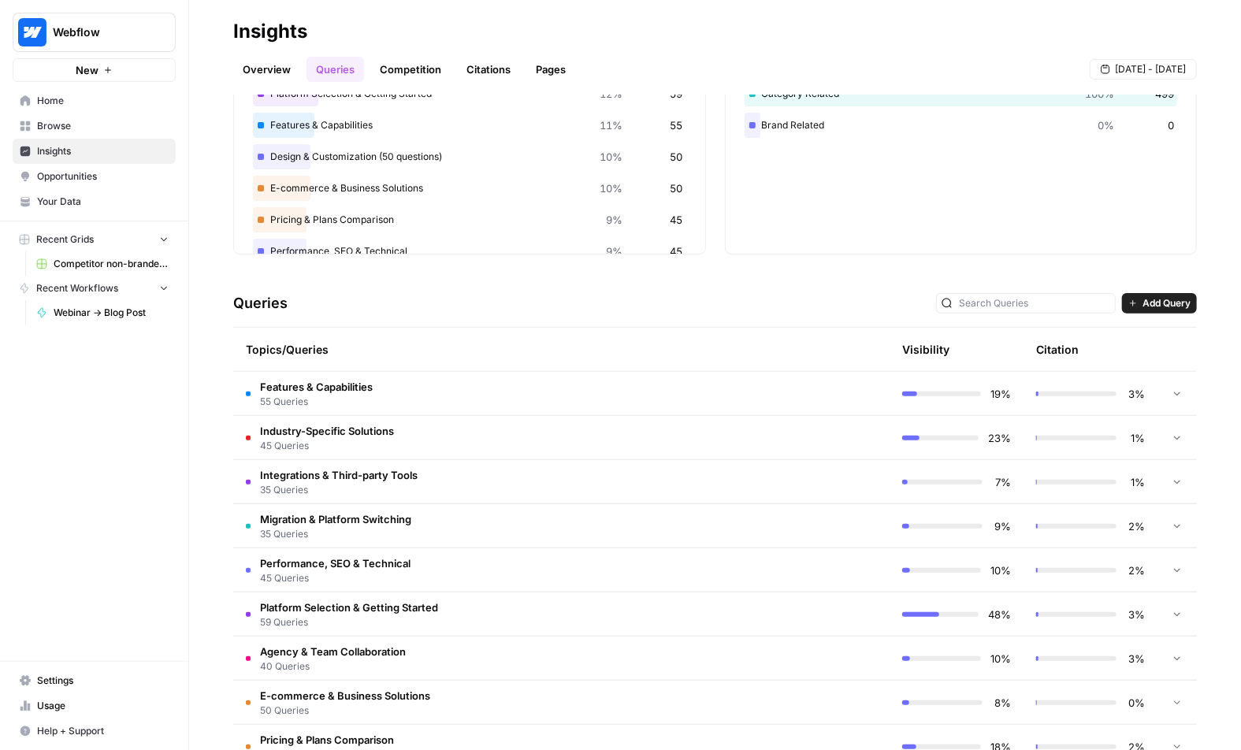
click at [334, 606] on span "Platform Selection & Getting Started" at bounding box center [349, 607] width 178 height 16
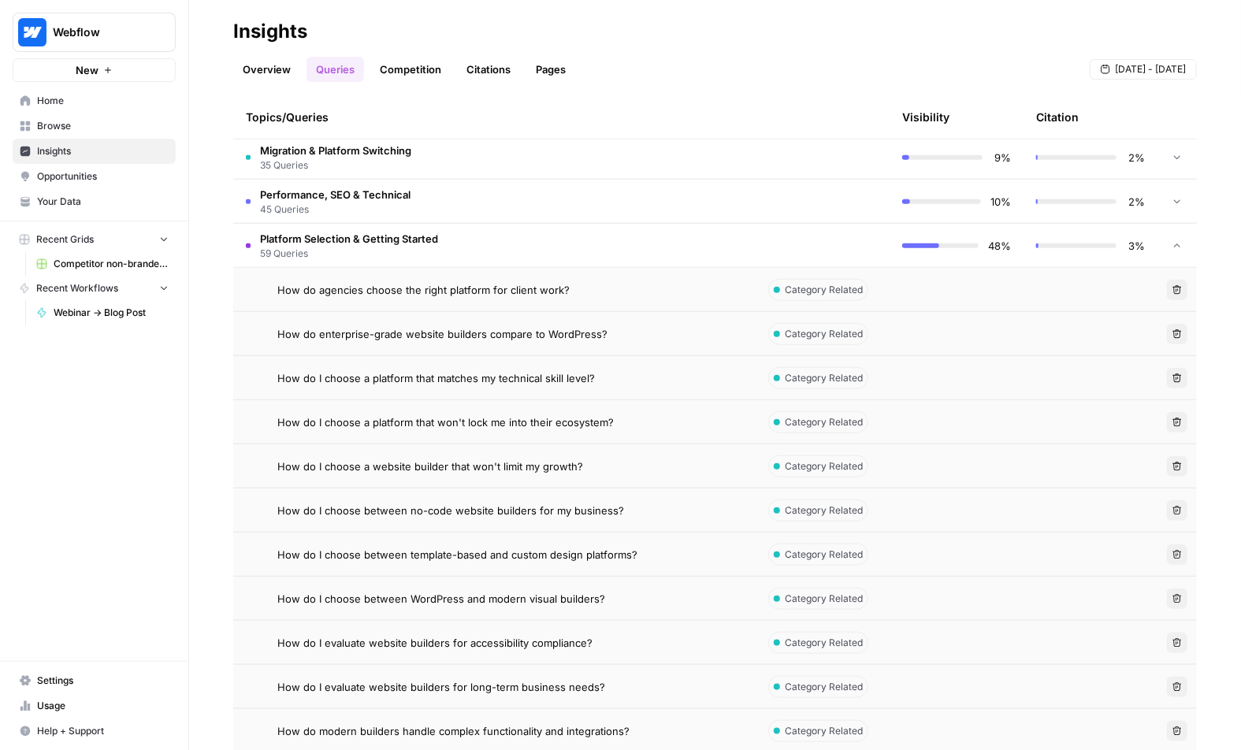
scroll to position [528, 0]
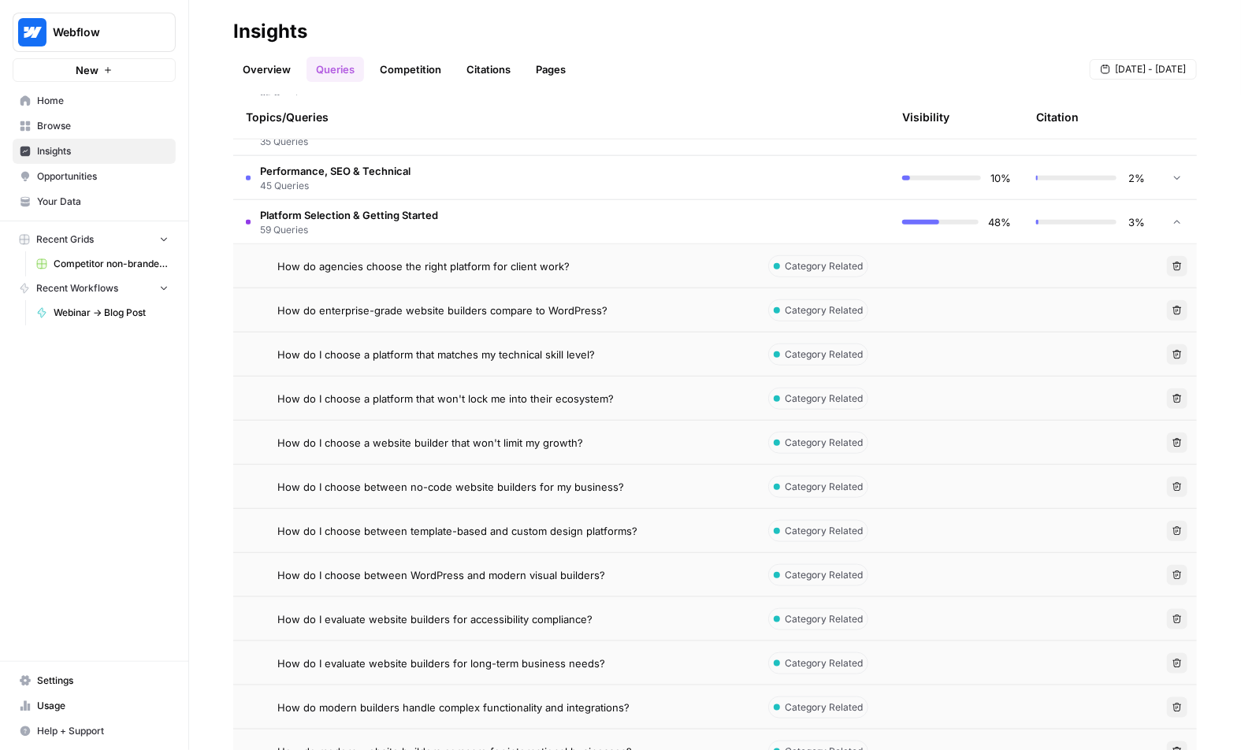
click at [432, 223] on span "59 Queries" at bounding box center [349, 230] width 178 height 14
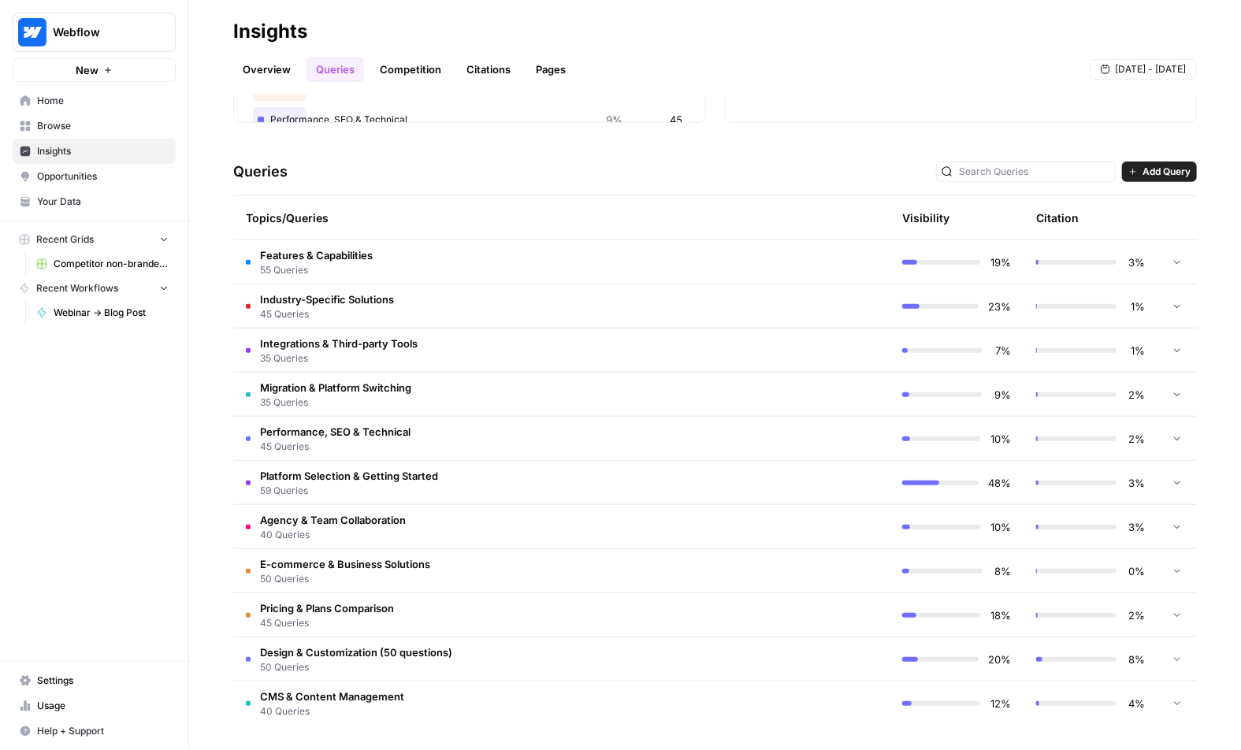
click at [371, 566] on span "E-commerce & Business Solutions" at bounding box center [345, 564] width 170 height 16
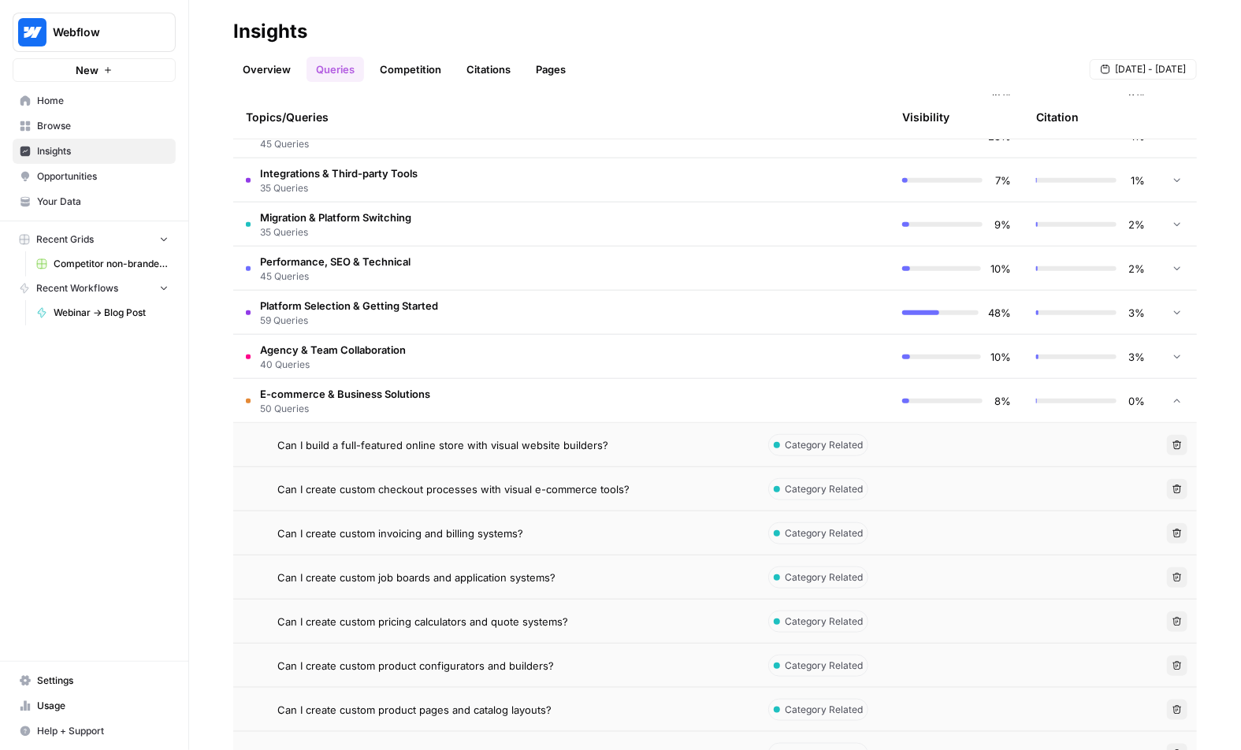
scroll to position [441, 0]
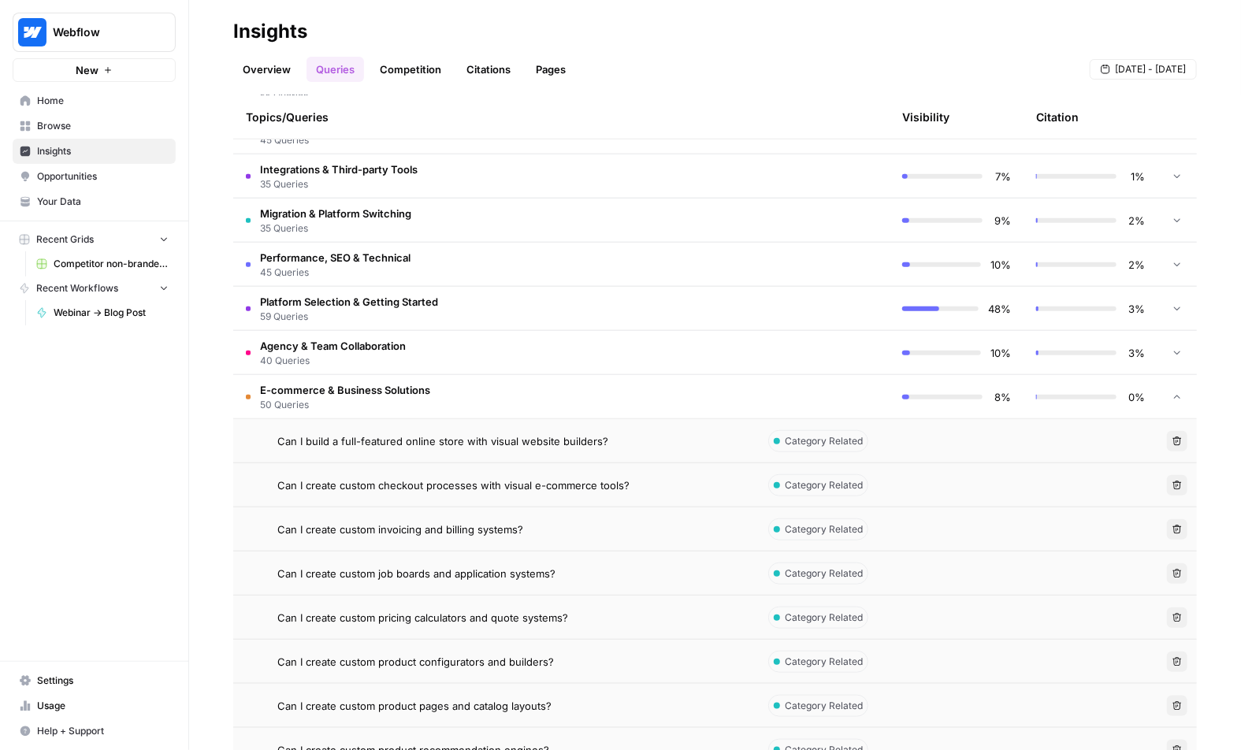
click at [391, 445] on span "Can I build a full-featured online store with visual website builders?" at bounding box center [442, 441] width 331 height 16
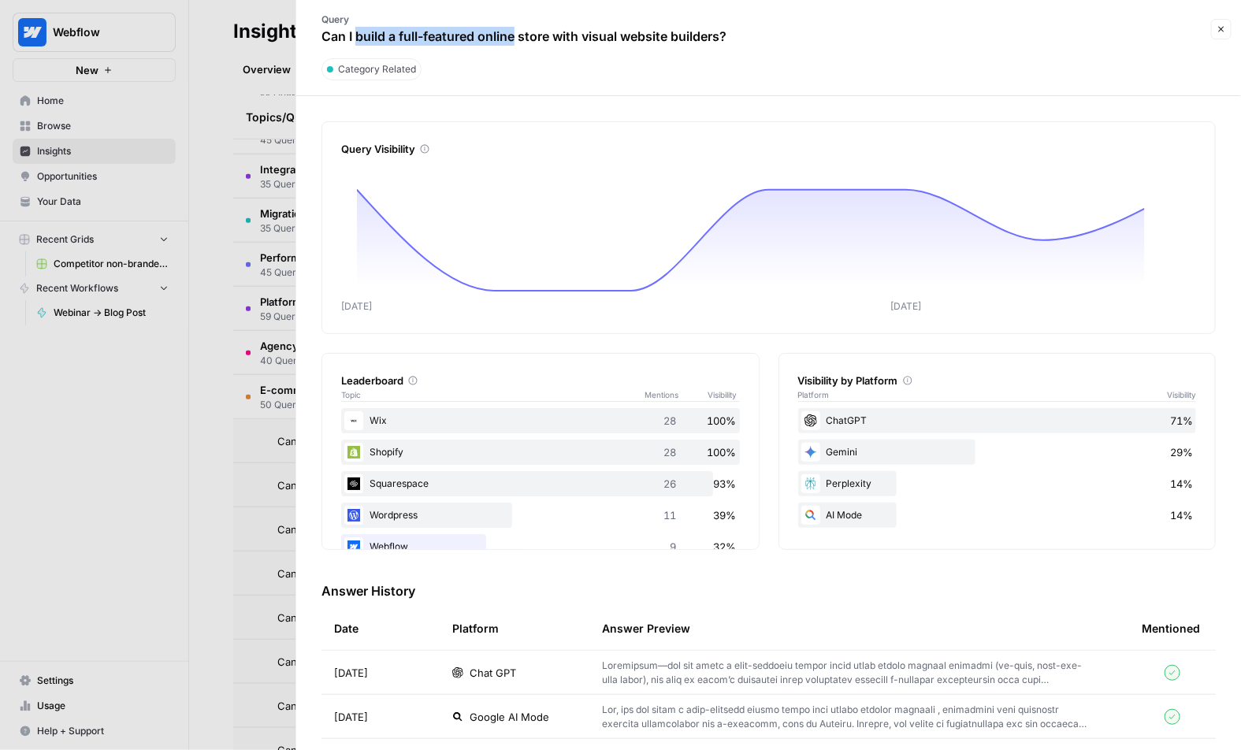
drag, startPoint x: 358, startPoint y: 32, endPoint x: 520, endPoint y: 27, distance: 162.3
click at [520, 27] on p "Can I build a full-featured online store with visual website builders?" at bounding box center [523, 36] width 405 height 19
click at [590, 40] on p "Can I build a full-featured online store with visual website builders?" at bounding box center [523, 36] width 405 height 19
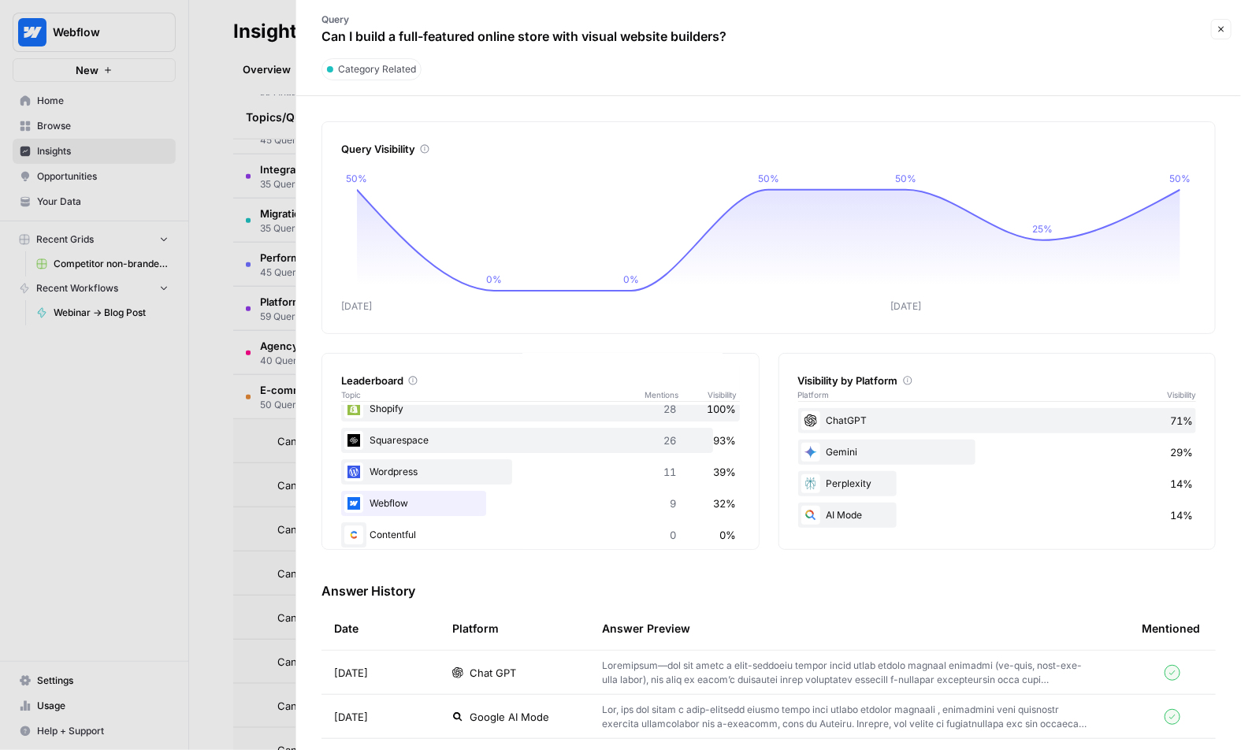
scroll to position [64, 0]
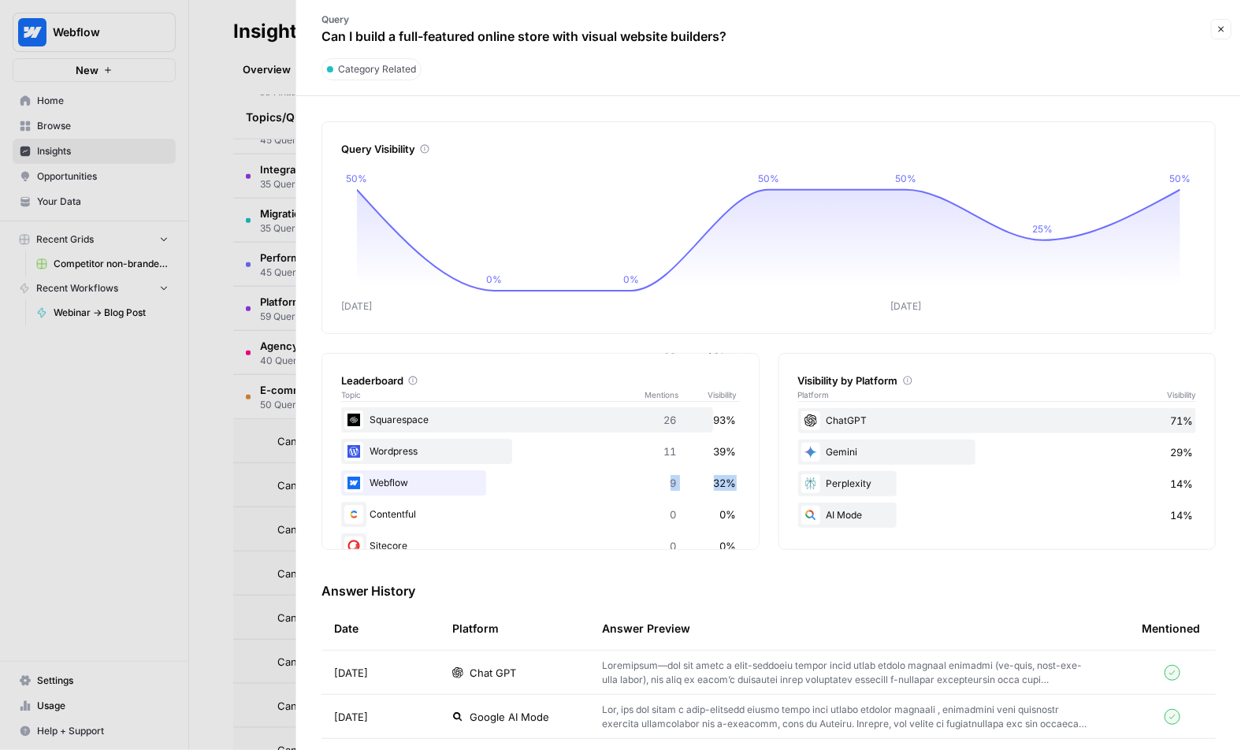
drag, startPoint x: 712, startPoint y: 480, endPoint x: 732, endPoint y: 481, distance: 19.8
click at [732, 481] on div "Webflow 9 32%" at bounding box center [540, 482] width 399 height 25
drag, startPoint x: 819, startPoint y: 415, endPoint x: 871, endPoint y: 418, distance: 52.1
click at [871, 418] on div "ChatGPT 71%" at bounding box center [997, 420] width 399 height 25
click at [855, 462] on div "Gemini 29%" at bounding box center [997, 452] width 399 height 25
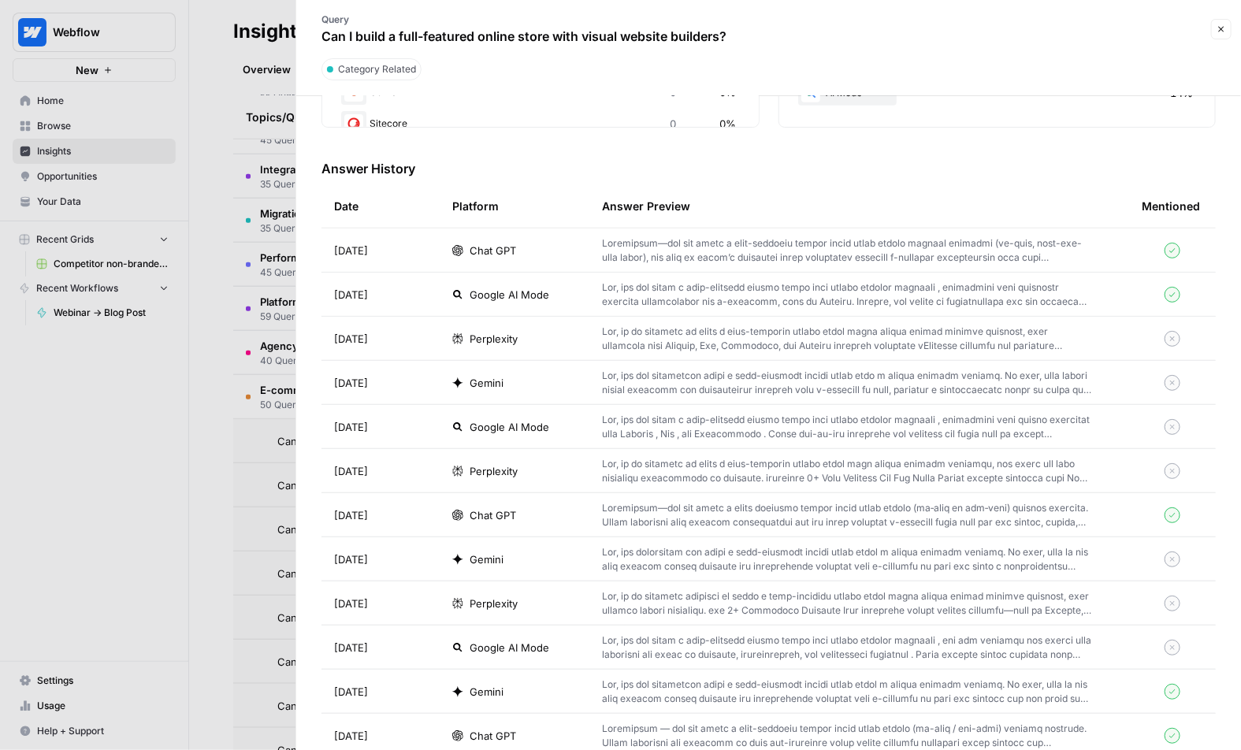
scroll to position [307, 0]
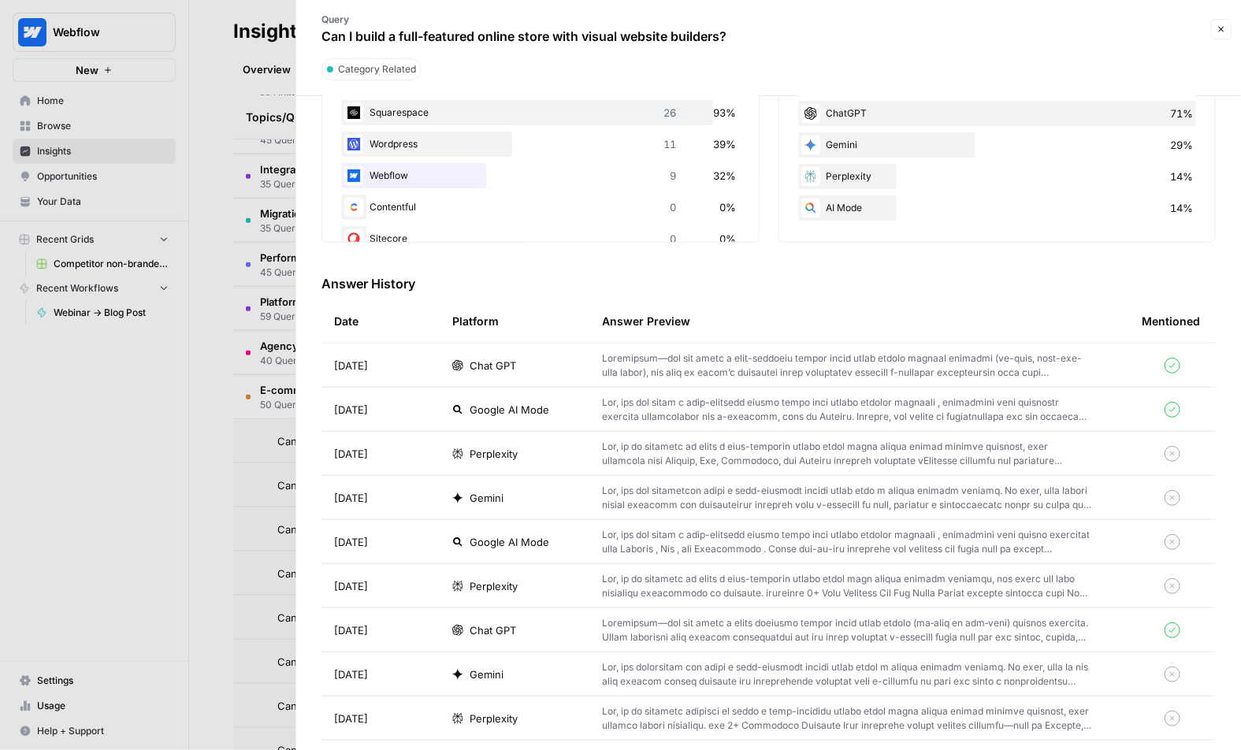
click at [691, 358] on p at bounding box center [846, 365] width 489 height 28
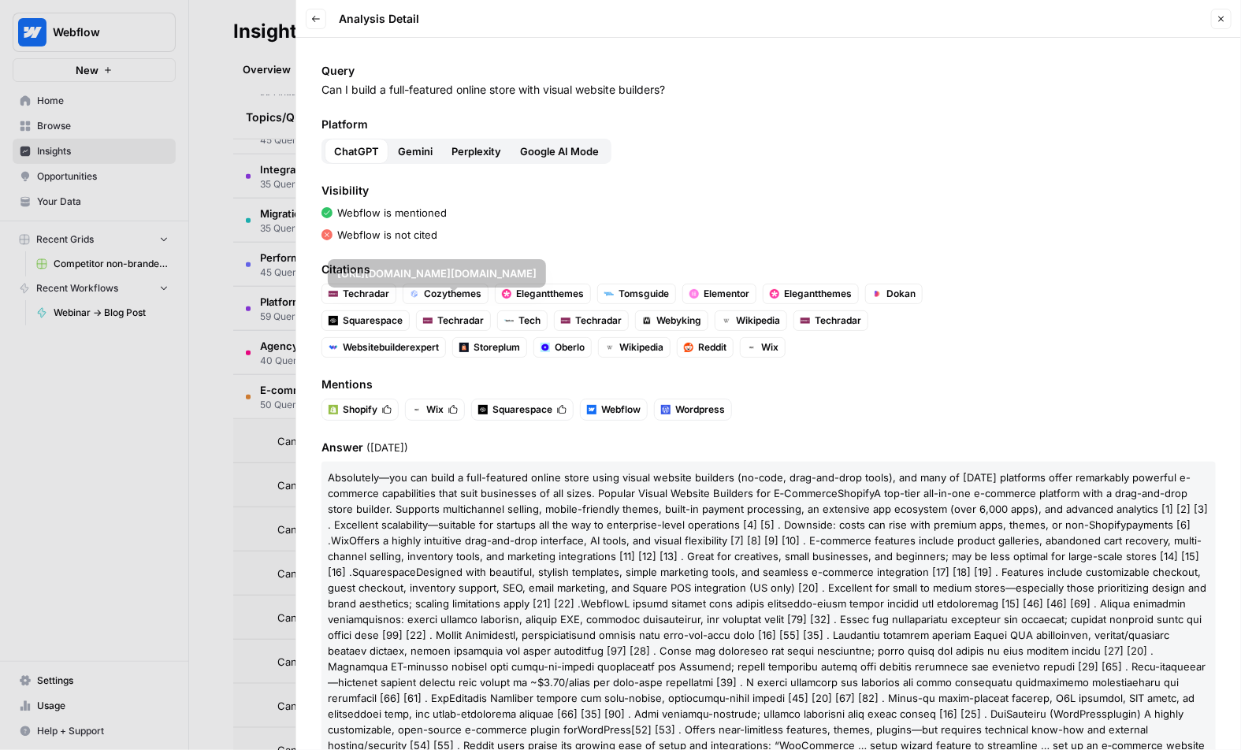
click at [232, 376] on div at bounding box center [620, 375] width 1241 height 750
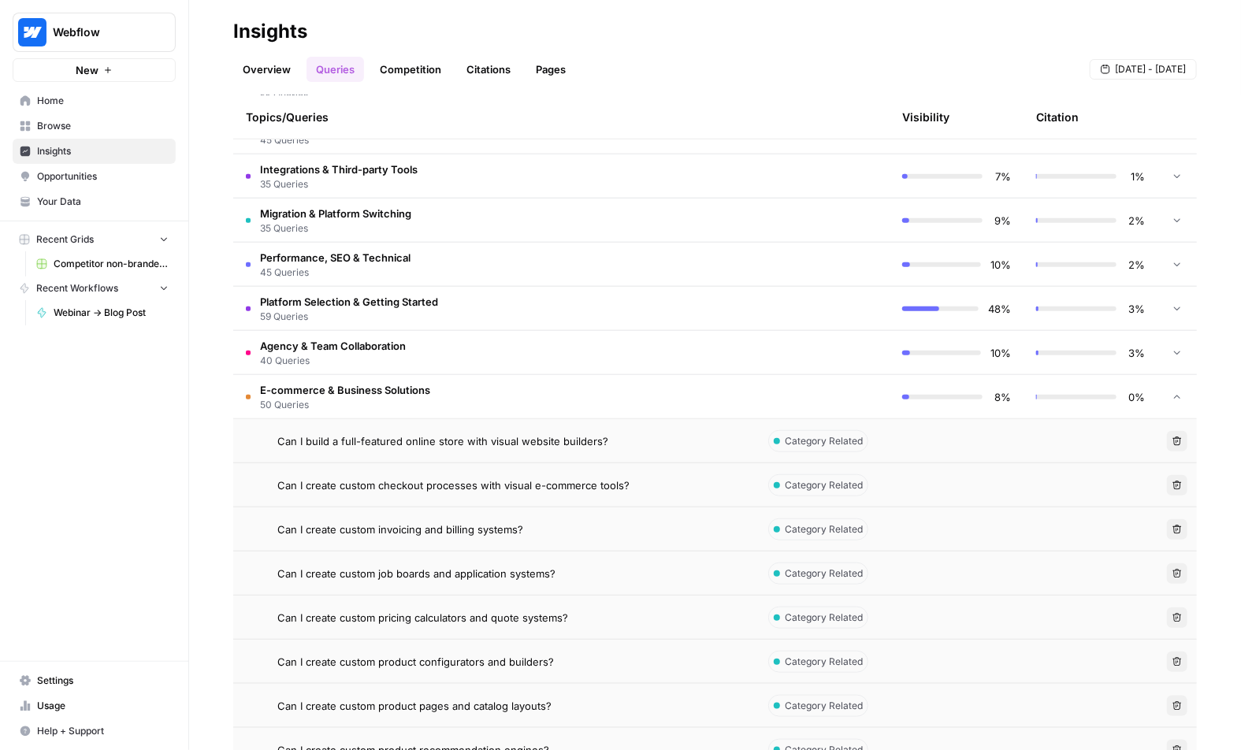
click at [398, 81] on link "Competition" at bounding box center [410, 69] width 80 height 25
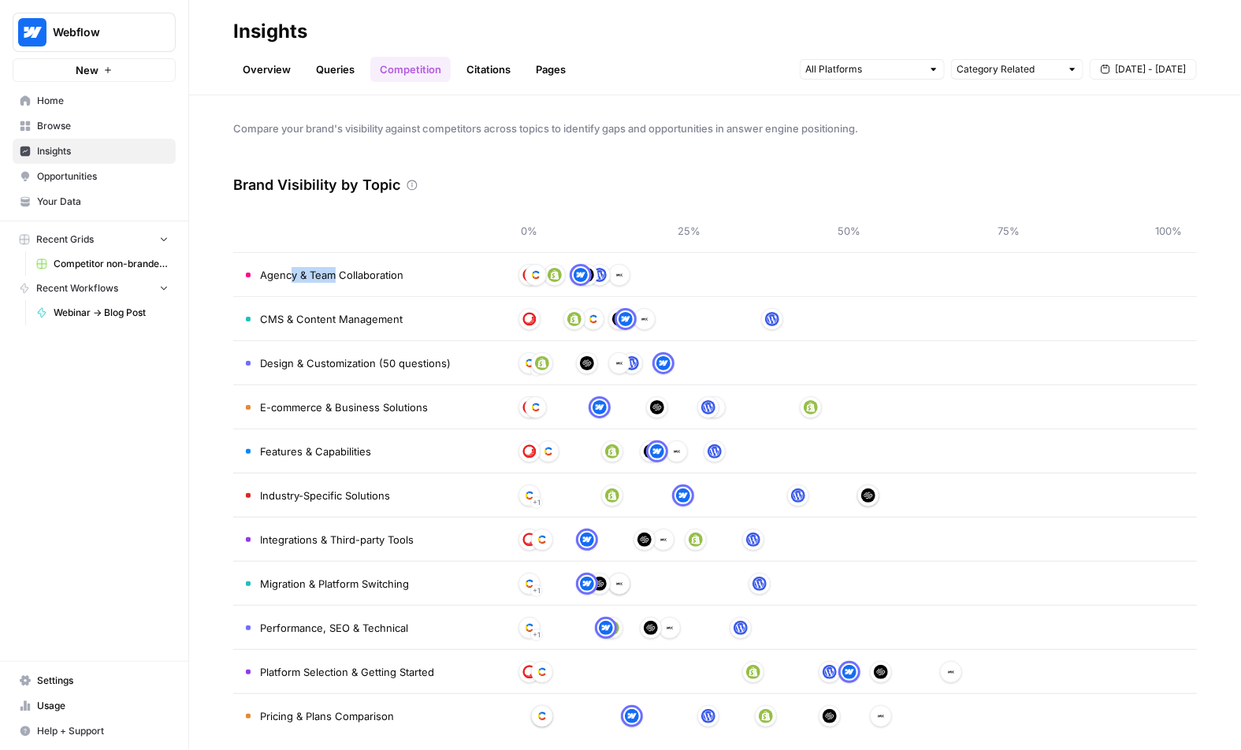
drag, startPoint x: 310, startPoint y: 275, endPoint x: 342, endPoint y: 275, distance: 32.3
click at [338, 275] on span "Agency & Team Collaboration" at bounding box center [331, 275] width 143 height 16
click at [533, 285] on div at bounding box center [848, 274] width 639 height 25
click at [482, 78] on link "Citations" at bounding box center [488, 69] width 63 height 25
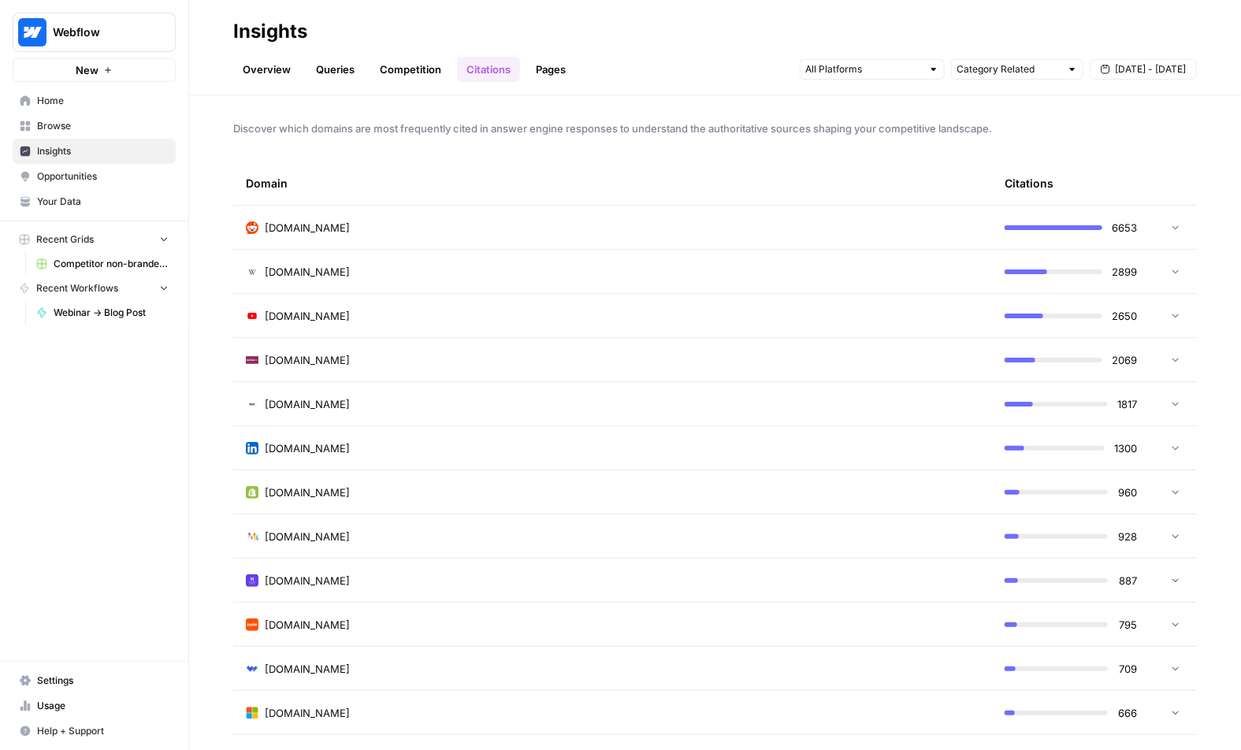
click at [384, 243] on td "reddit.com" at bounding box center [612, 227] width 759 height 43
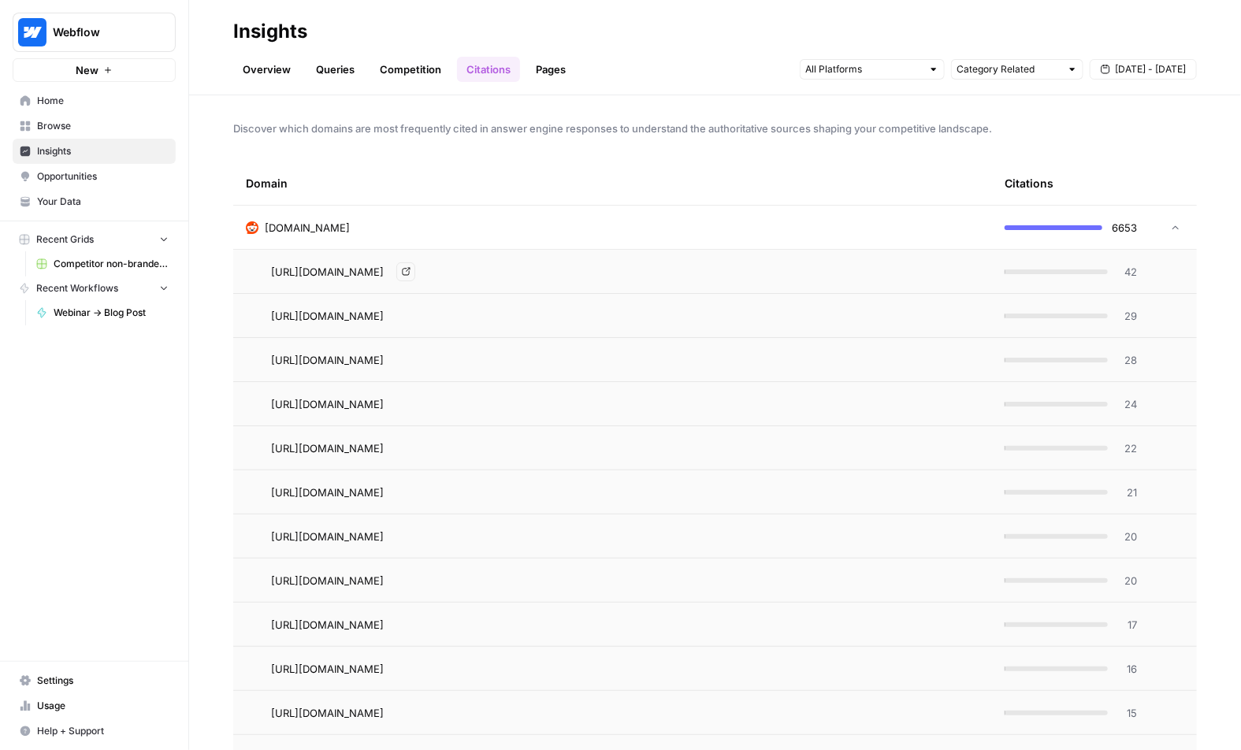
click at [475, 210] on td "reddit.com" at bounding box center [612, 227] width 759 height 43
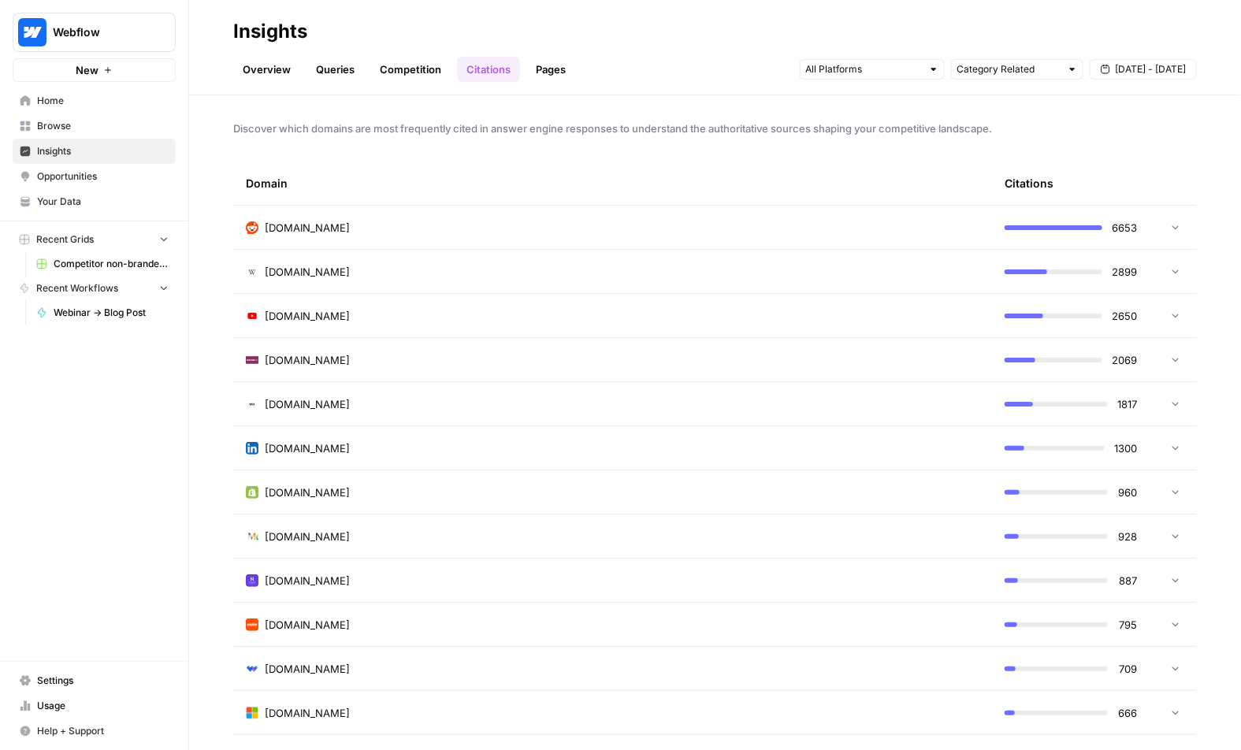
click at [549, 57] on link "Pages" at bounding box center [550, 69] width 49 height 25
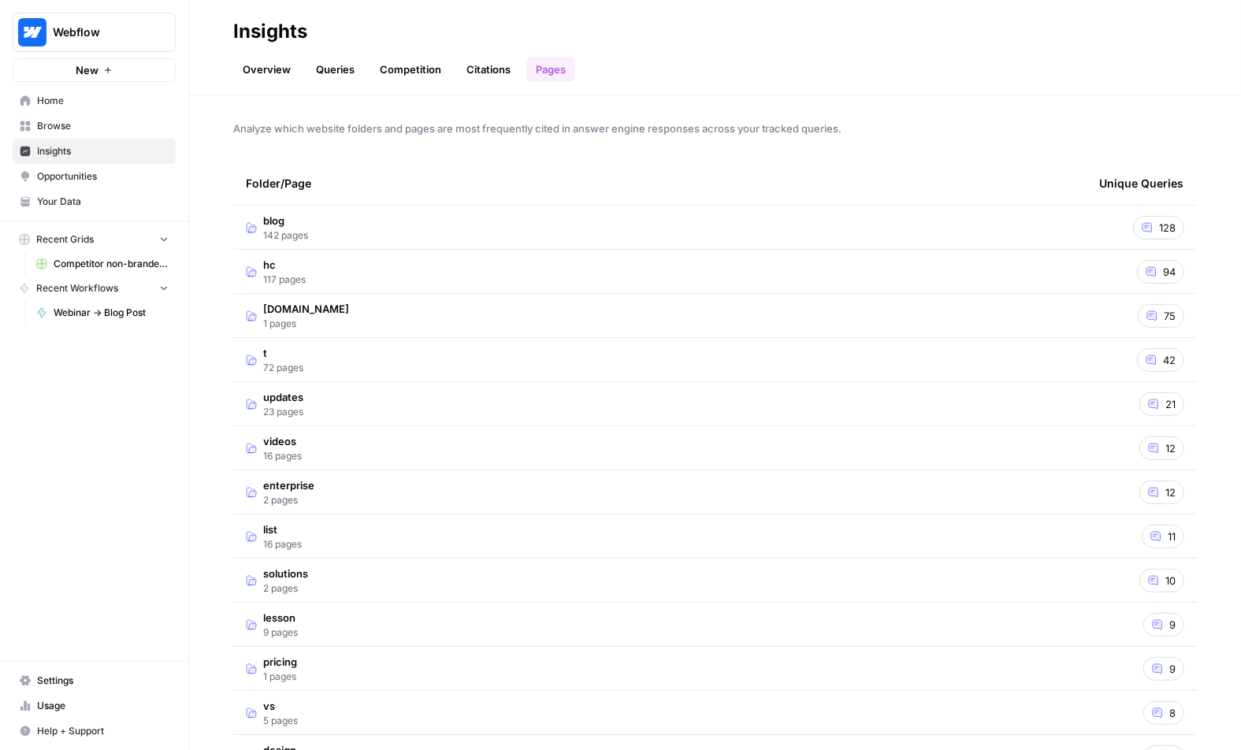
click at [299, 228] on span "142 pages" at bounding box center [285, 235] width 45 height 14
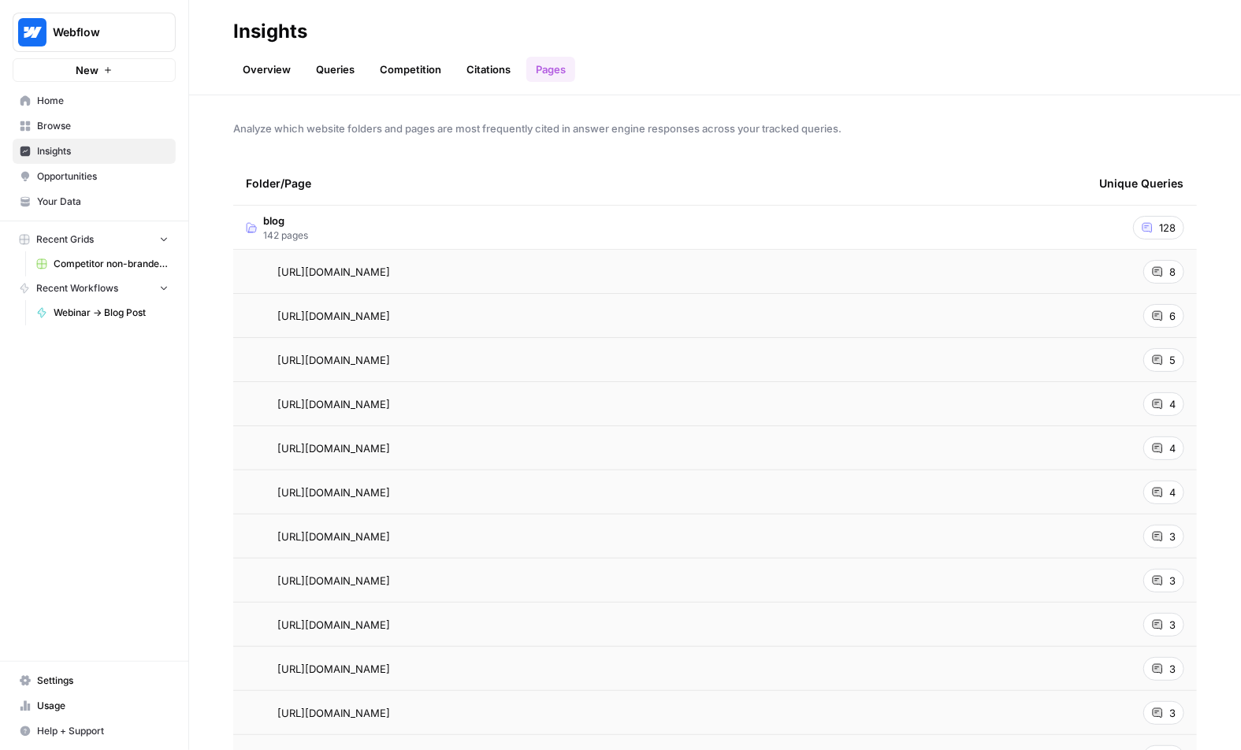
click at [320, 224] on td "blog 142 pages" at bounding box center [659, 227] width 853 height 43
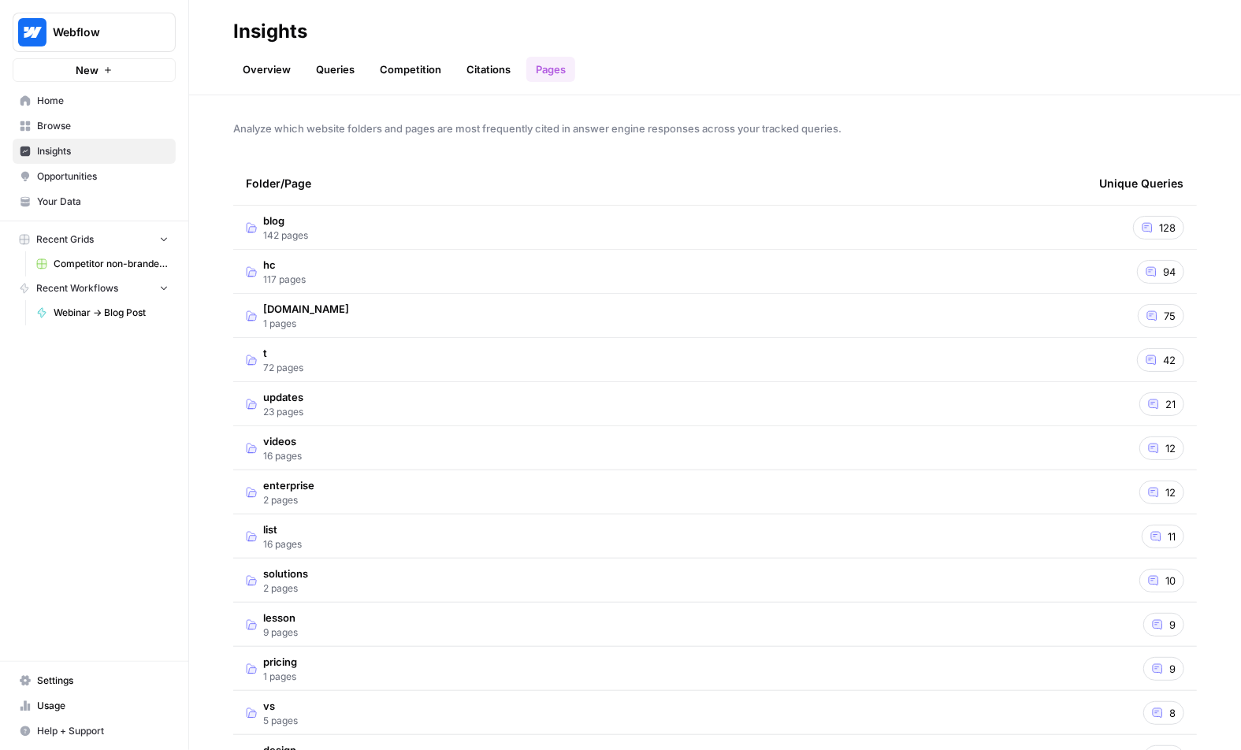
click at [95, 172] on span "Opportunities" at bounding box center [103, 176] width 132 height 14
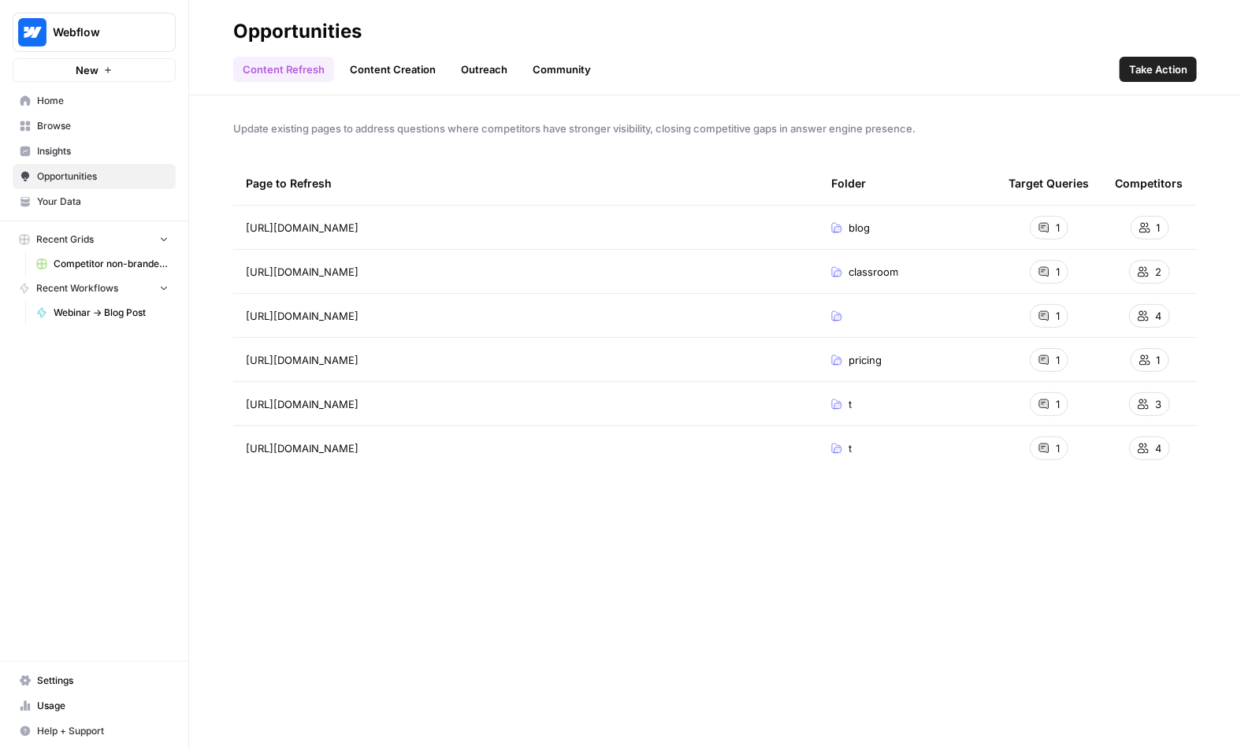
click at [391, 72] on link "Content Creation" at bounding box center [392, 69] width 105 height 25
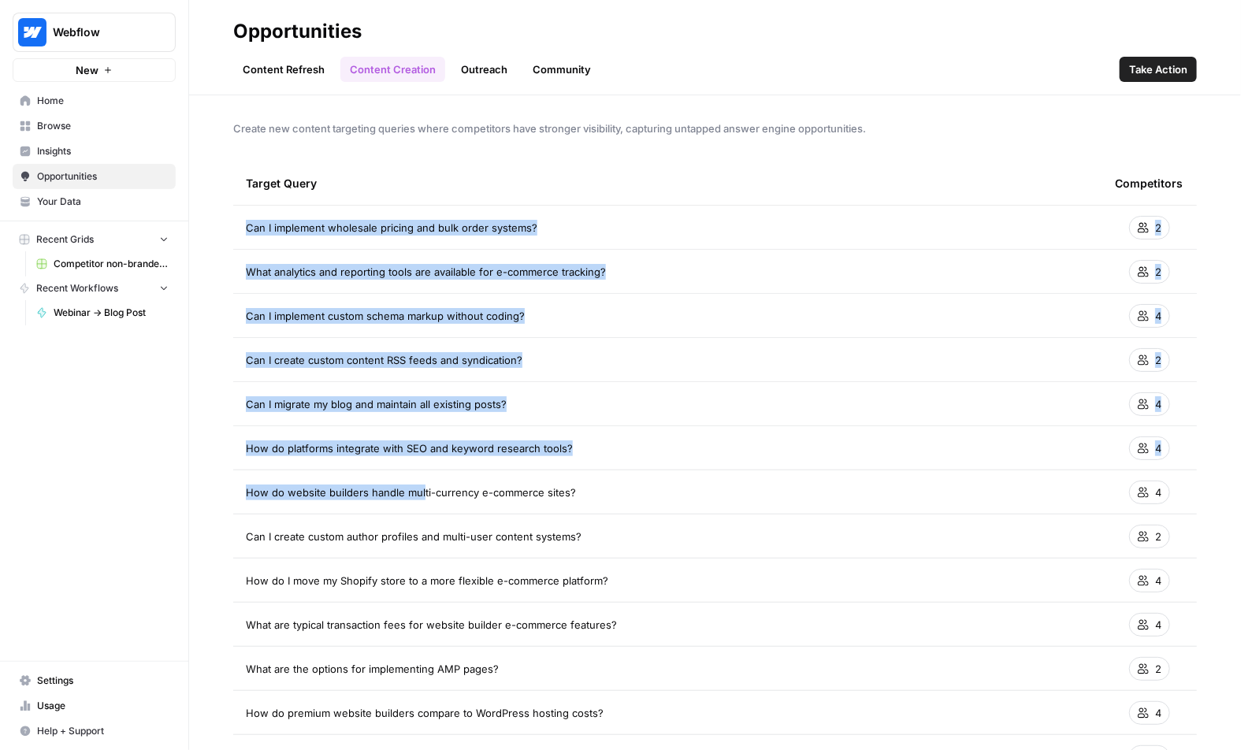
drag, startPoint x: 329, startPoint y: 220, endPoint x: 421, endPoint y: 496, distance: 291.4
click at [421, 496] on span "How do website builders handle multi-currency e-commerce sites?" at bounding box center [411, 492] width 330 height 16
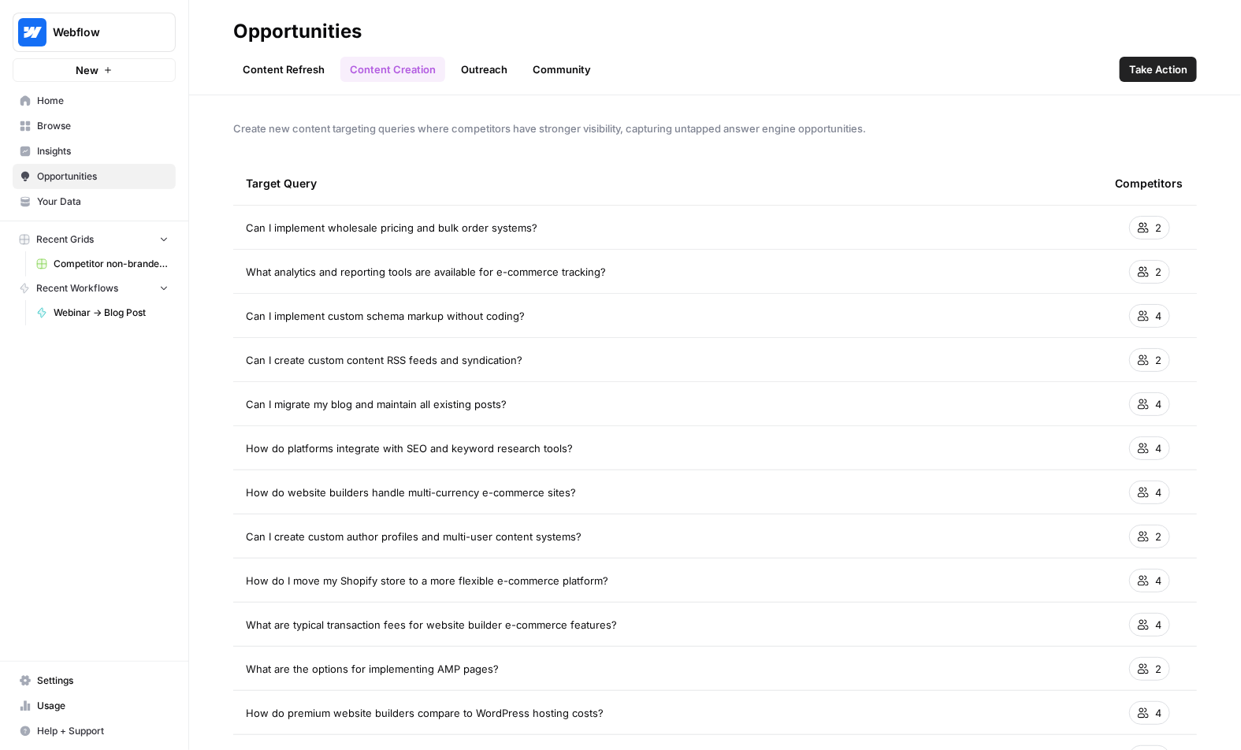
click at [321, 83] on header "Opportunities Content Refresh Content Creation Outreach Community Take Action" at bounding box center [715, 47] width 1052 height 95
click at [311, 65] on link "Content Refresh" at bounding box center [283, 69] width 101 height 25
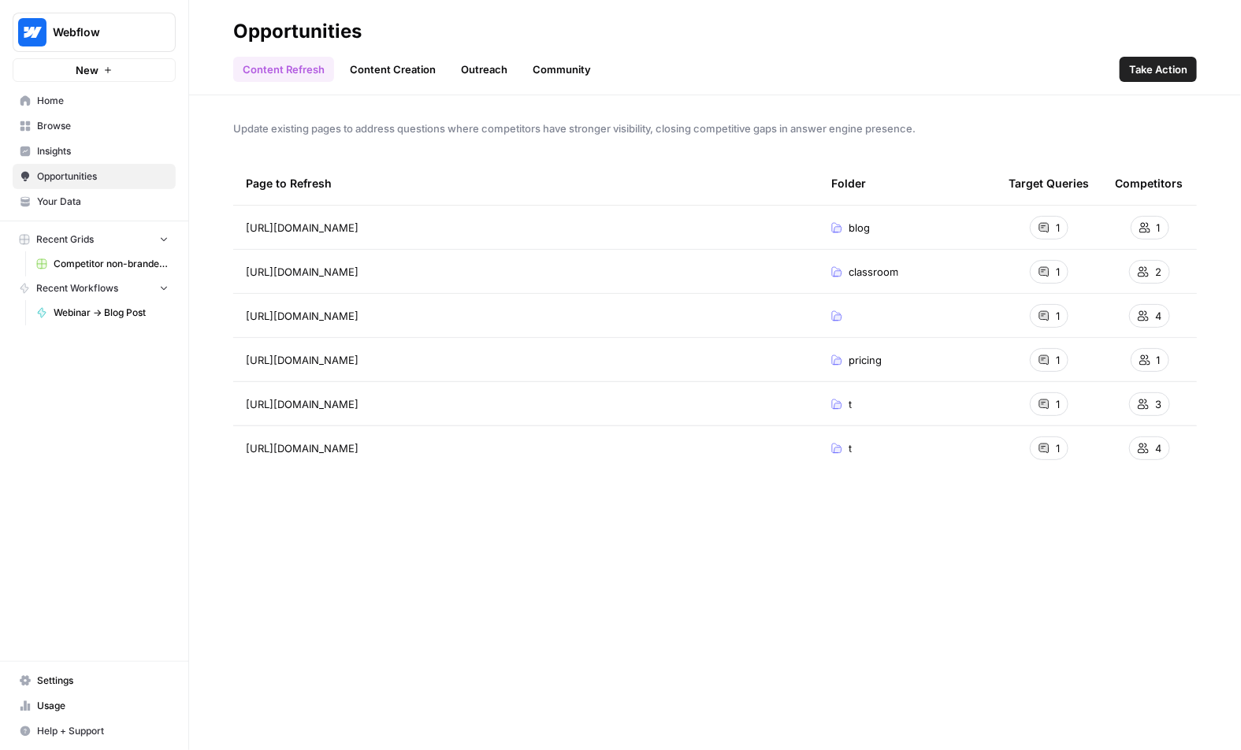
click at [484, 83] on header "Opportunities Content Refresh Content Creation Outreach Community Take Action" at bounding box center [715, 47] width 1052 height 95
click at [486, 76] on link "Outreach" at bounding box center [483, 69] width 65 height 25
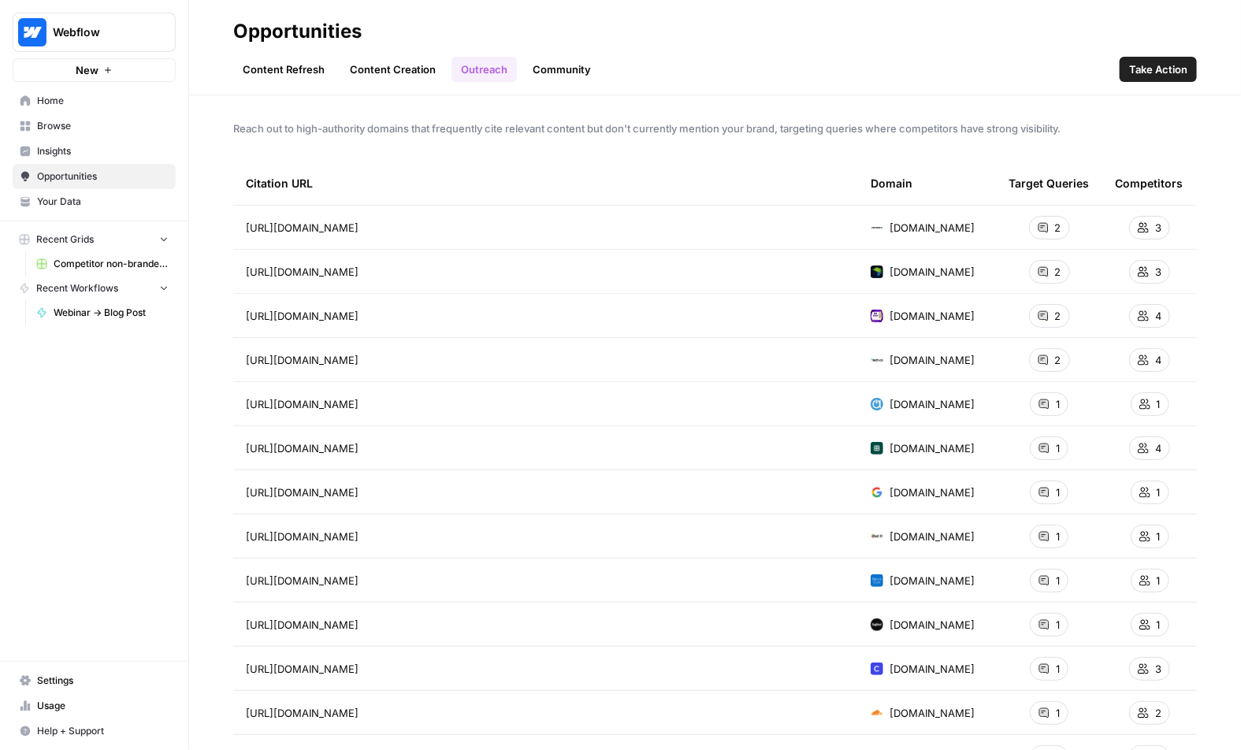
drag, startPoint x: 399, startPoint y: 242, endPoint x: 498, endPoint y: 463, distance: 242.6
click at [358, 407] on span "https://acctivate.com/key-features-of-inventory-management-system/" at bounding box center [302, 404] width 113 height 16
click at [390, 308] on link "Go to page" at bounding box center [380, 315] width 19 height 19
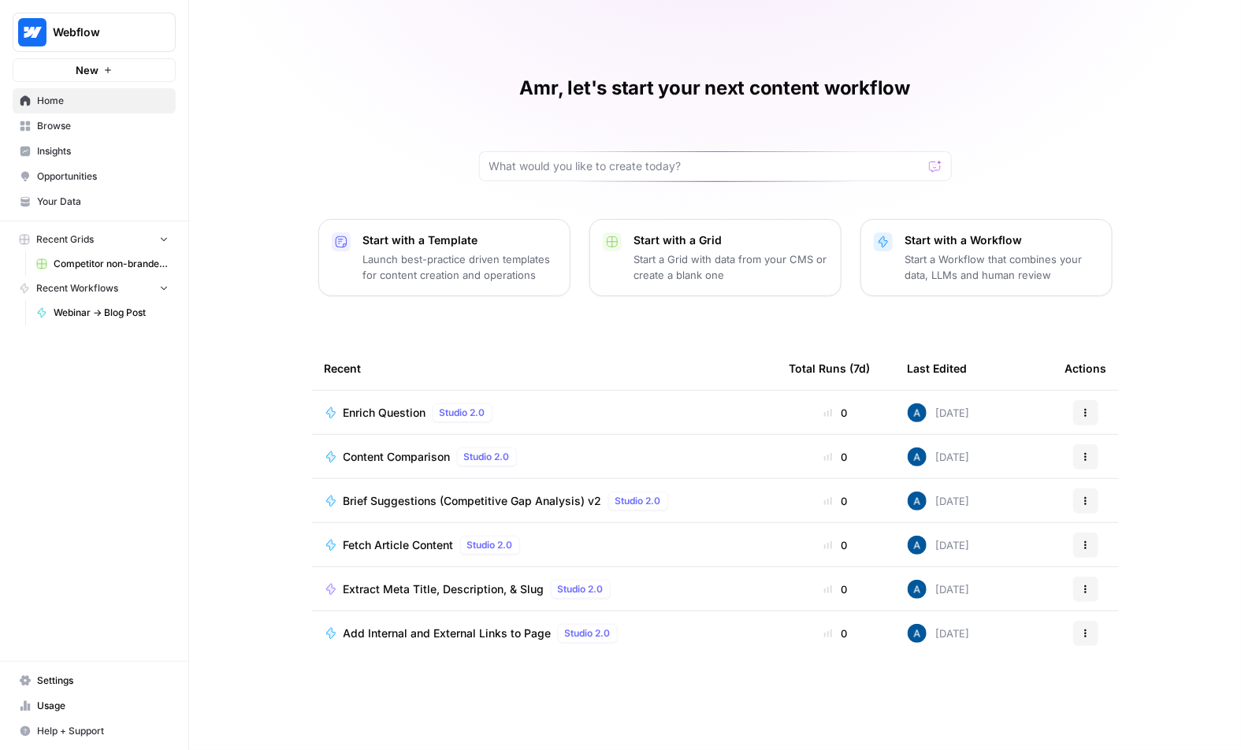
click at [557, 258] on button "Start with a Template Launch best-practice driven templates for content creatio…" at bounding box center [444, 257] width 252 height 77
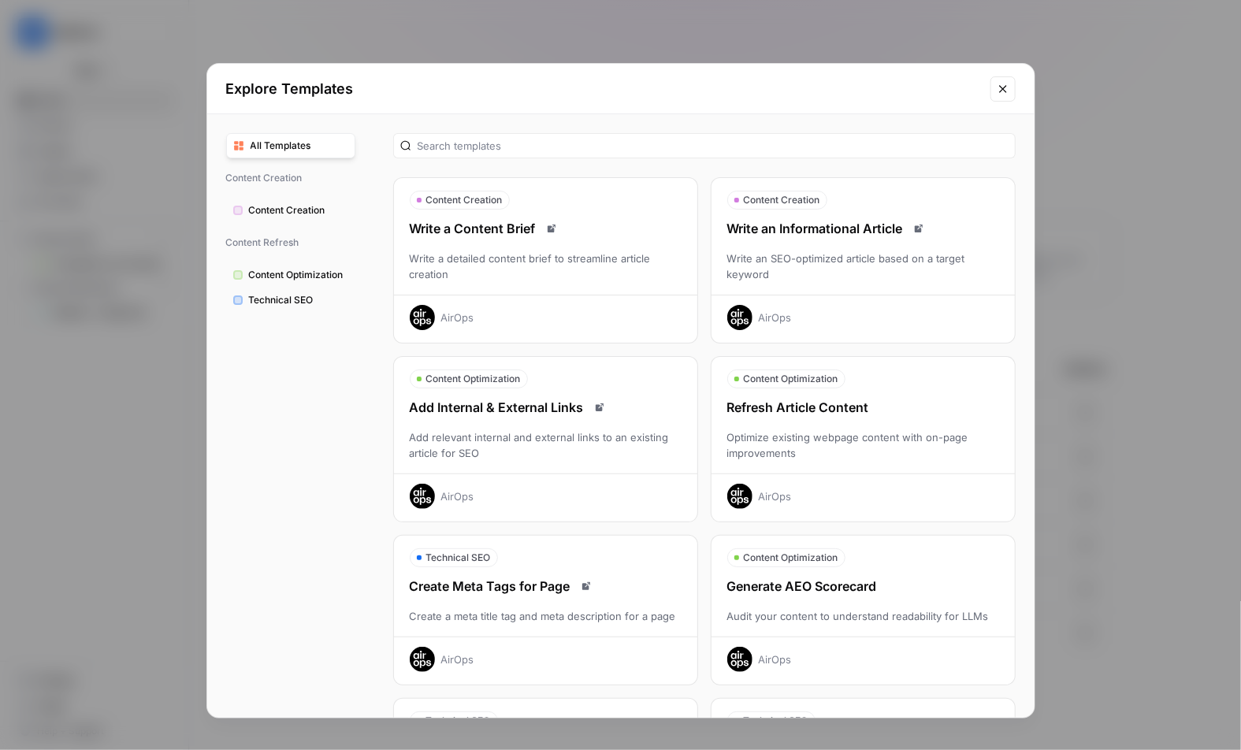
scroll to position [46, 0]
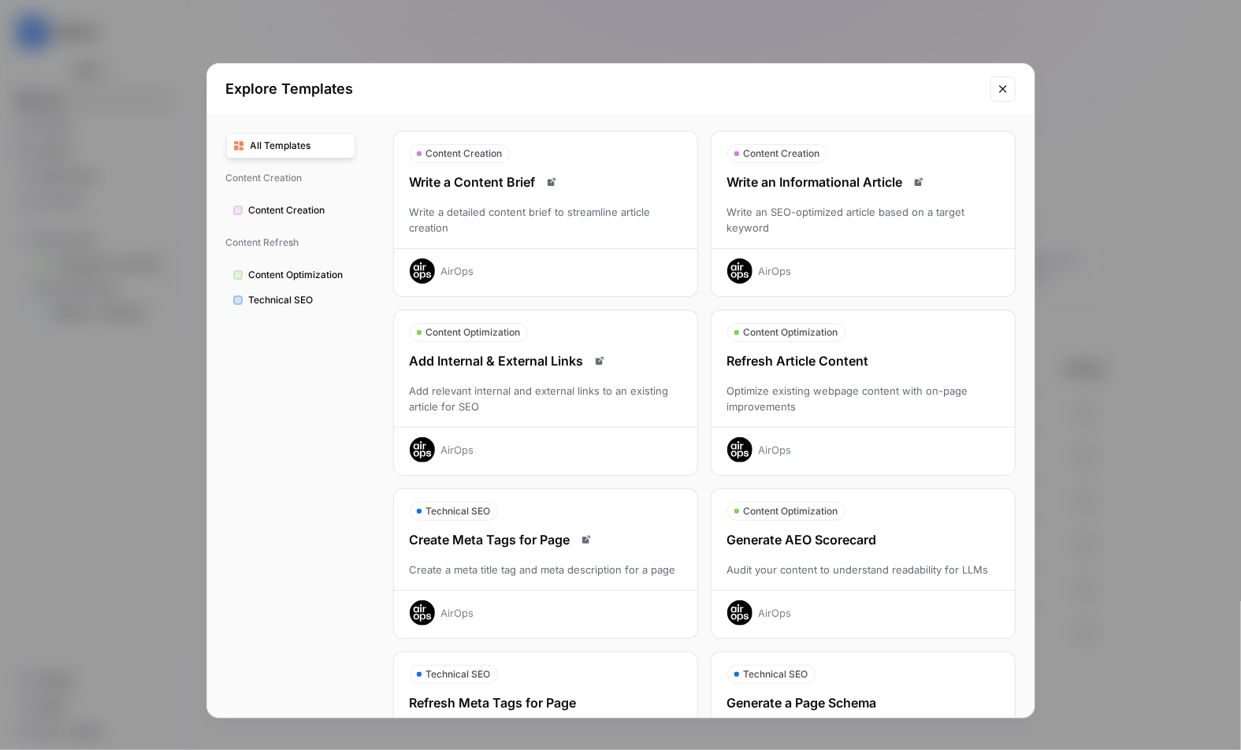
click at [810, 220] on div "Write an SEO-optimized article based on a target keyword" at bounding box center [862, 220] width 303 height 32
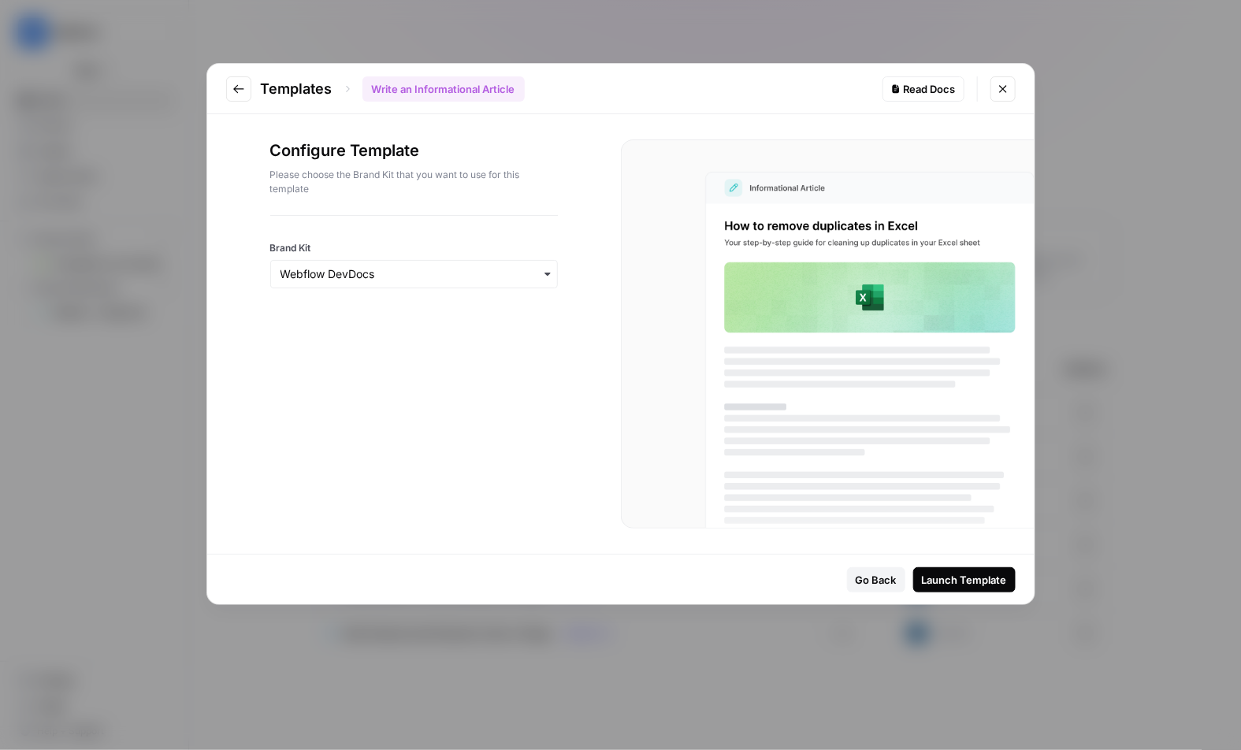
click at [153, 295] on div "Templates Write an Informational Article Read Docs Configure Template Please ch…" at bounding box center [620, 375] width 1241 height 750
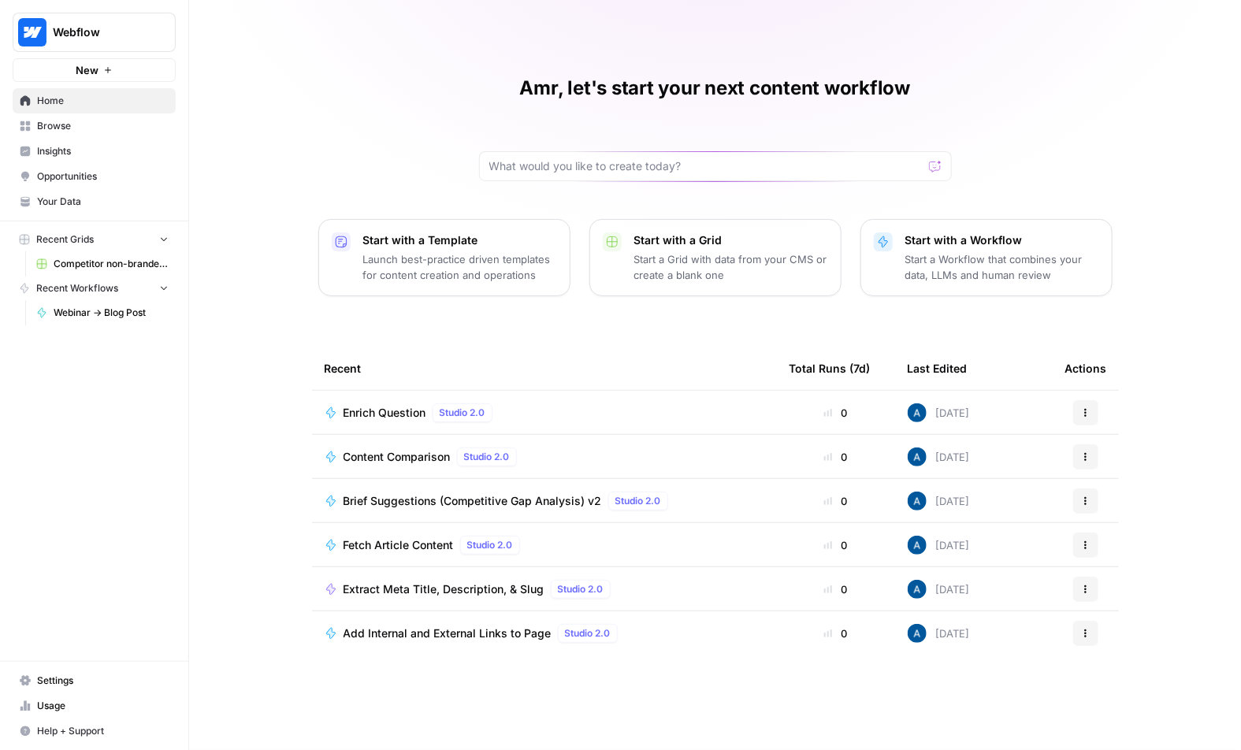
click at [104, 32] on span "Webflow" at bounding box center [100, 32] width 95 height 16
type input "admin"
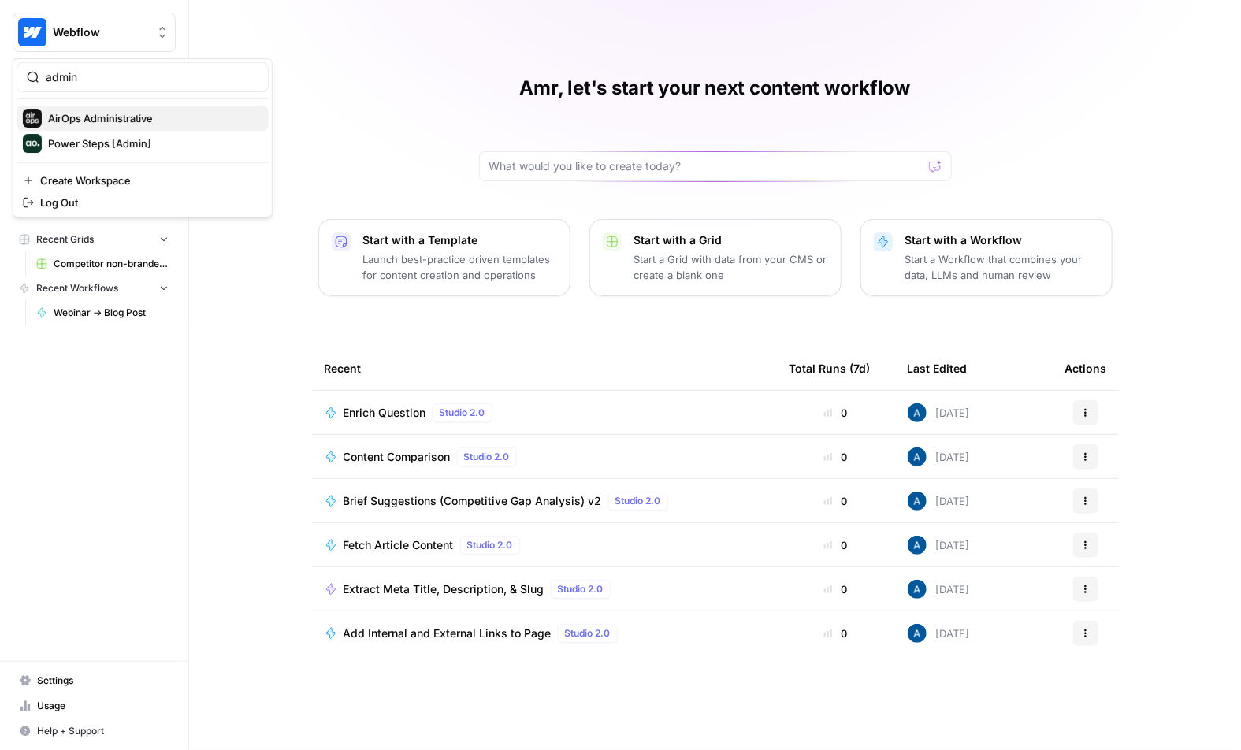
click at [106, 117] on span "AirOps Administrative" at bounding box center [152, 118] width 208 height 16
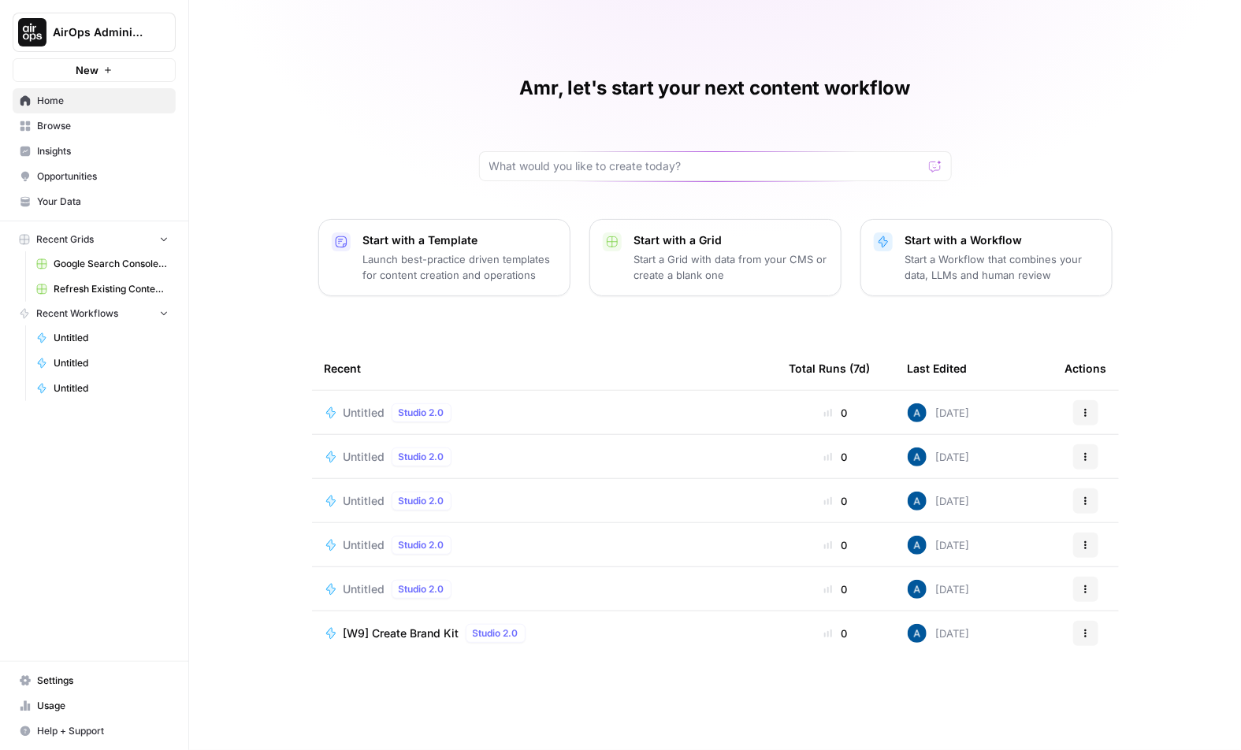
click at [468, 262] on p "Launch best-practice driven templates for content creation and operations" at bounding box center [460, 267] width 194 height 32
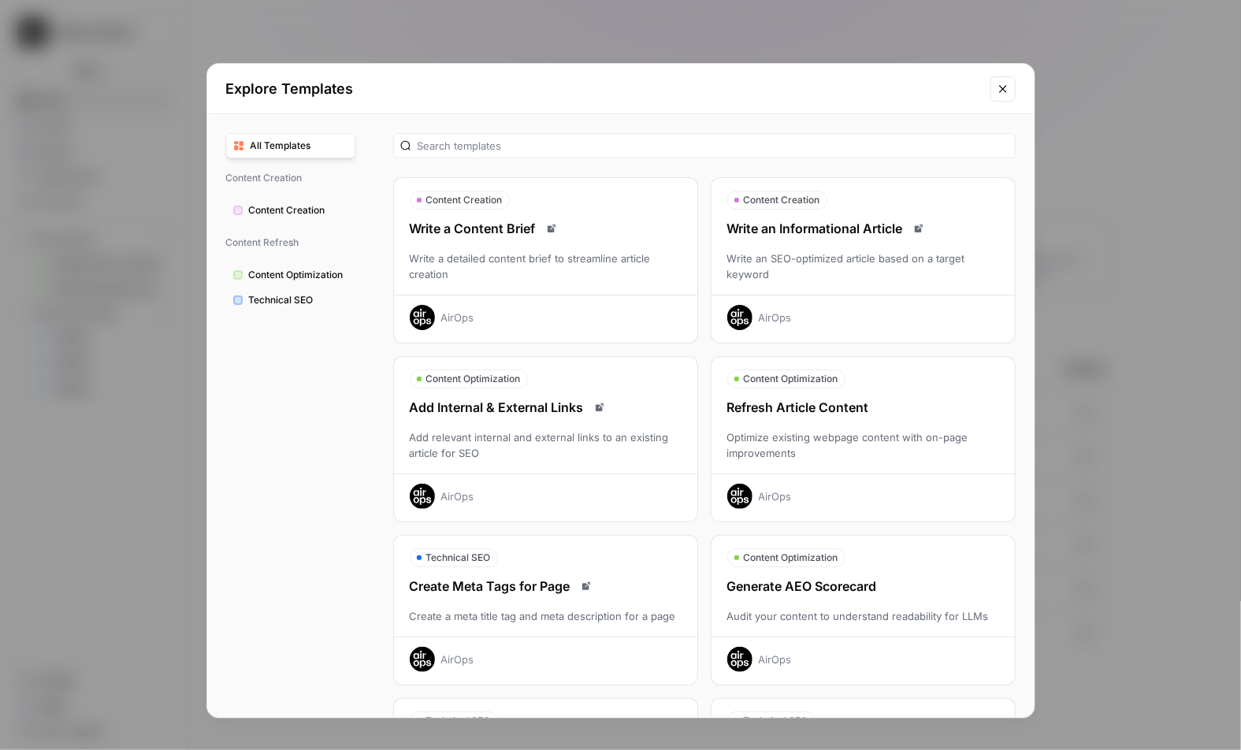
click at [841, 265] on div "Write an SEO-optimized article based on a target keyword" at bounding box center [862, 266] width 303 height 32
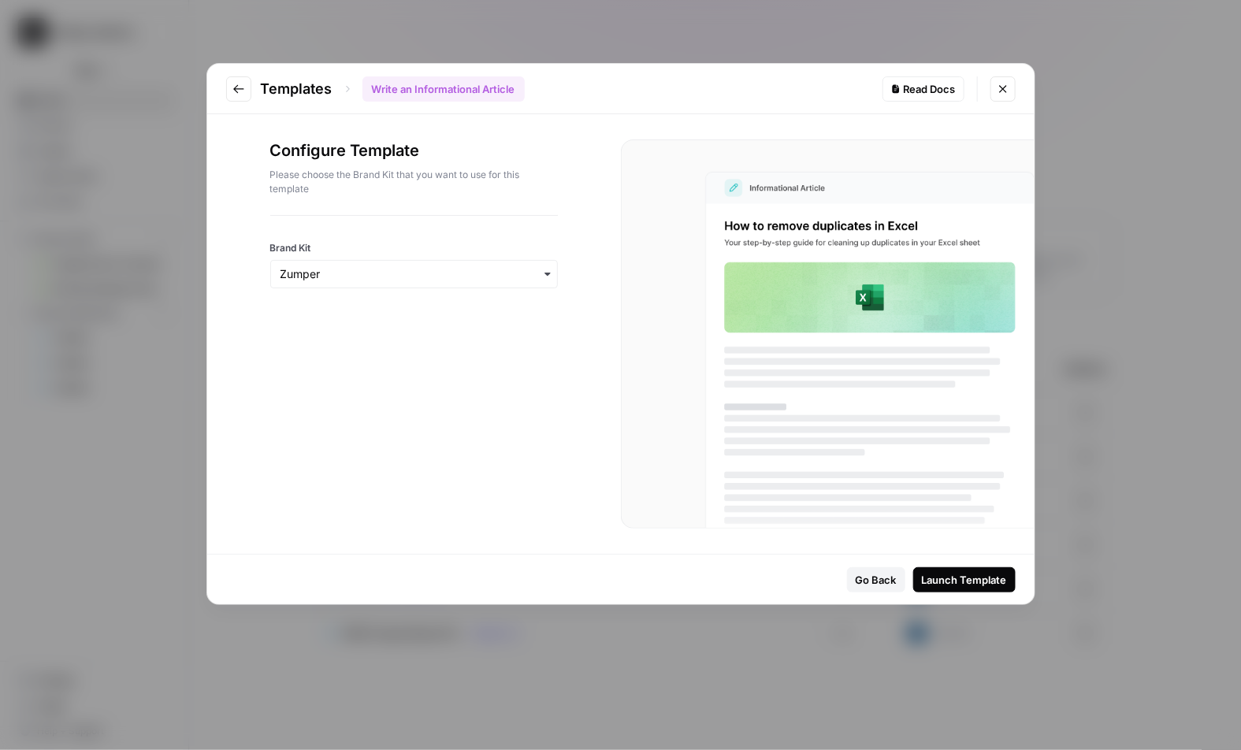
click at [922, 580] on div "Launch Template" at bounding box center [964, 580] width 85 height 16
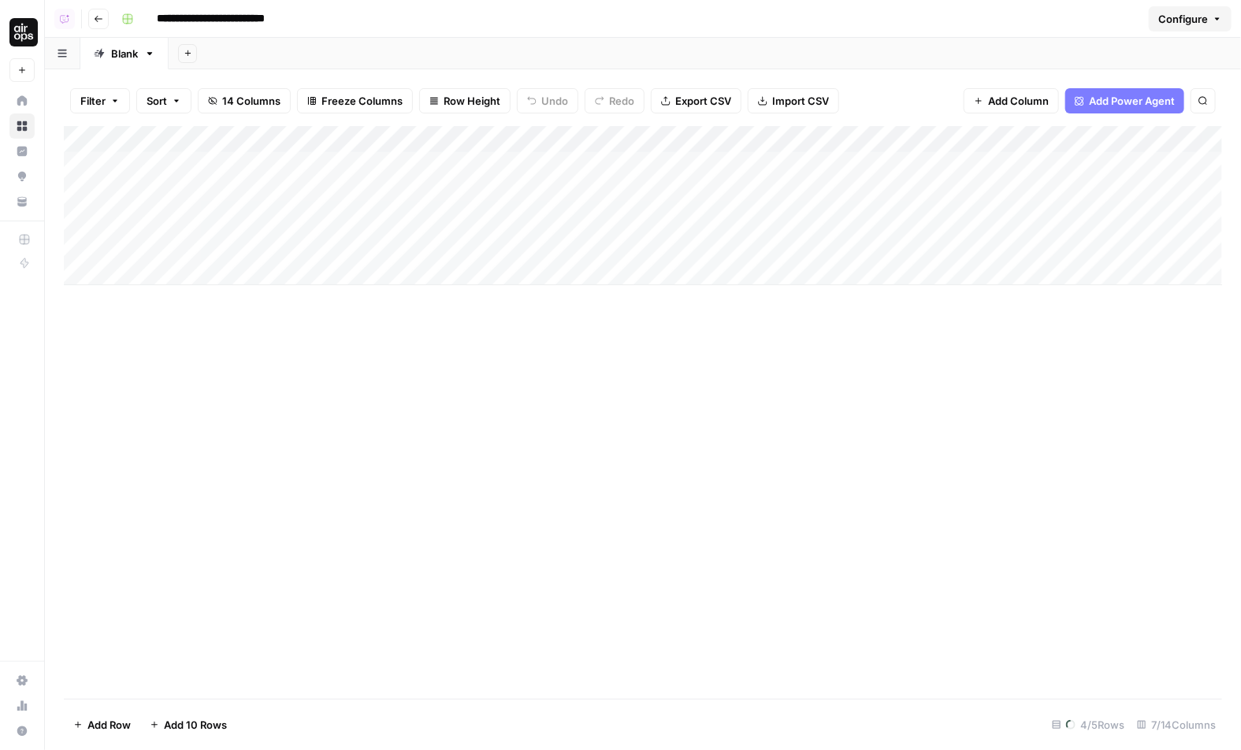
click at [198, 280] on div "Add Column" at bounding box center [643, 205] width 1158 height 159
click at [188, 303] on div "Add Column" at bounding box center [643, 219] width 1158 height 186
click at [202, 213] on div "Add Column" at bounding box center [643, 179] width 1158 height 106
click at [195, 249] on div "Add Column" at bounding box center [643, 192] width 1158 height 132
drag, startPoint x: 210, startPoint y: 176, endPoint x: 210, endPoint y: 256, distance: 79.6
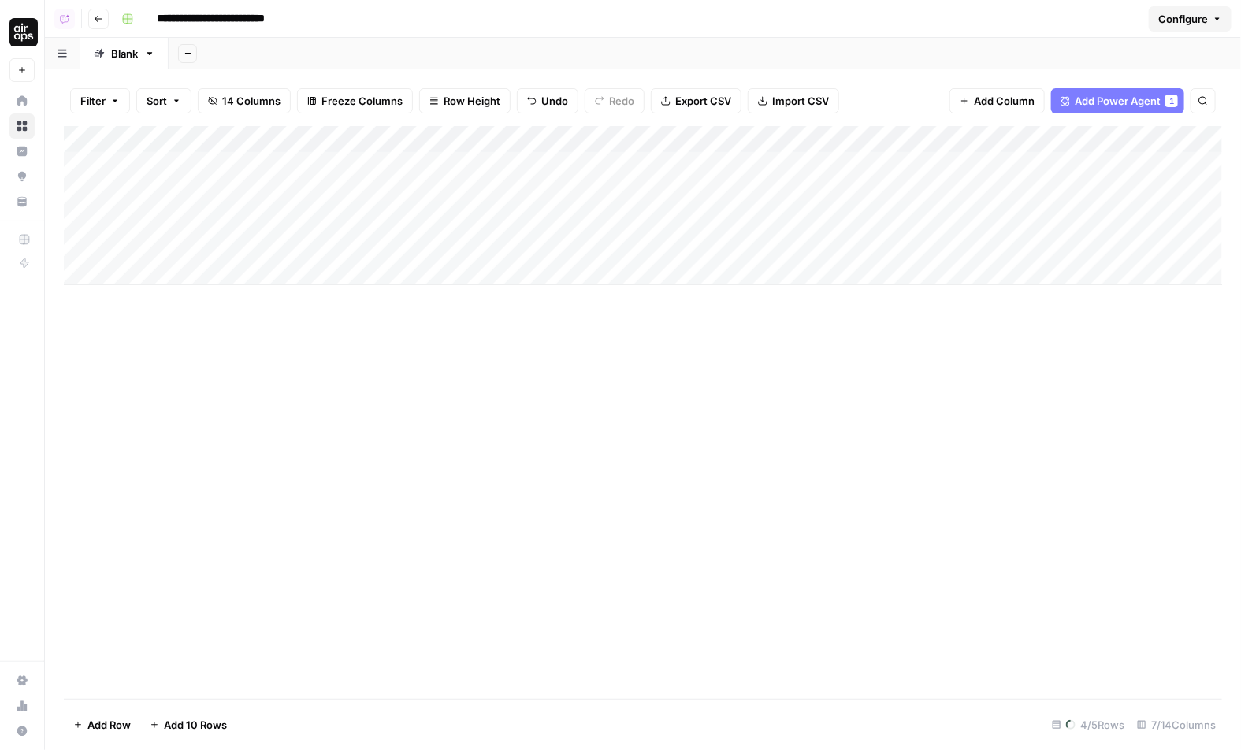
click at [210, 256] on div "Add Column" at bounding box center [643, 205] width 1158 height 159
click at [96, 21] on icon "button" at bounding box center [98, 18] width 9 height 9
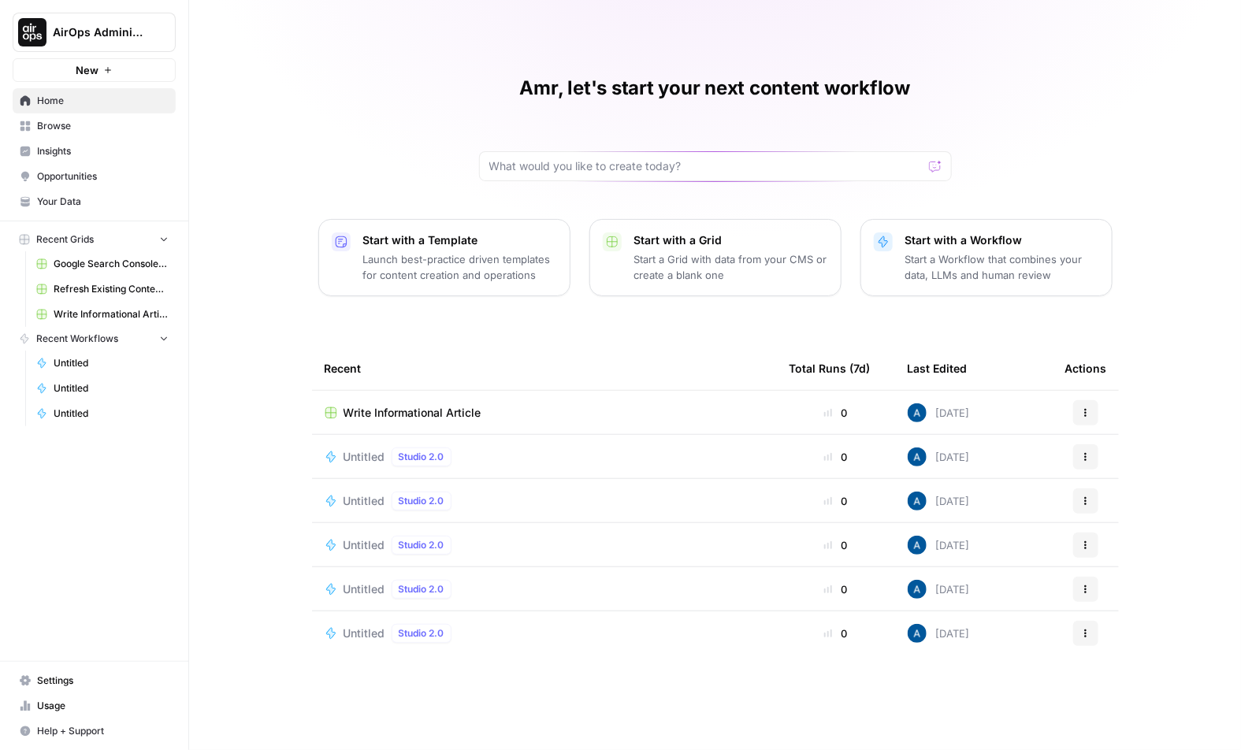
click at [465, 258] on p "Launch best-practice driven templates for content creation and operations" at bounding box center [460, 267] width 194 height 32
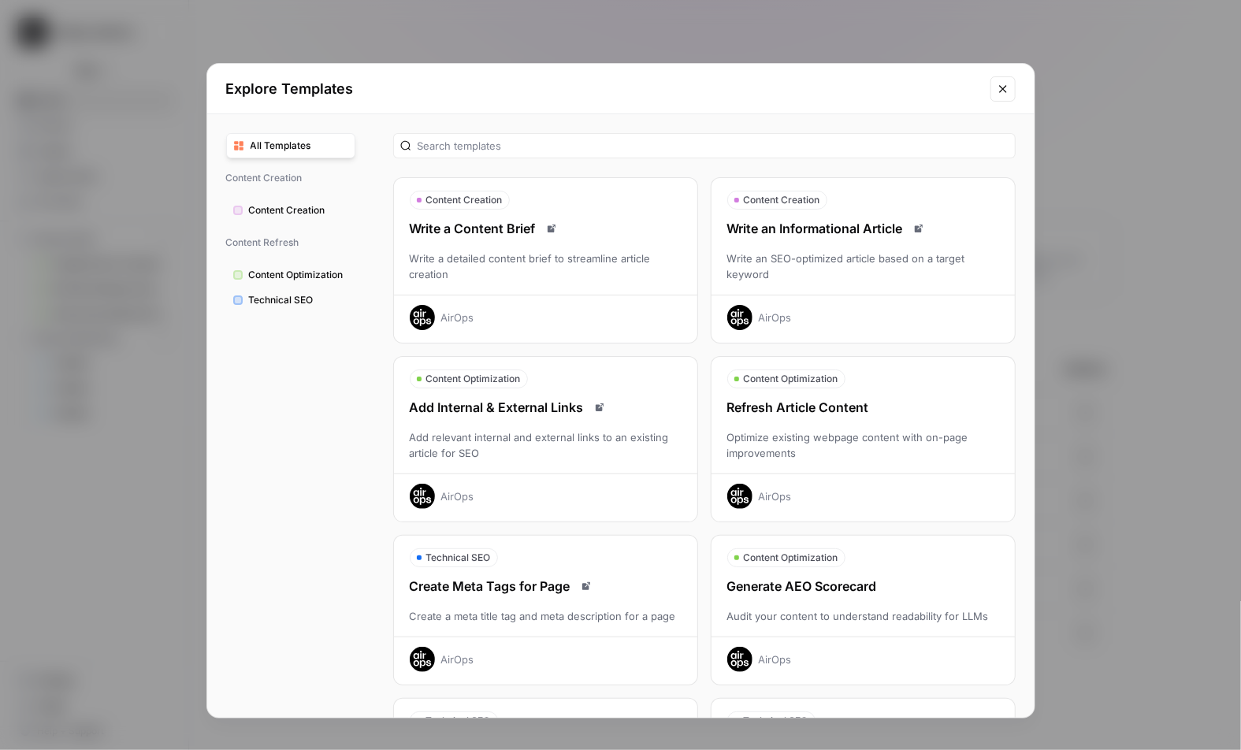
click at [848, 279] on div "Write an SEO-optimized article based on a target keyword" at bounding box center [862, 266] width 303 height 32
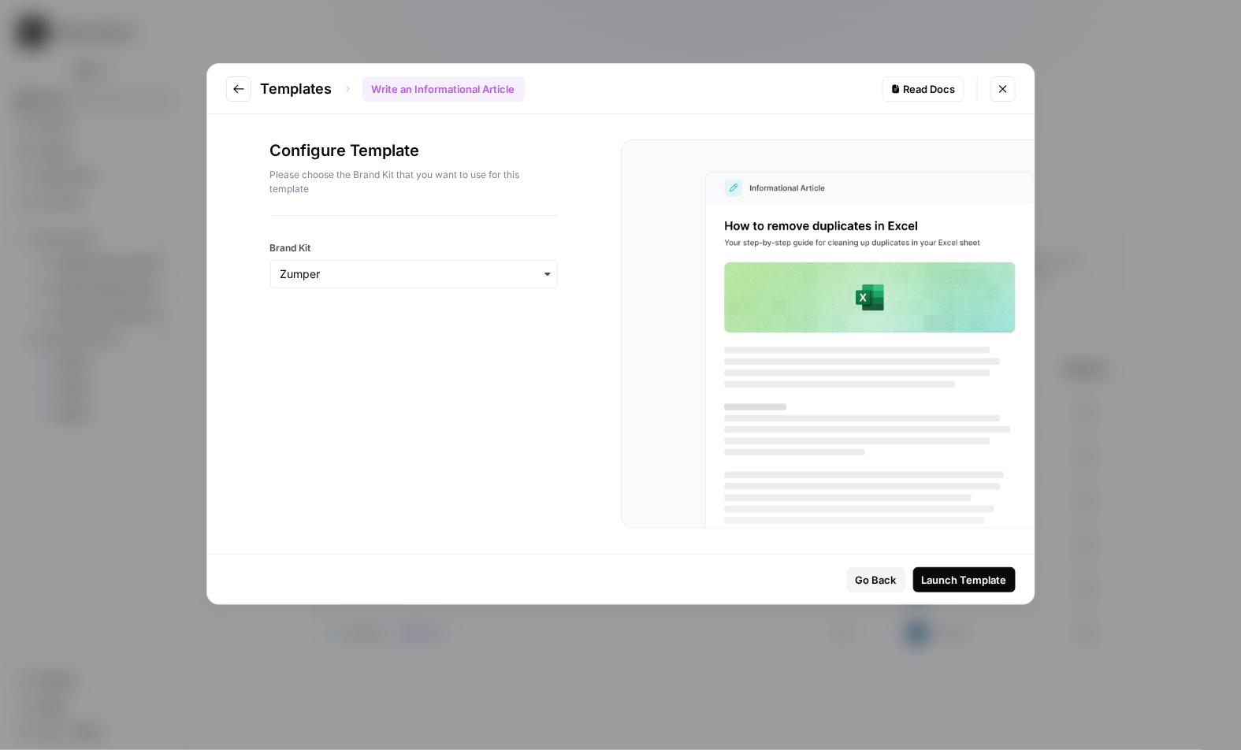
click at [949, 573] on div "Launch Template" at bounding box center [964, 580] width 85 height 16
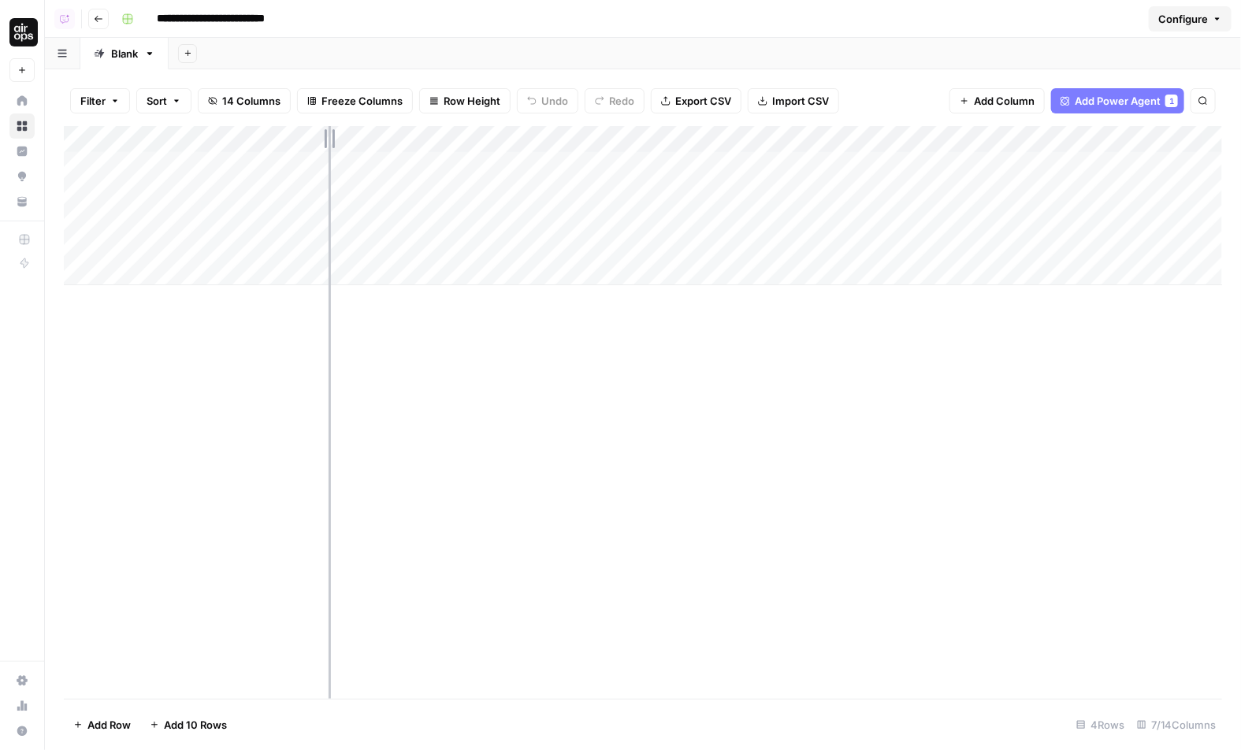
drag, startPoint x: 328, startPoint y: 143, endPoint x: 358, endPoint y: 143, distance: 29.1
click at [358, 143] on div "Add Column" at bounding box center [643, 205] width 1158 height 159
click at [250, 172] on div "Add Column" at bounding box center [643, 205] width 1158 height 159
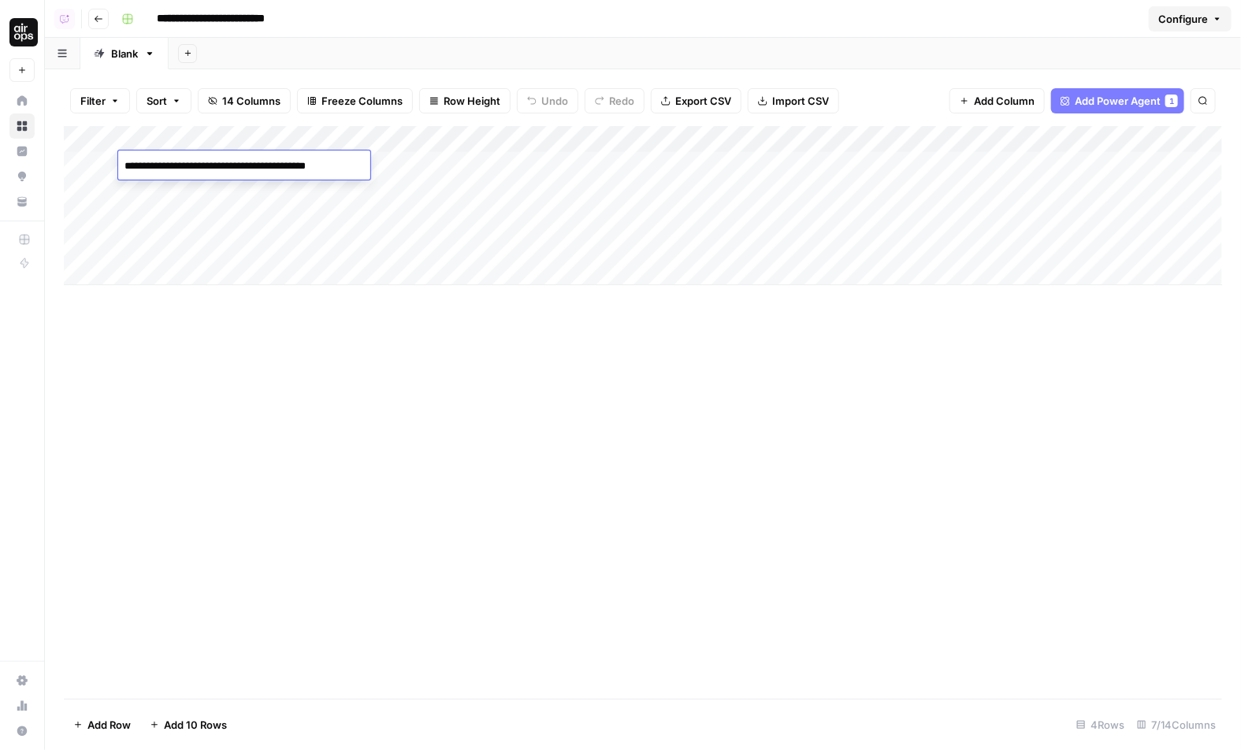
click at [250, 172] on textarea "**********" at bounding box center [244, 166] width 252 height 22
click at [232, 189] on div "Add Column" at bounding box center [643, 205] width 1158 height 159
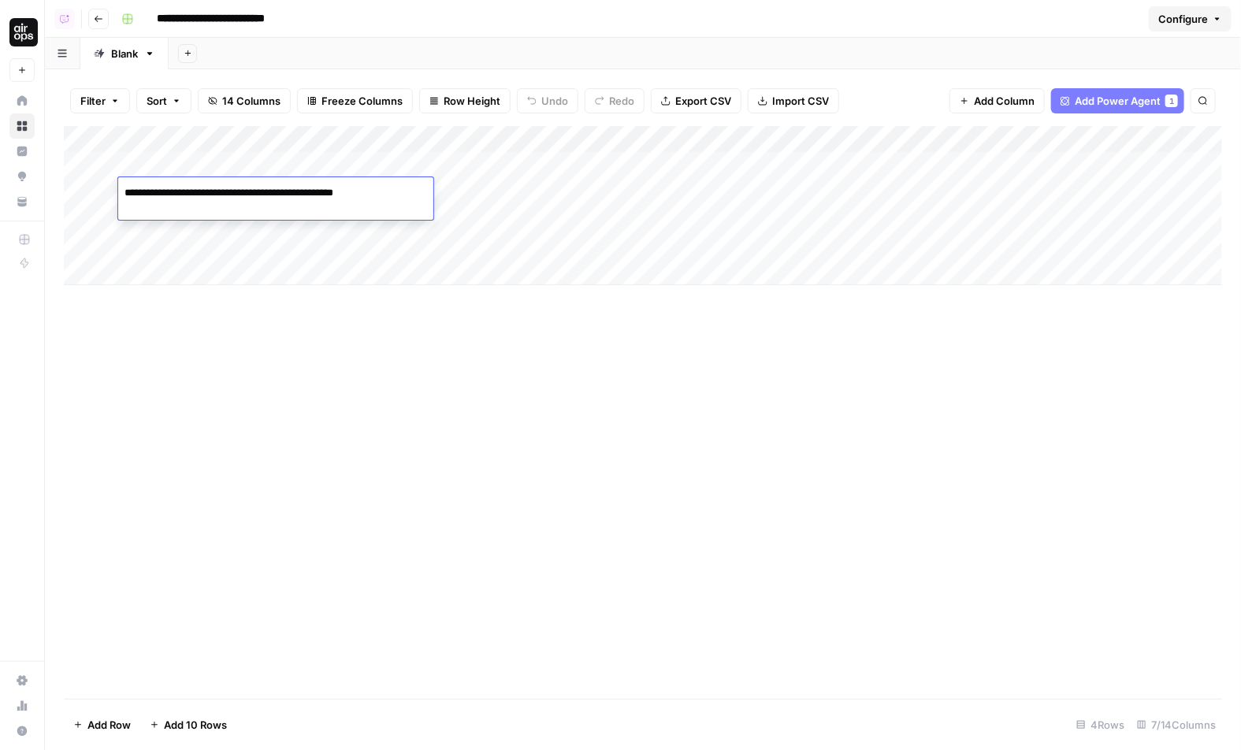
click at [232, 189] on textarea "**********" at bounding box center [260, 193] width 284 height 22
click at [233, 217] on div "Add Column" at bounding box center [643, 205] width 1158 height 159
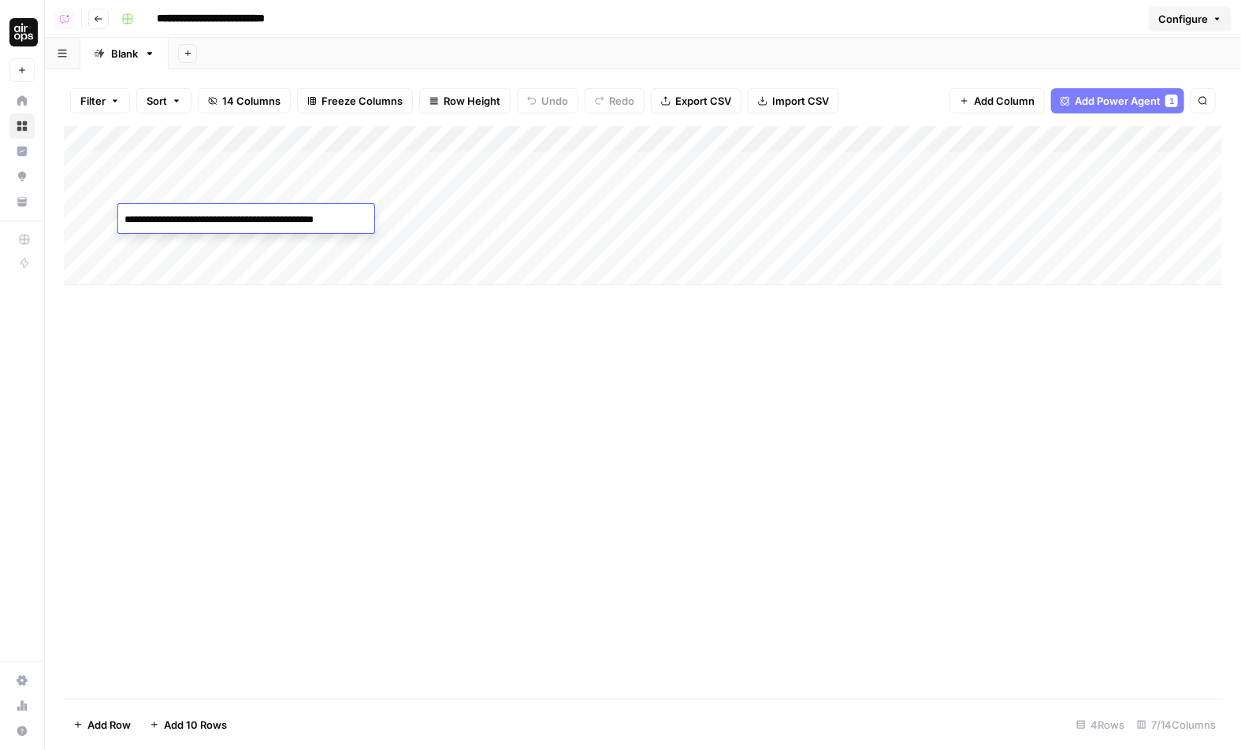
click at [312, 210] on textarea "**********" at bounding box center [244, 220] width 252 height 22
click at [304, 183] on div "Add Column" at bounding box center [643, 205] width 1158 height 159
click at [526, 147] on div "Add Column" at bounding box center [643, 205] width 1158 height 159
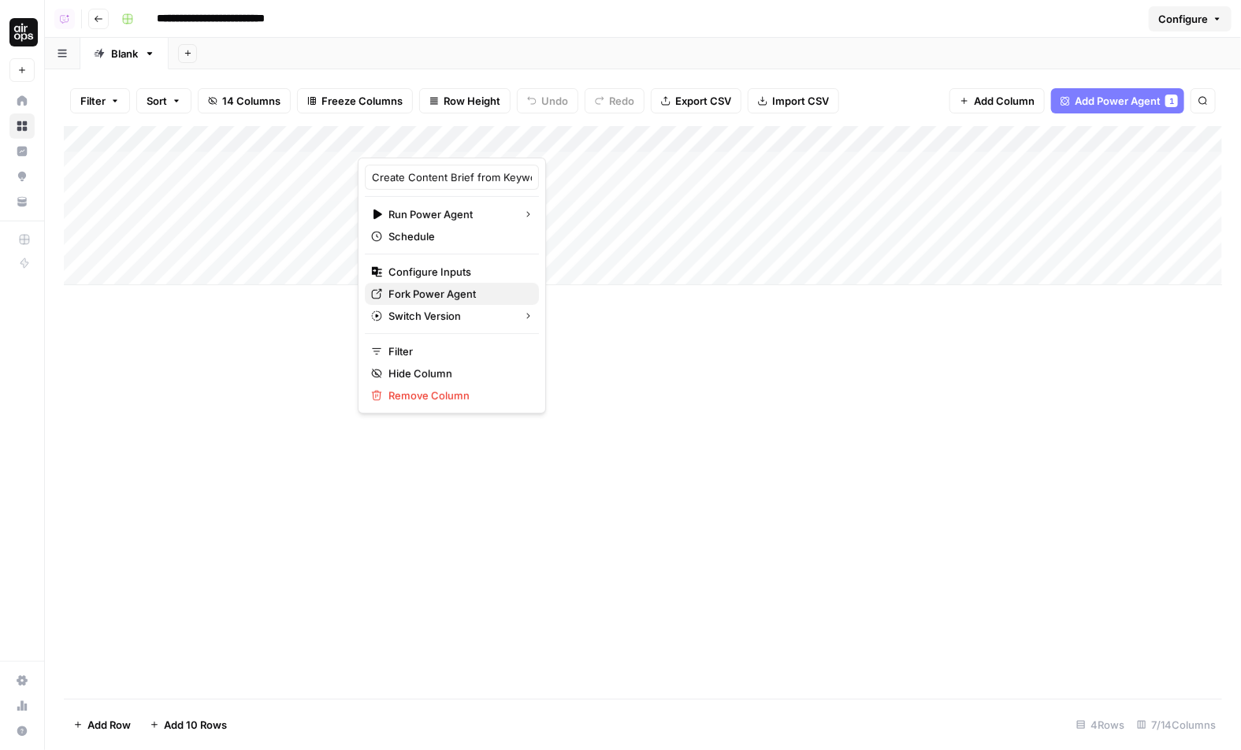
click at [419, 290] on span "Fork Power Agent" at bounding box center [457, 294] width 138 height 16
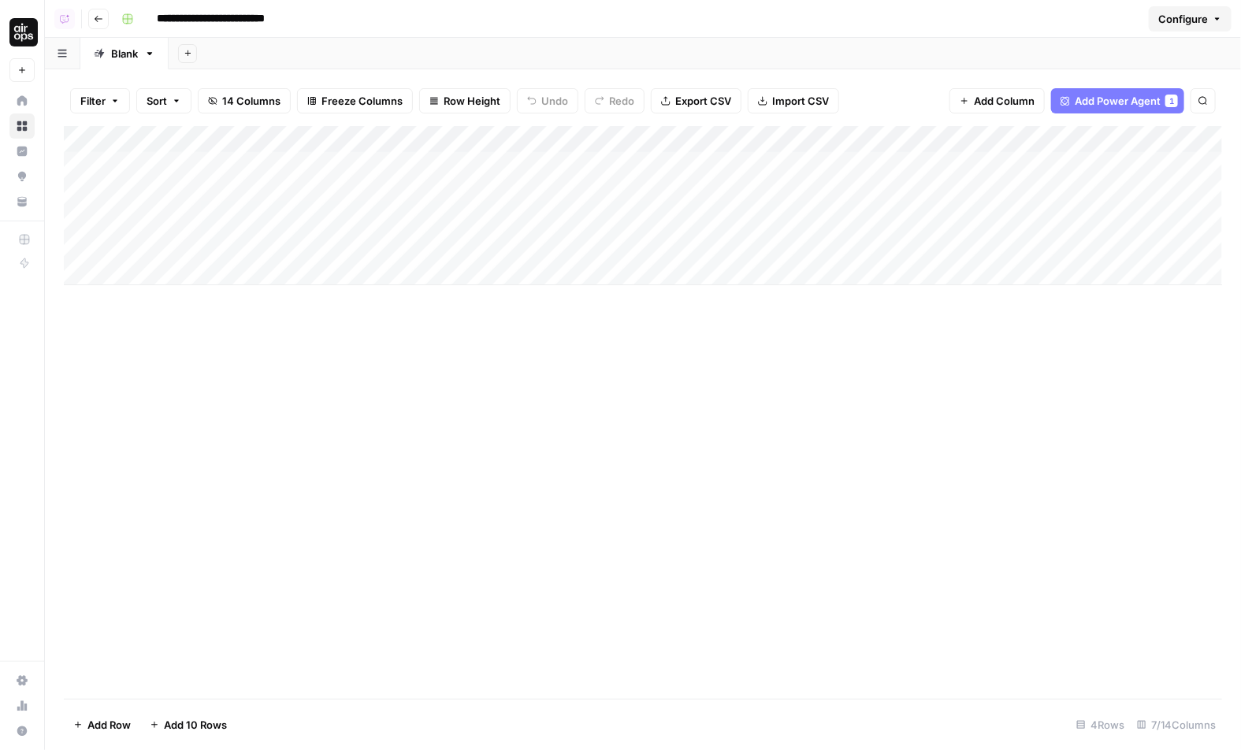
click at [223, 243] on div "Add Column" at bounding box center [643, 205] width 1158 height 159
click at [223, 273] on div "Add Column" at bounding box center [643, 205] width 1158 height 159
click at [222, 299] on div "Add Column" at bounding box center [643, 219] width 1158 height 186
click at [222, 325] on div "Add Column" at bounding box center [643, 232] width 1158 height 213
click at [226, 343] on div "Add Column" at bounding box center [643, 412] width 1158 height 573
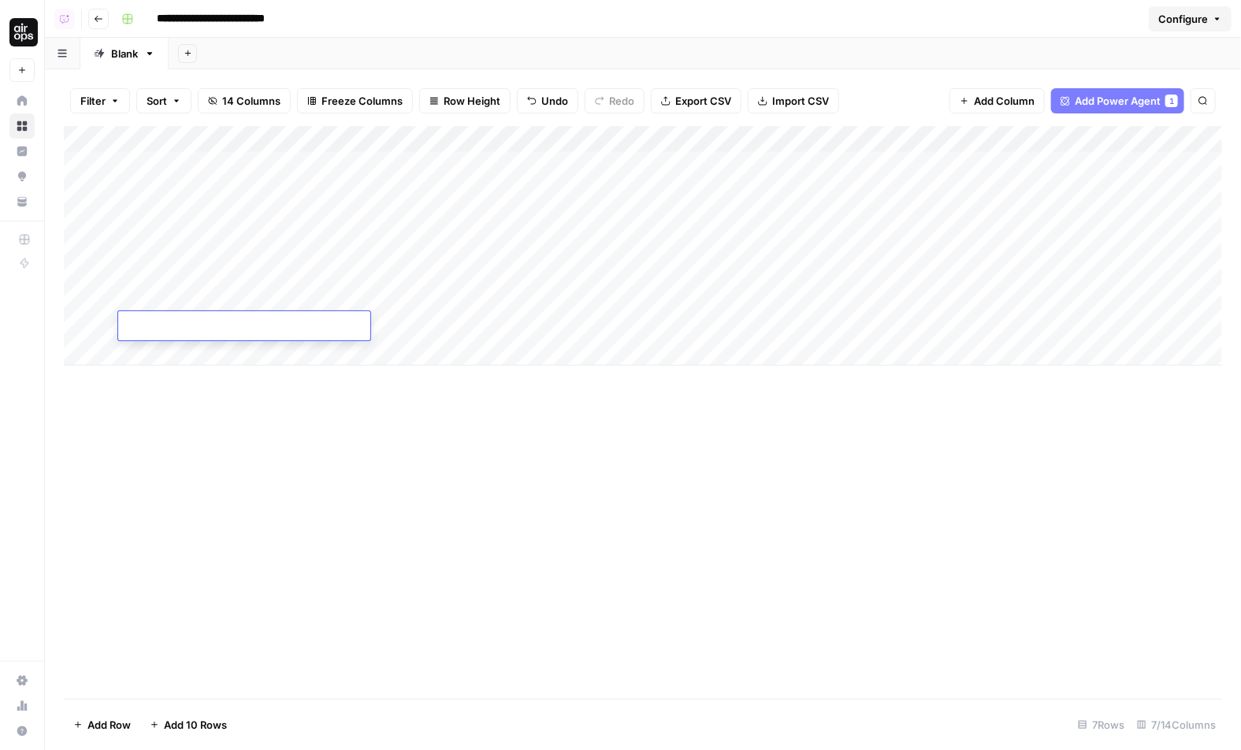
click at [234, 330] on textarea at bounding box center [244, 327] width 252 height 22
click at [236, 370] on div "Add Column" at bounding box center [643, 412] width 1158 height 573
click at [239, 359] on div "Add Column" at bounding box center [643, 245] width 1158 height 239
click at [228, 383] on div "Add Column" at bounding box center [643, 259] width 1158 height 266
click at [284, 206] on div "Add Column" at bounding box center [643, 272] width 1158 height 293
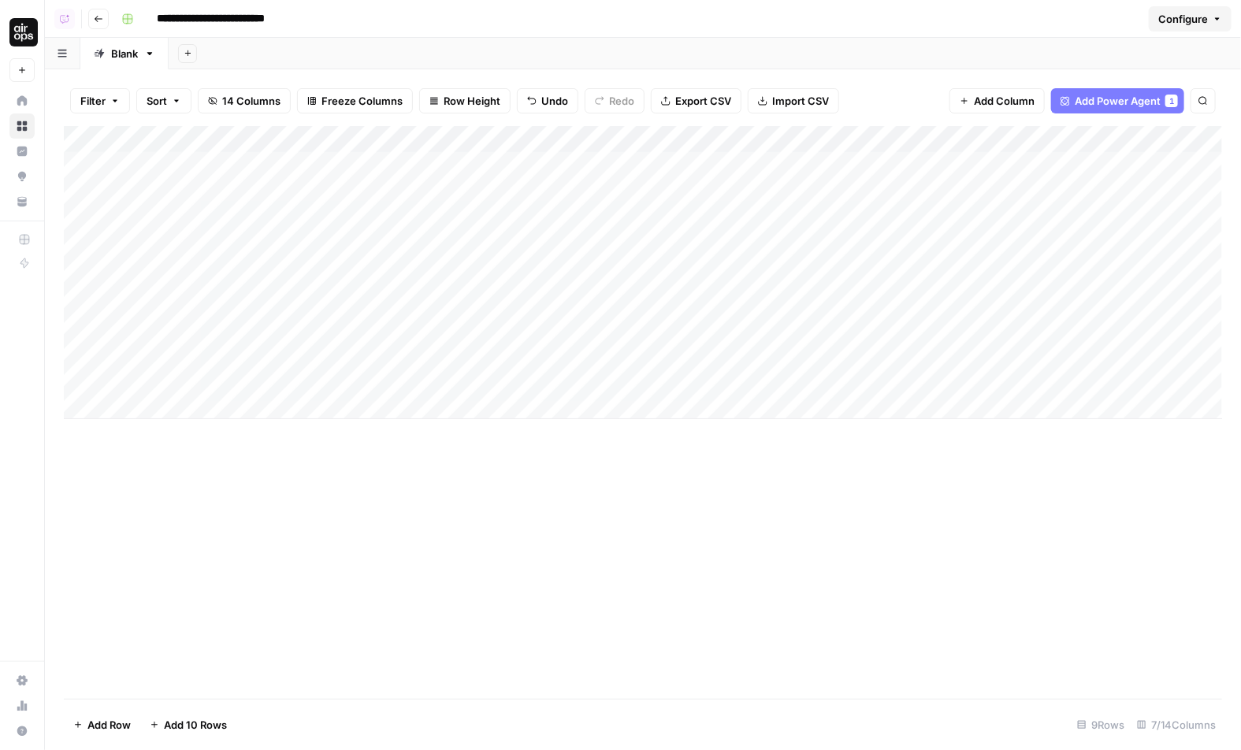
drag, startPoint x: 288, startPoint y: 181, endPoint x: 288, endPoint y: 218, distance: 37.0
click at [288, 218] on div "Add Column" at bounding box center [643, 272] width 1158 height 293
click at [488, 171] on div "Add Column" at bounding box center [643, 272] width 1158 height 293
click at [484, 196] on div "Add Column" at bounding box center [643, 272] width 1158 height 293
click at [472, 224] on div "Add Column" at bounding box center [643, 272] width 1158 height 293
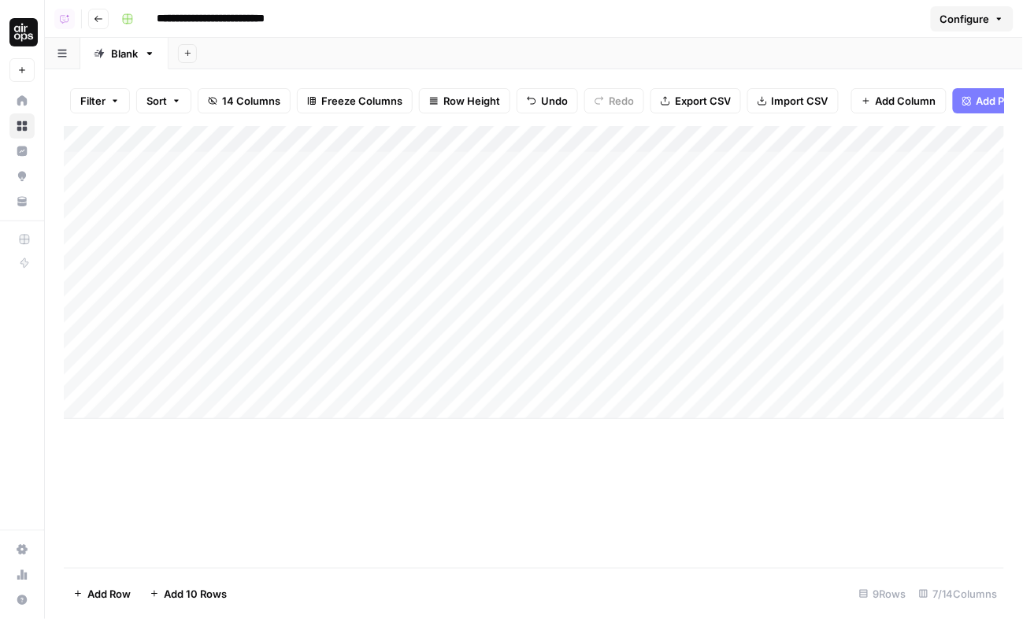
click at [412, 198] on div "Add Column" at bounding box center [534, 272] width 941 height 293
click at [421, 239] on div "Add Column" at bounding box center [534, 272] width 941 height 293
drag, startPoint x: 249, startPoint y: 177, endPoint x: 250, endPoint y: 247, distance: 70.1
click at [250, 247] on div "Add Column" at bounding box center [534, 272] width 941 height 293
click at [310, 227] on div "Add Column" at bounding box center [534, 272] width 941 height 293
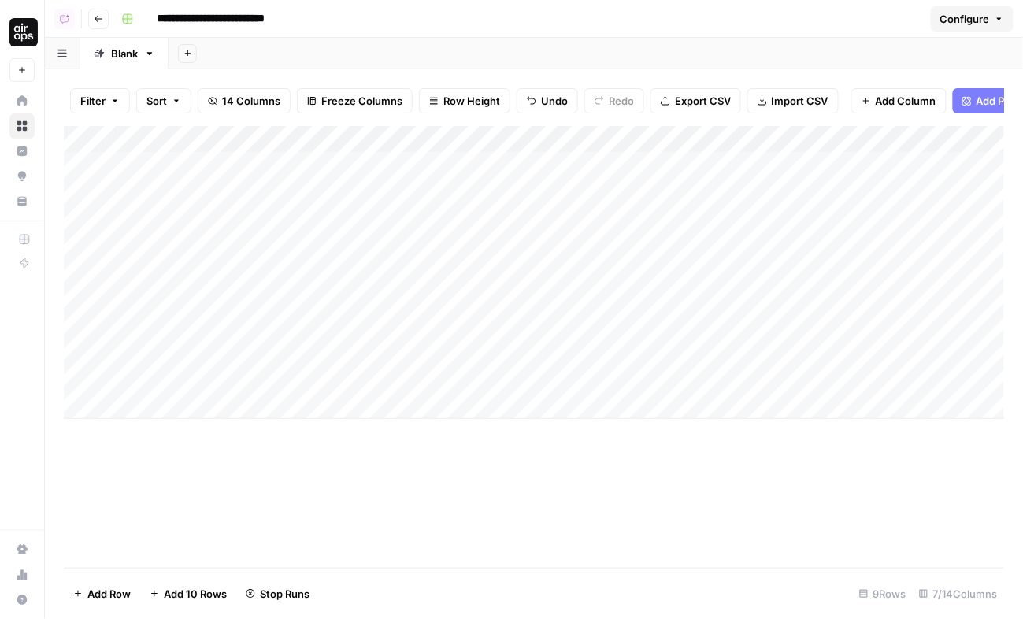
drag, startPoint x: 629, startPoint y: 168, endPoint x: 633, endPoint y: 252, distance: 84.4
click at [633, 252] on div "Add Column" at bounding box center [534, 272] width 941 height 293
click at [621, 193] on div "Add Column" at bounding box center [534, 272] width 941 height 293
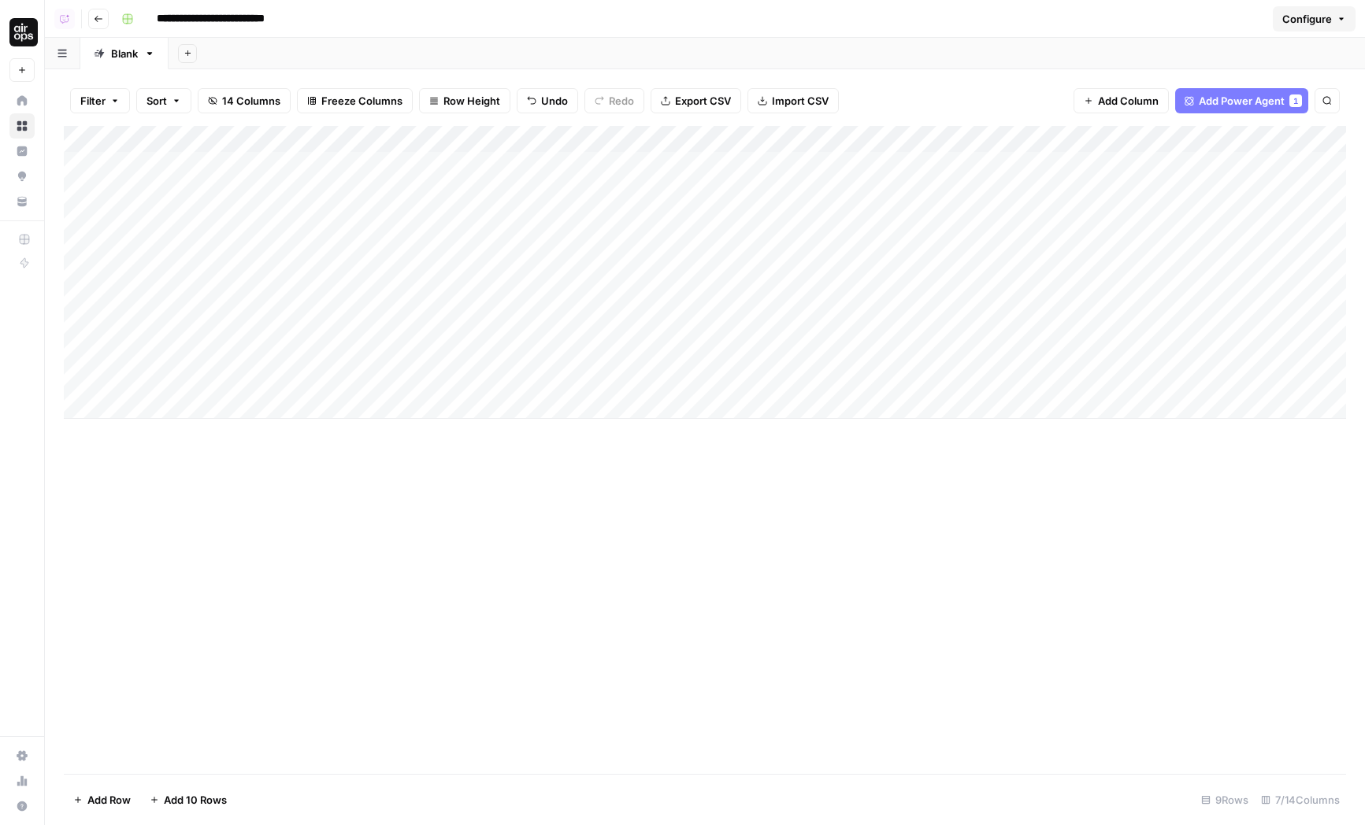
click at [1203, 104] on span "Add Power Agent" at bounding box center [1242, 101] width 86 height 16
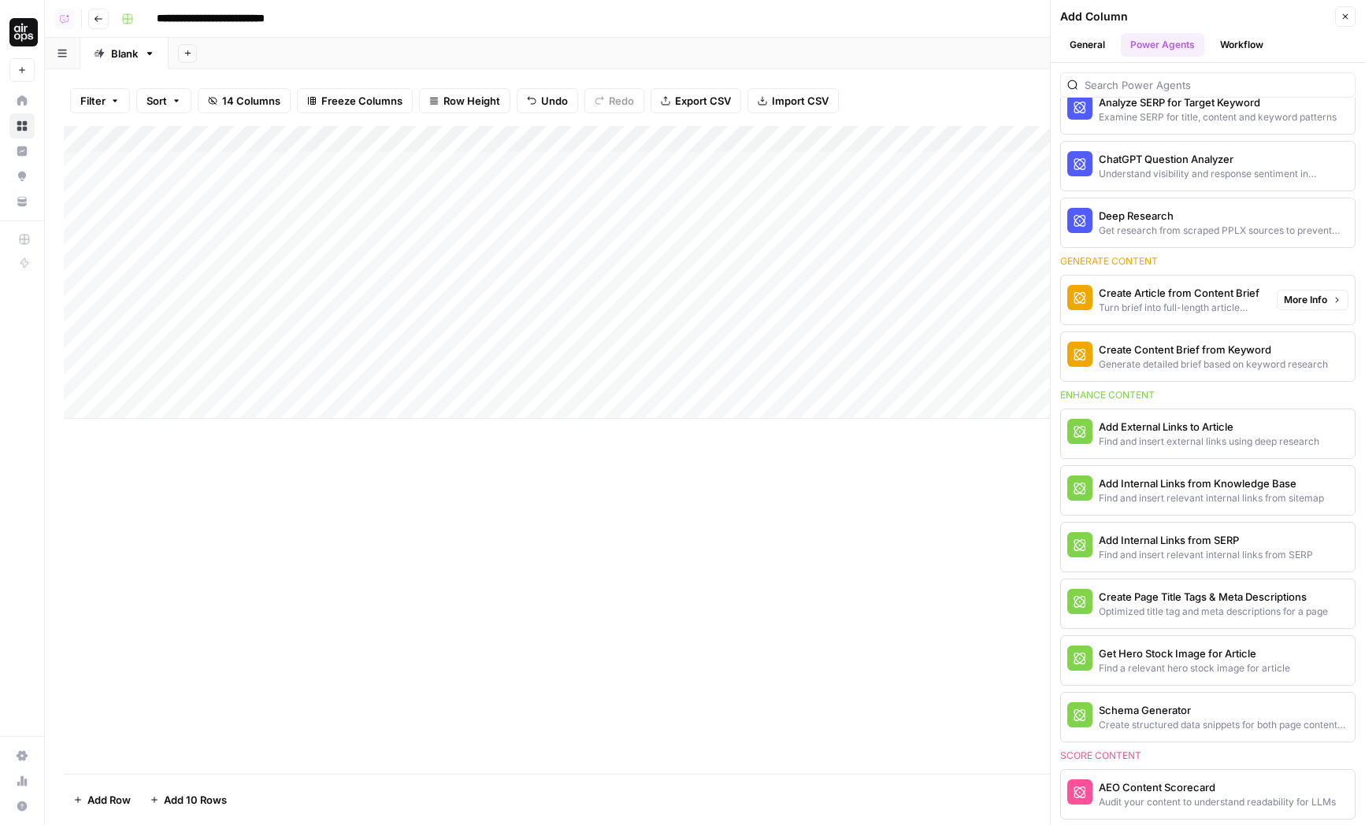
scroll to position [264, 0]
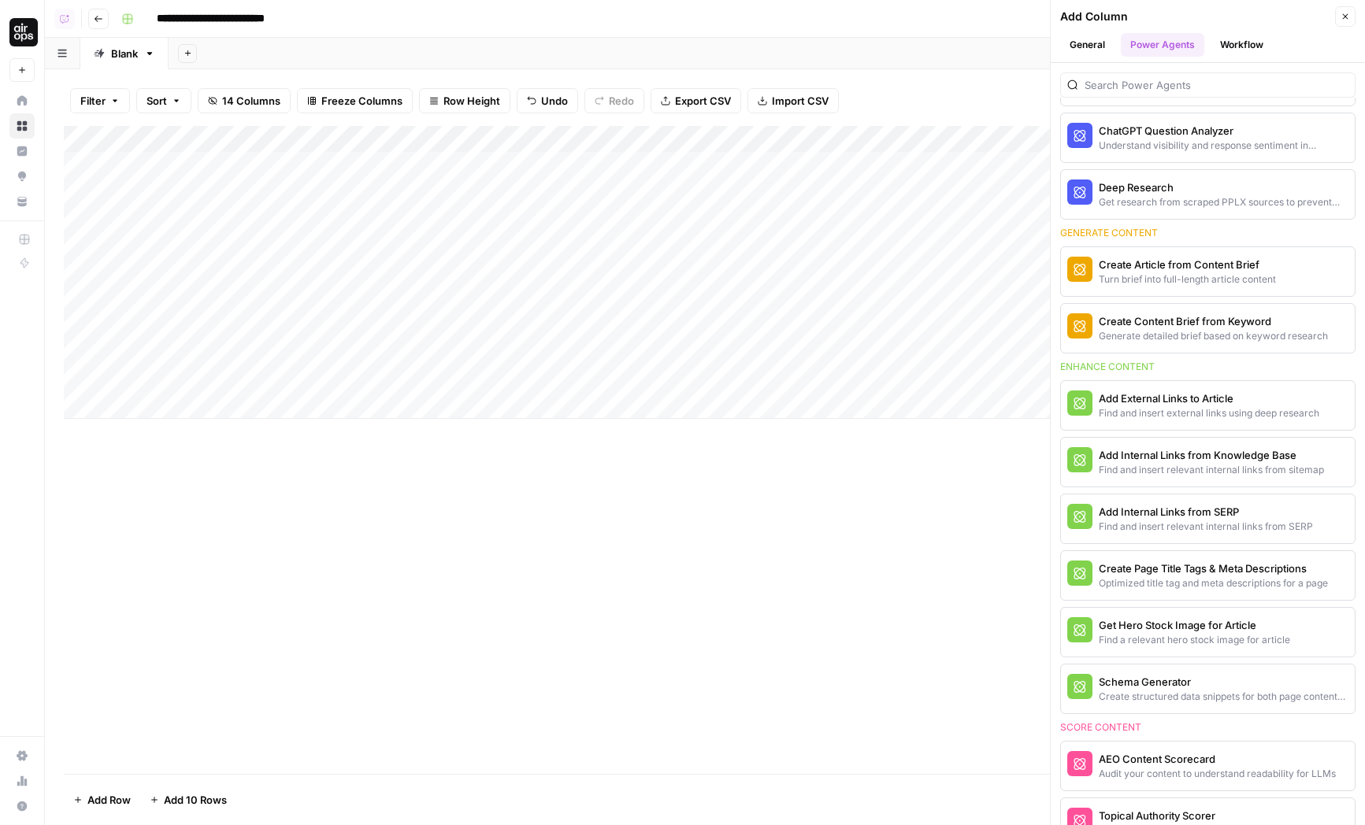
click at [1240, 30] on header "Add Column Close General Power Agents Workflow" at bounding box center [1208, 31] width 314 height 63
click at [1240, 13] on button "Close" at bounding box center [1345, 16] width 20 height 20
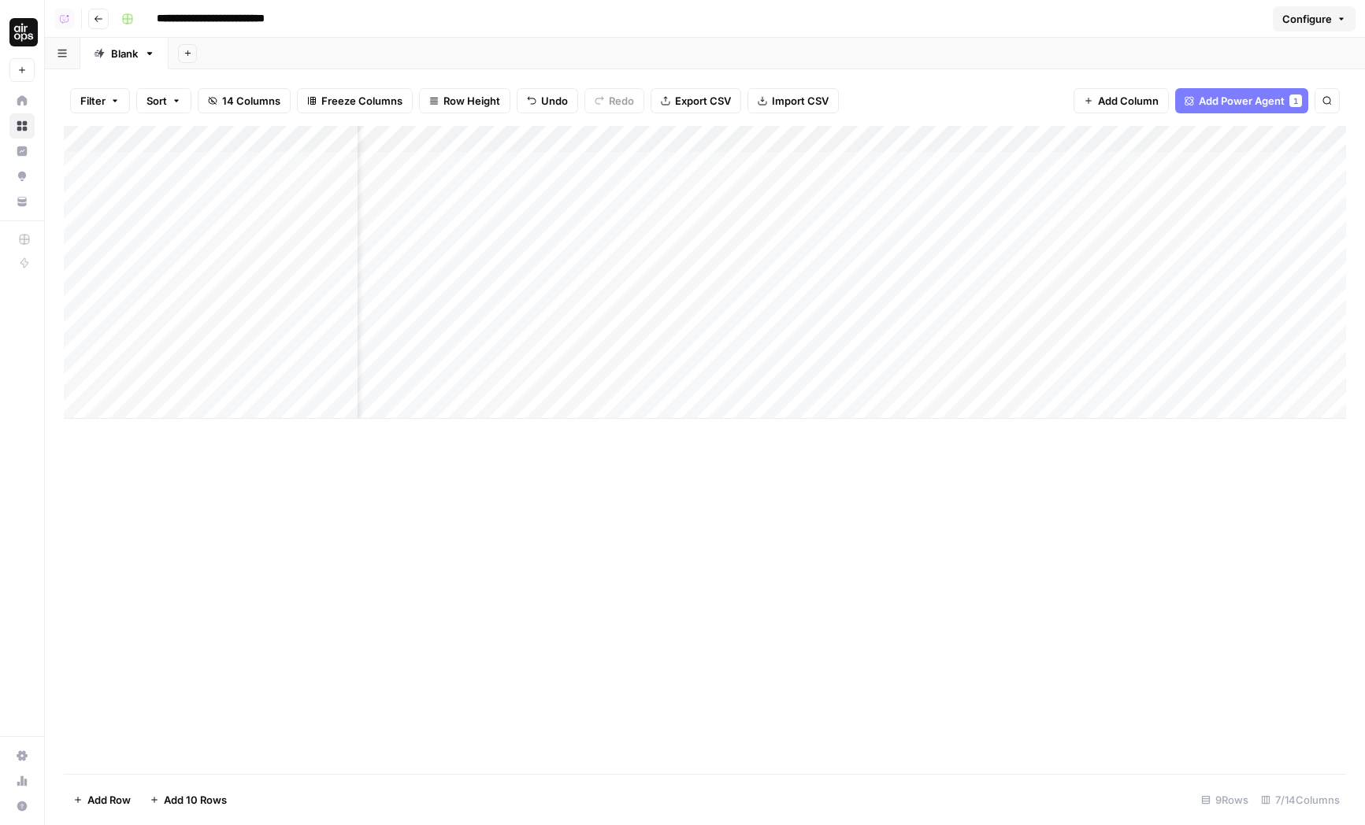
scroll to position [0, 207]
click at [1240, 131] on button "Add Column" at bounding box center [1303, 139] width 82 height 20
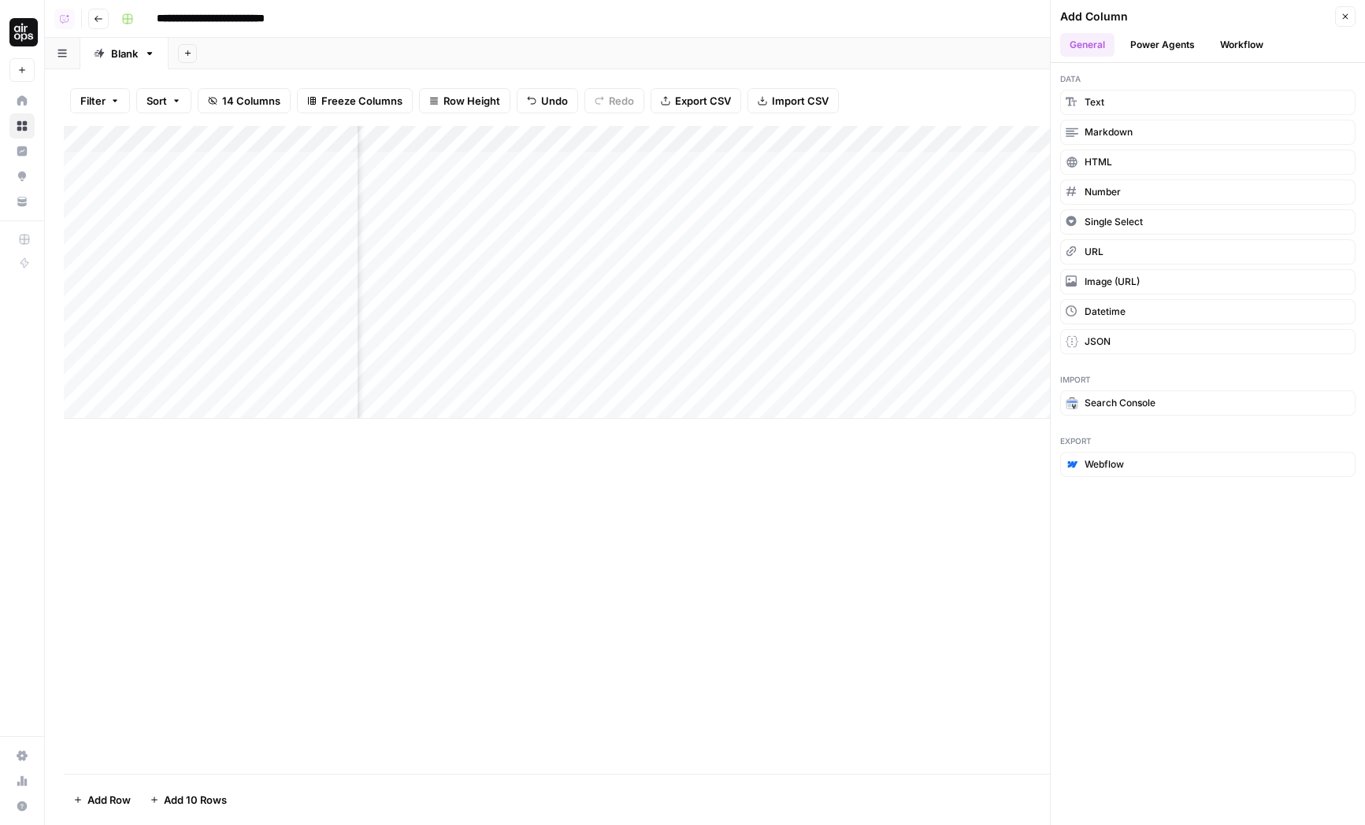
click at [1153, 39] on button "Power Agents" at bounding box center [1162, 45] width 83 height 24
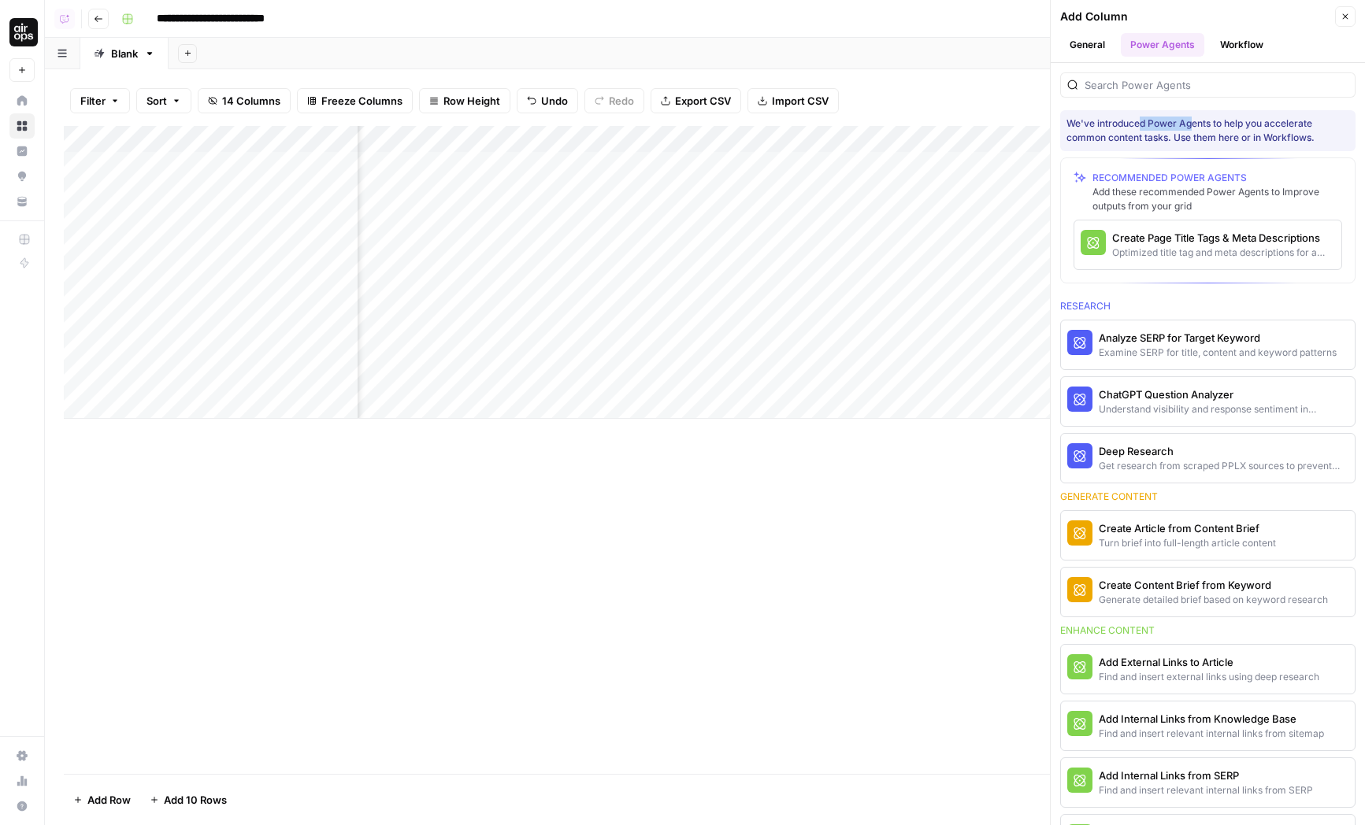
drag, startPoint x: 1138, startPoint y: 123, endPoint x: 1192, endPoint y: 123, distance: 54.3
click at [1192, 123] on div "We've introduced Power Agents to help you accelerate common content tasks. Use …" at bounding box center [1207, 131] width 283 height 28
click at [1142, 189] on div "Add these recommended Power Agents to Improve outputs from your grid" at bounding box center [1217, 199] width 250 height 28
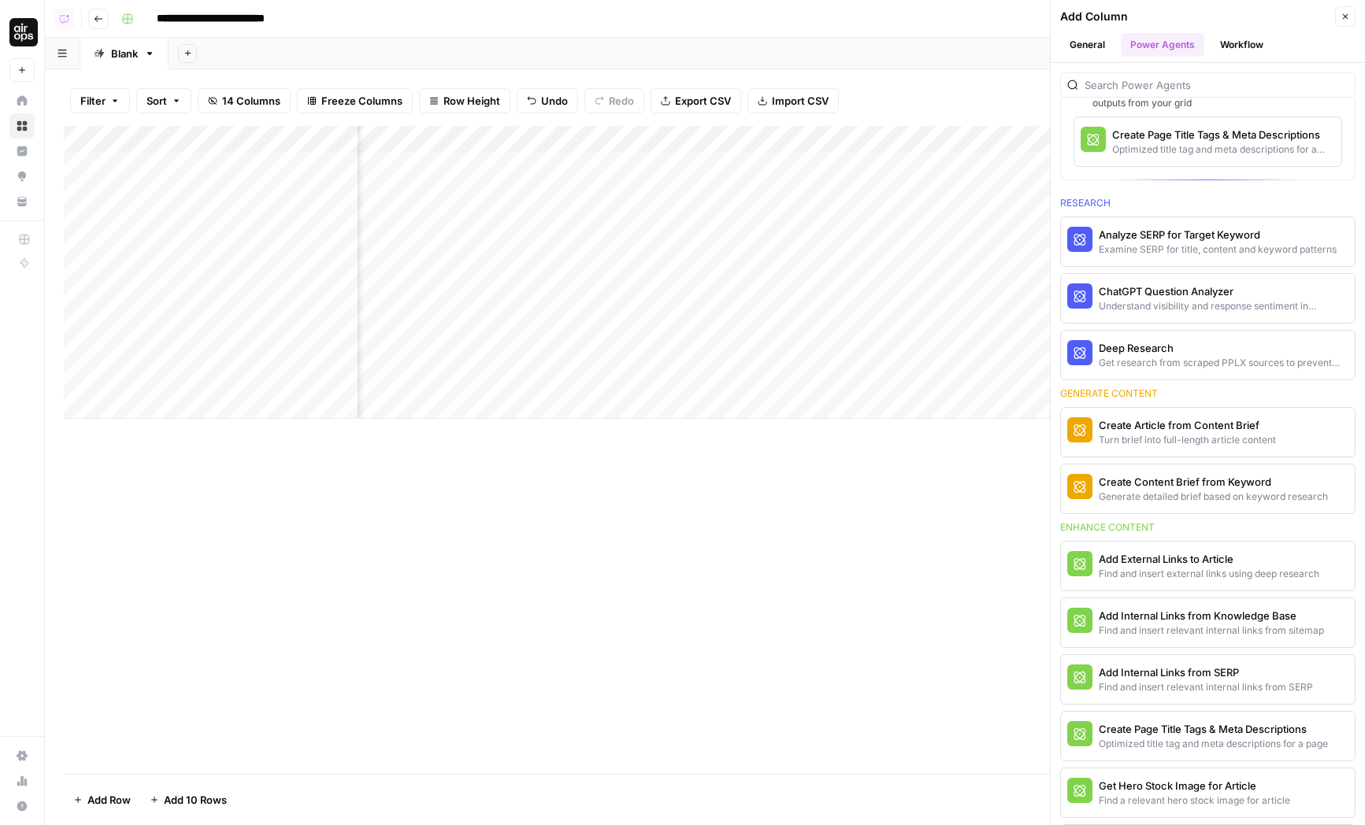
scroll to position [128, 0]
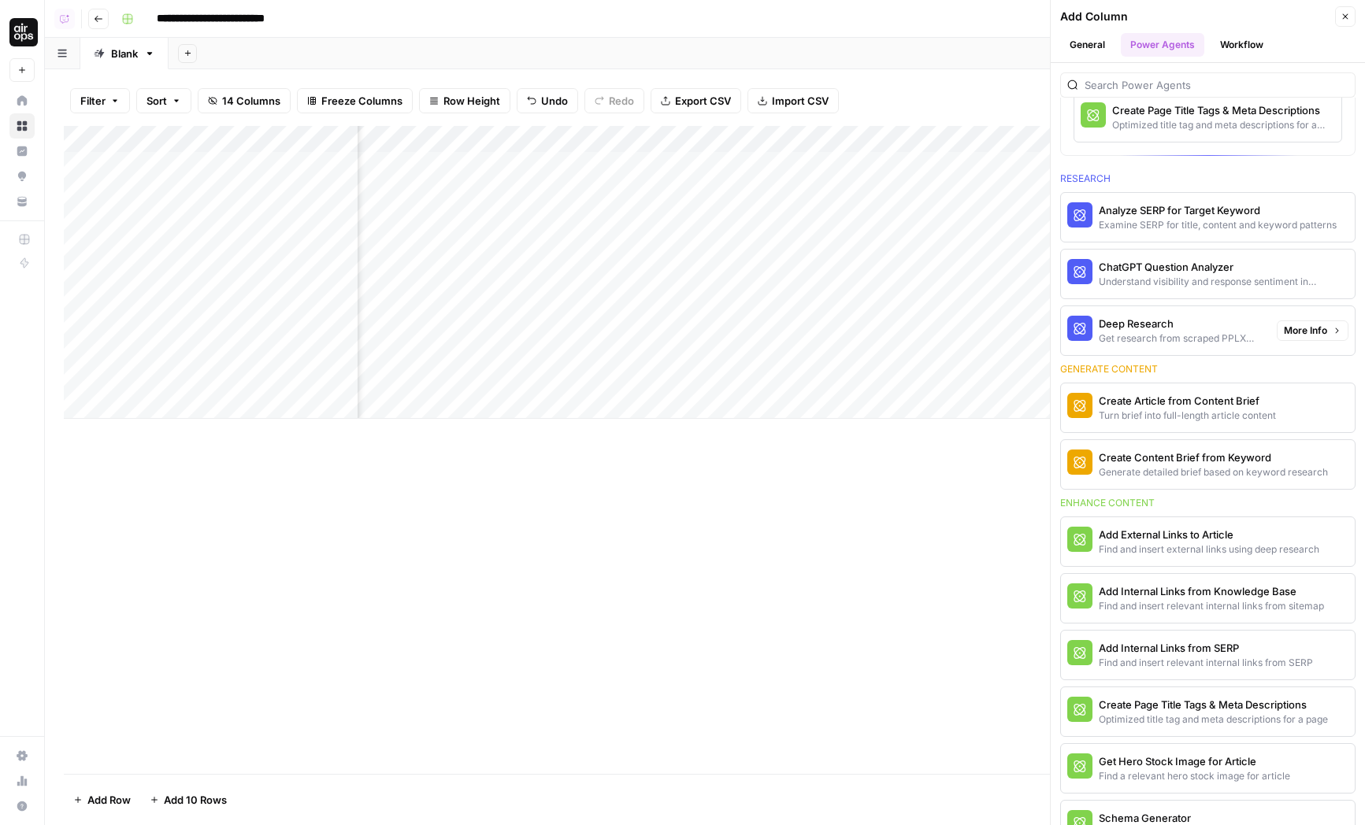
click at [1240, 332] on span "More Info" at bounding box center [1305, 331] width 43 height 14
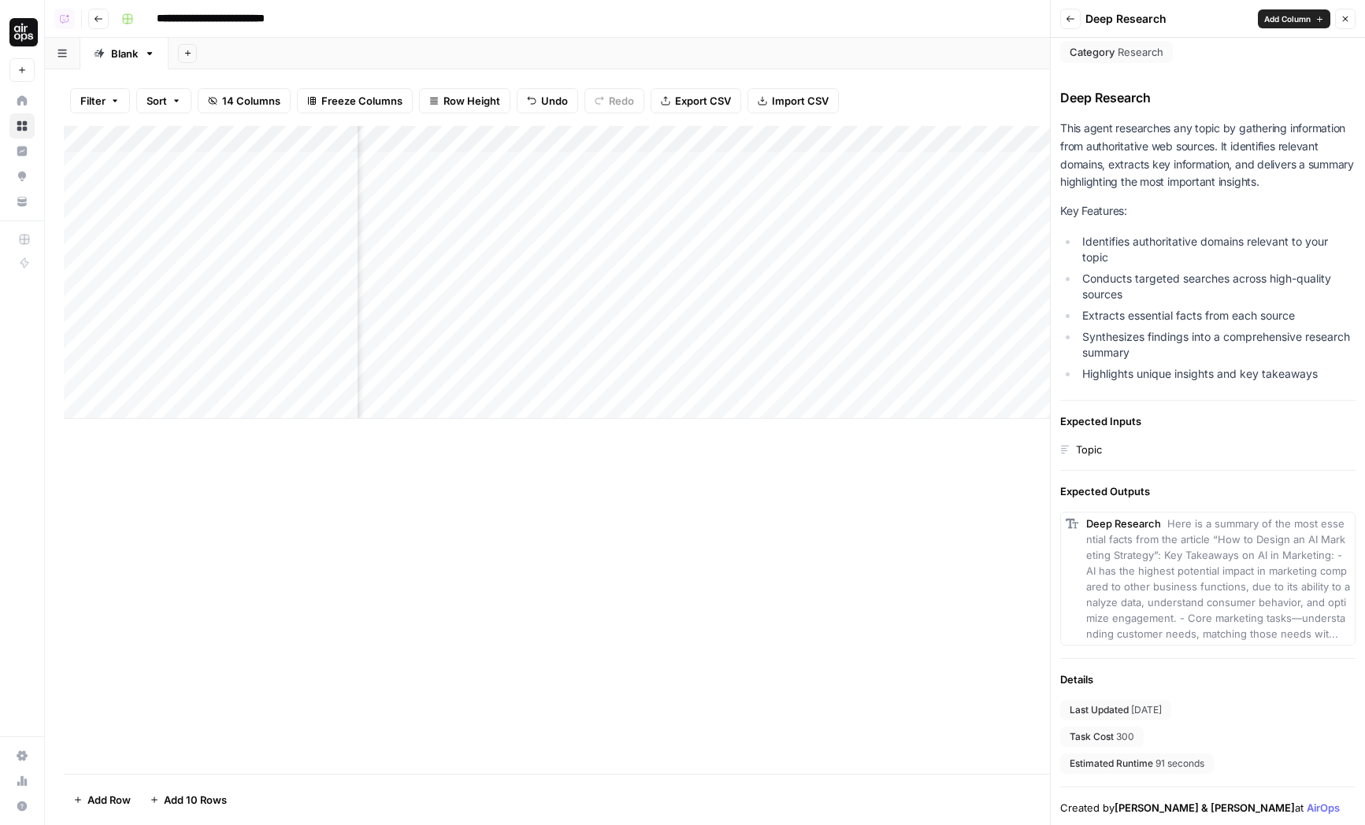
scroll to position [0, 0]
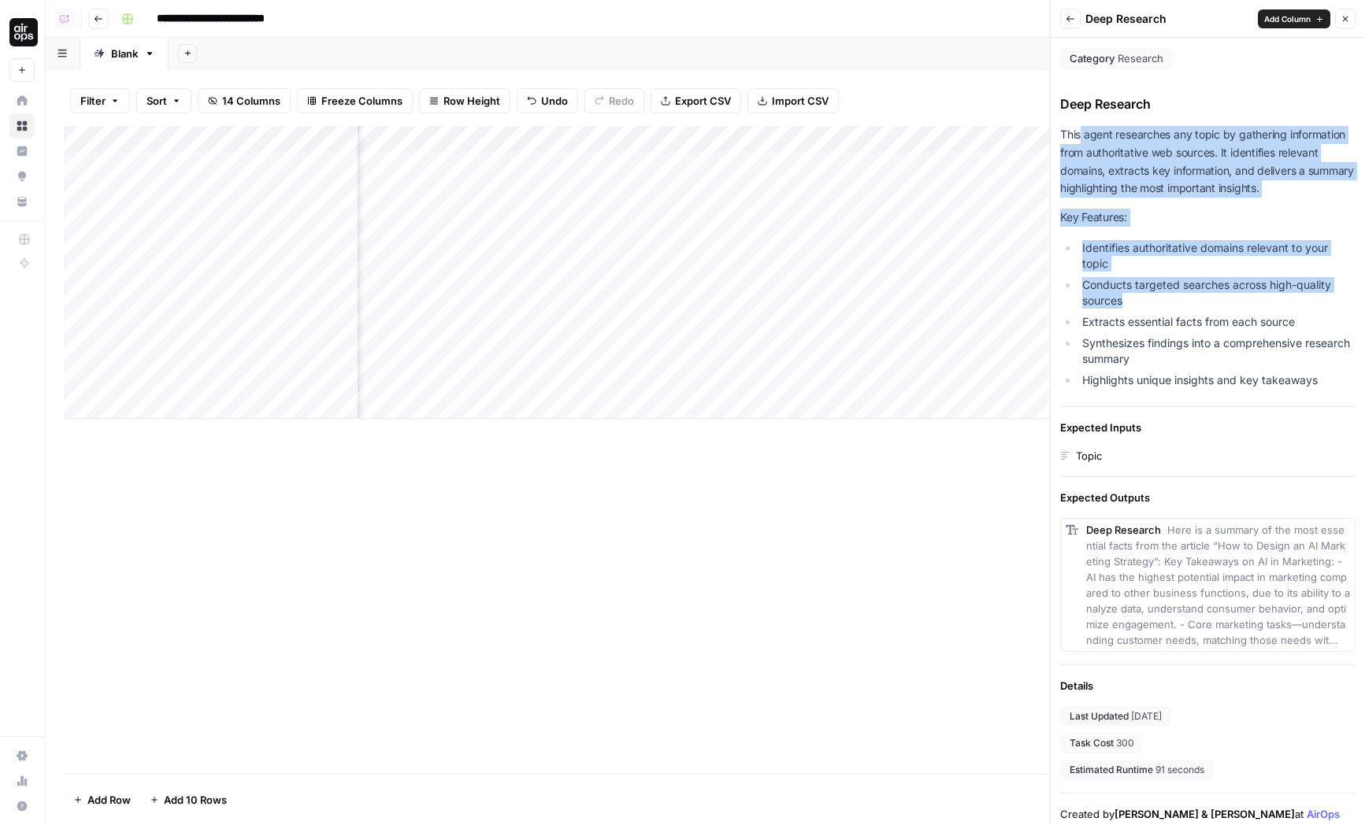
drag, startPoint x: 1080, startPoint y: 129, endPoint x: 1195, endPoint y: 306, distance: 210.6
click at [1195, 306] on div "This agent researches any topic by gathering information from authoritative web…" at bounding box center [1207, 260] width 295 height 268
click at [1070, 28] on button "Back" at bounding box center [1070, 19] width 20 height 20
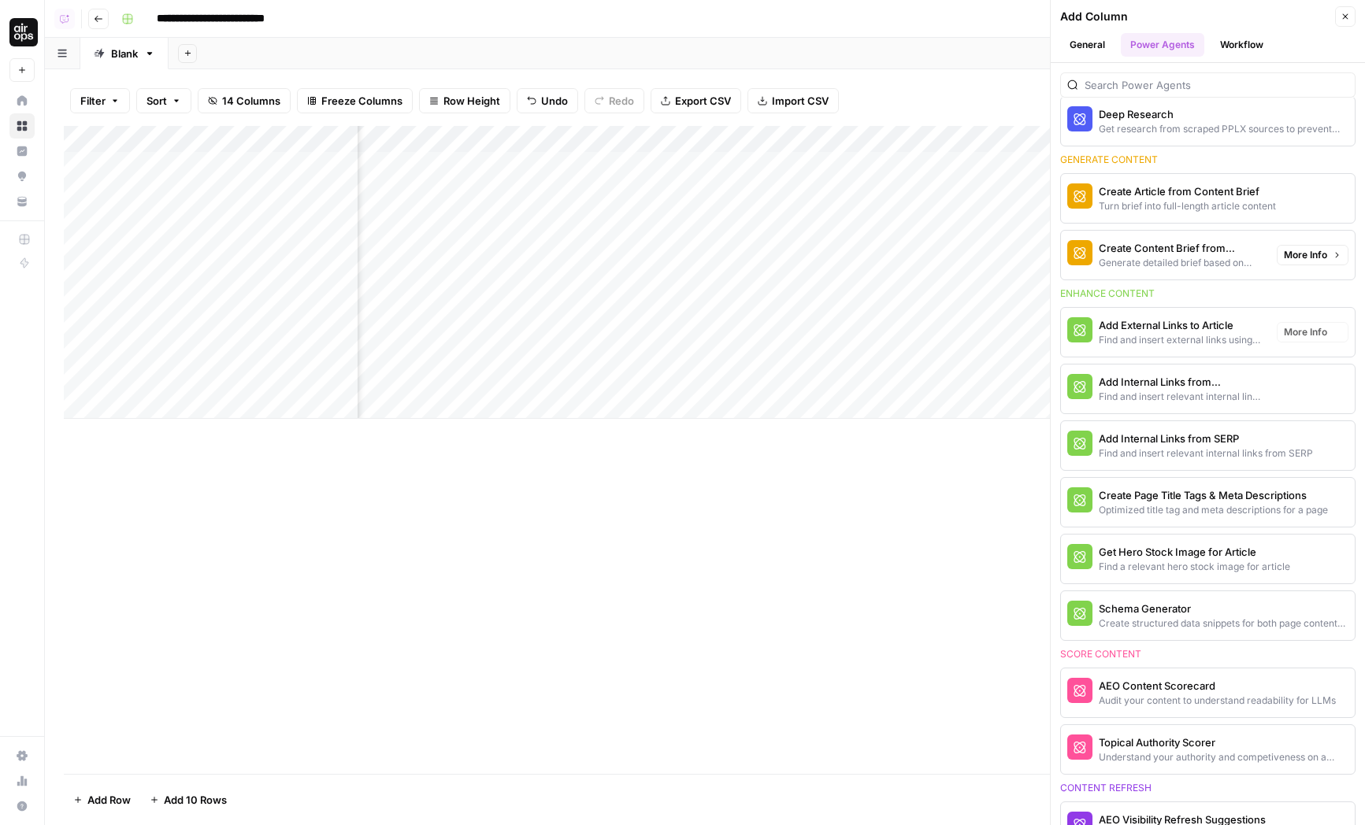
scroll to position [355, 0]
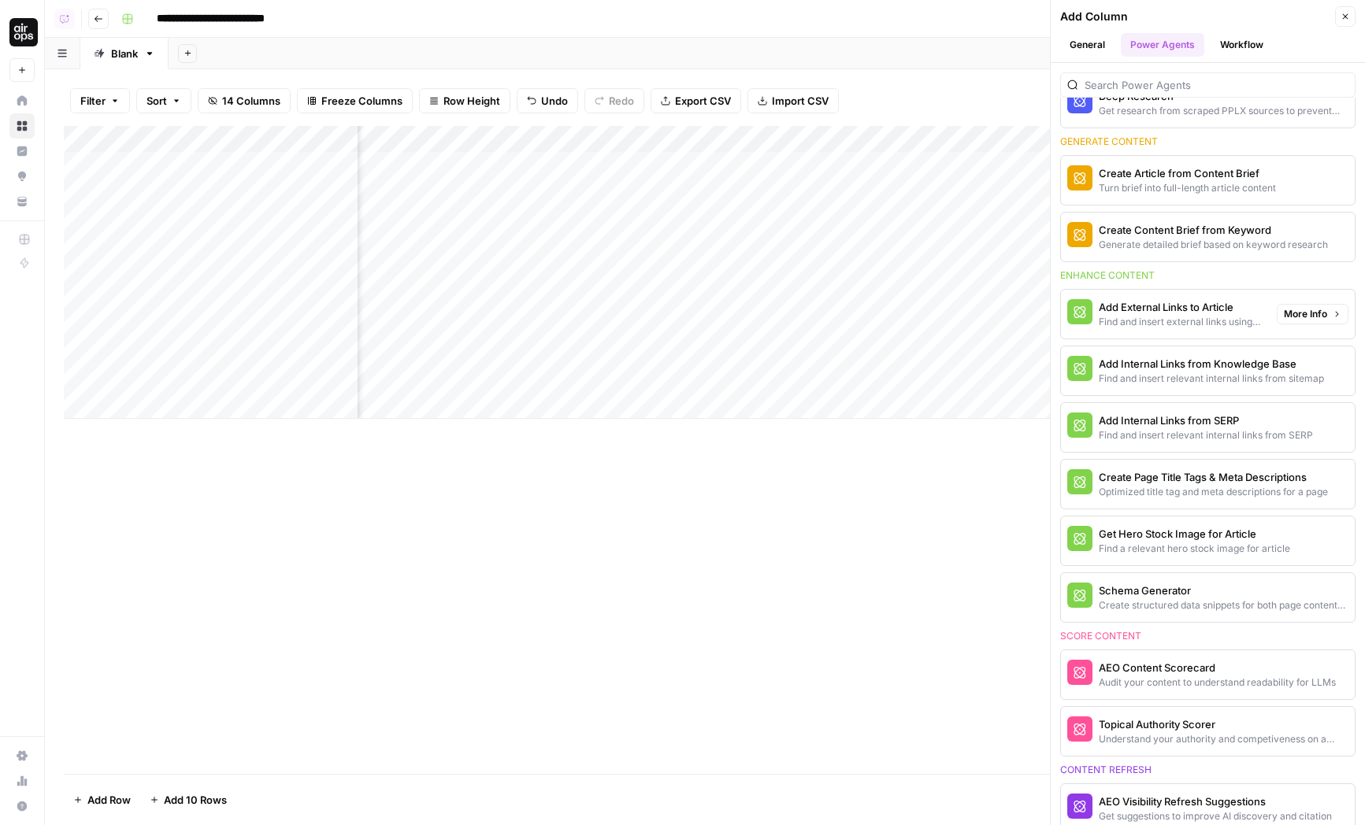
click at [1240, 307] on span "More Info" at bounding box center [1305, 314] width 43 height 14
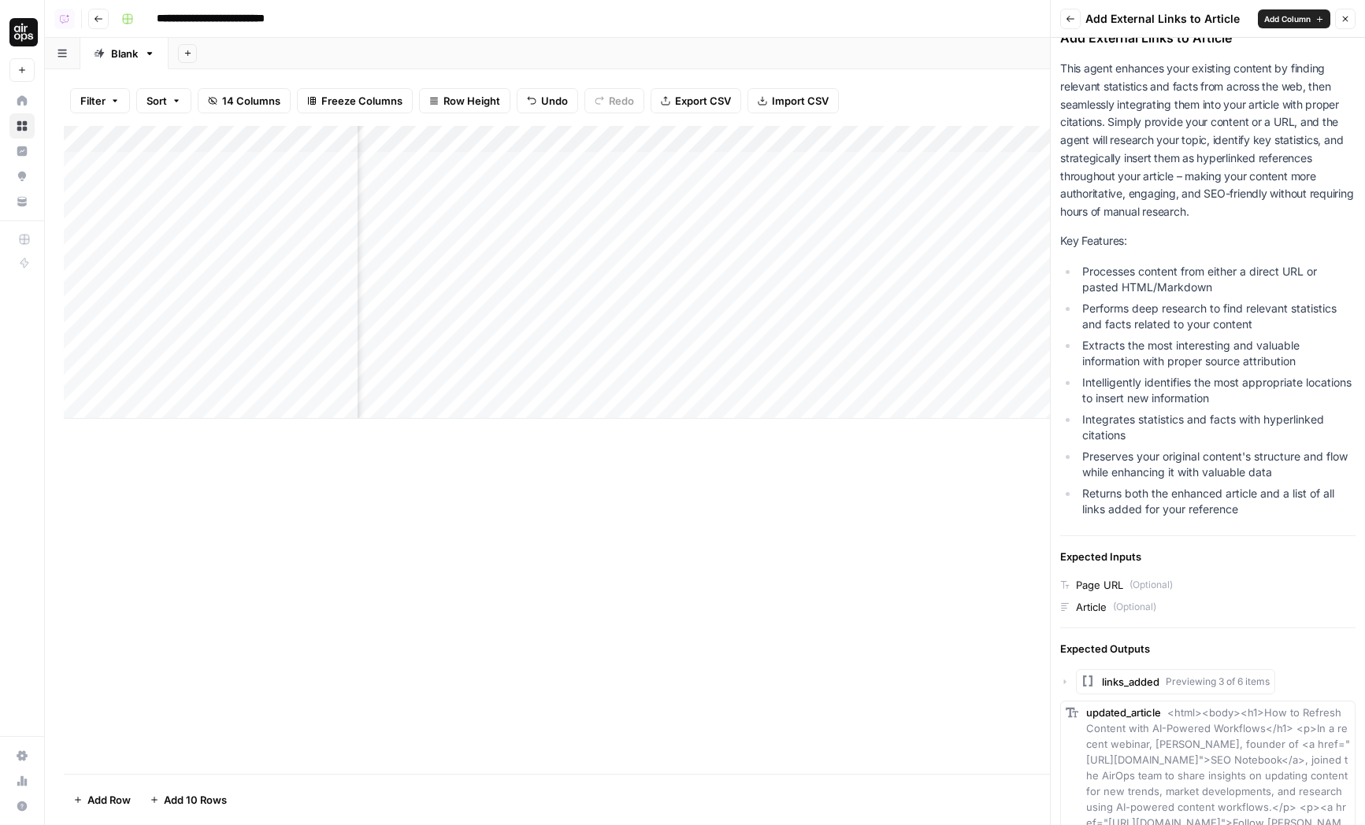
scroll to position [148, 0]
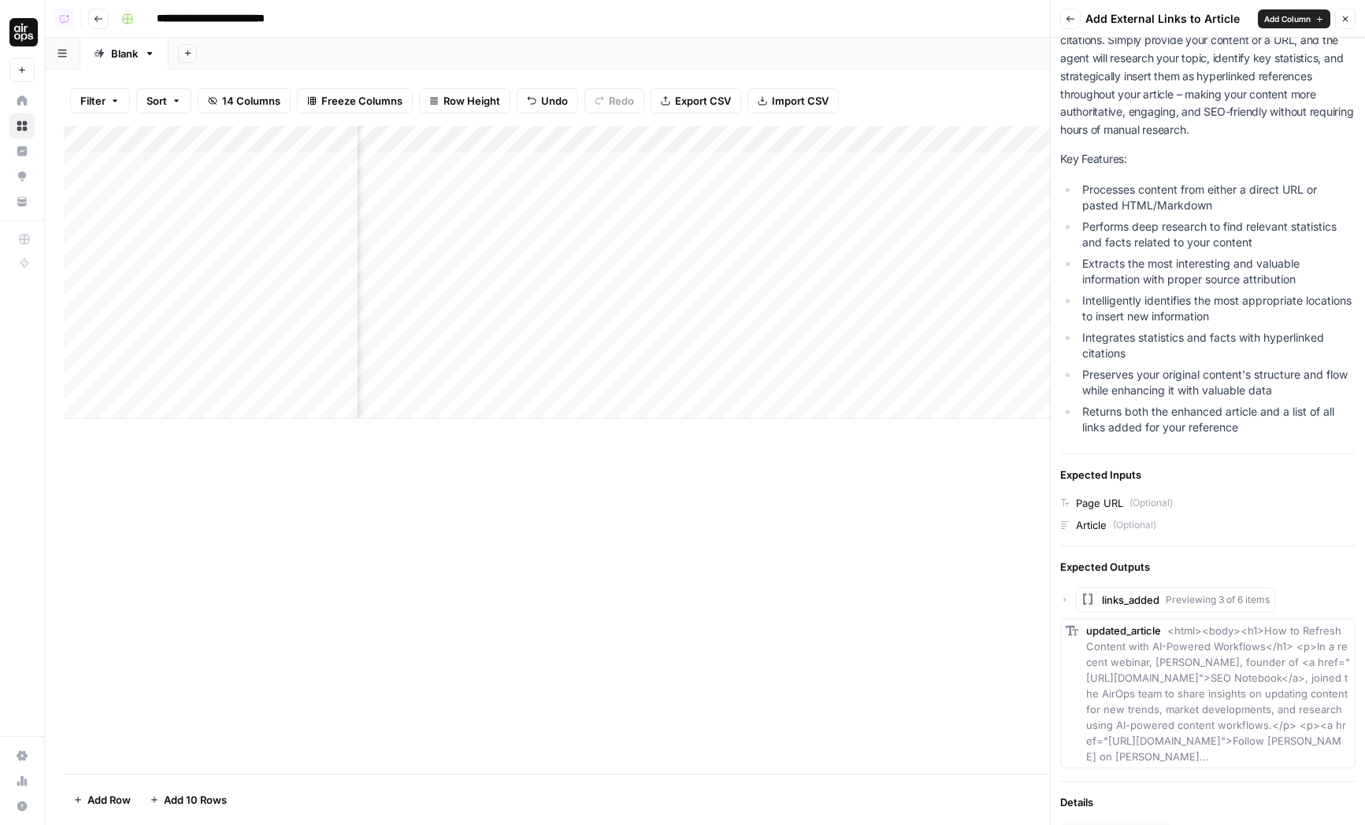
drag, startPoint x: 1076, startPoint y: 498, endPoint x: 1115, endPoint y: 501, distance: 39.5
click at [1115, 501] on div "Page URL (Optional)" at bounding box center [1207, 503] width 295 height 16
drag, startPoint x: 1073, startPoint y: 521, endPoint x: 1097, endPoint y: 525, distance: 24.6
click at [1097, 525] on div "Article (Optional)" at bounding box center [1207, 525] width 295 height 16
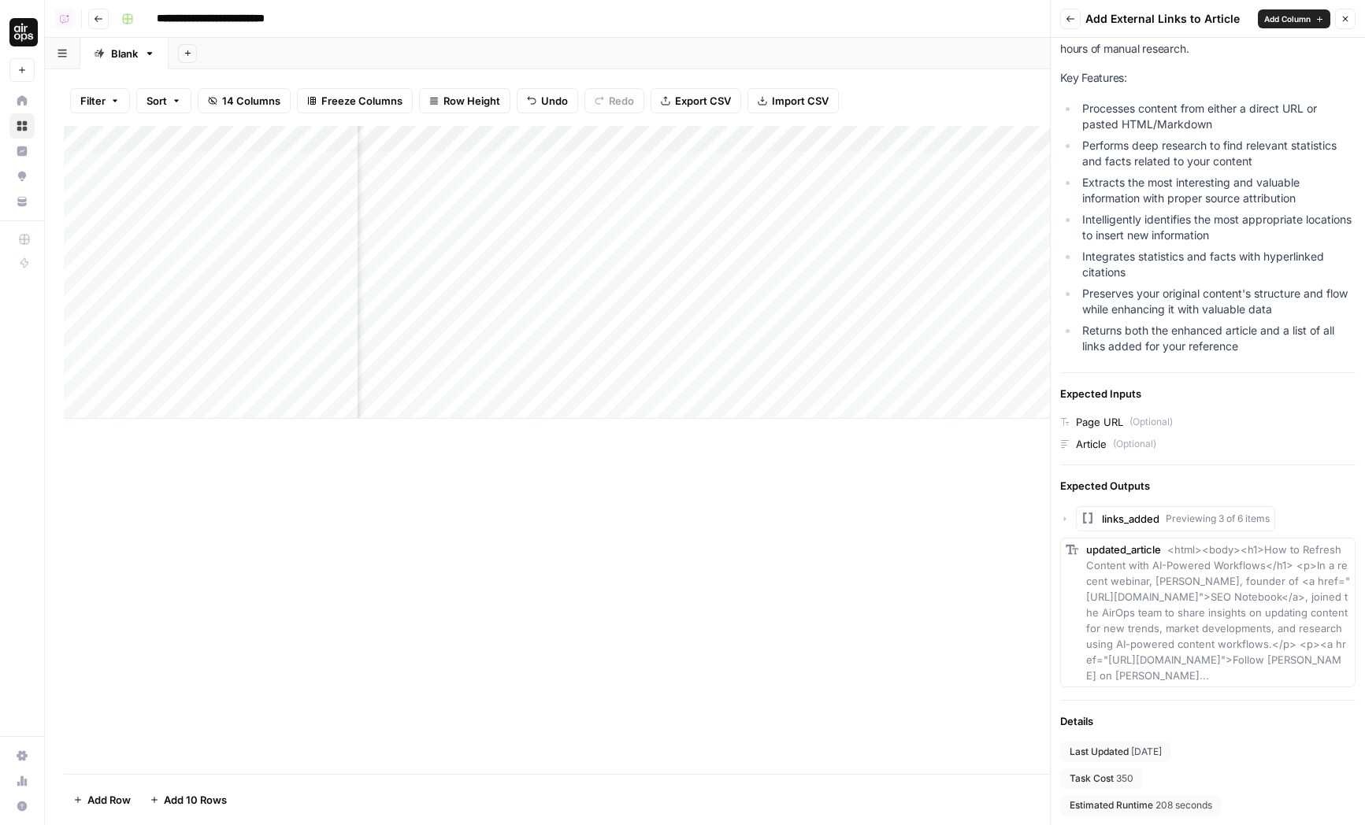
drag, startPoint x: 1094, startPoint y: 548, endPoint x: 1187, endPoint y: 703, distance: 180.2
click at [1186, 698] on div "Add External Links to Article This agent enhances your existing content by find…" at bounding box center [1207, 340] width 295 height 951
click at [1220, 276] on li "Integrates statistics and facts with hyperlinked citations" at bounding box center [1216, 265] width 277 height 32
click at [1240, 24] on button "Close" at bounding box center [1345, 19] width 20 height 20
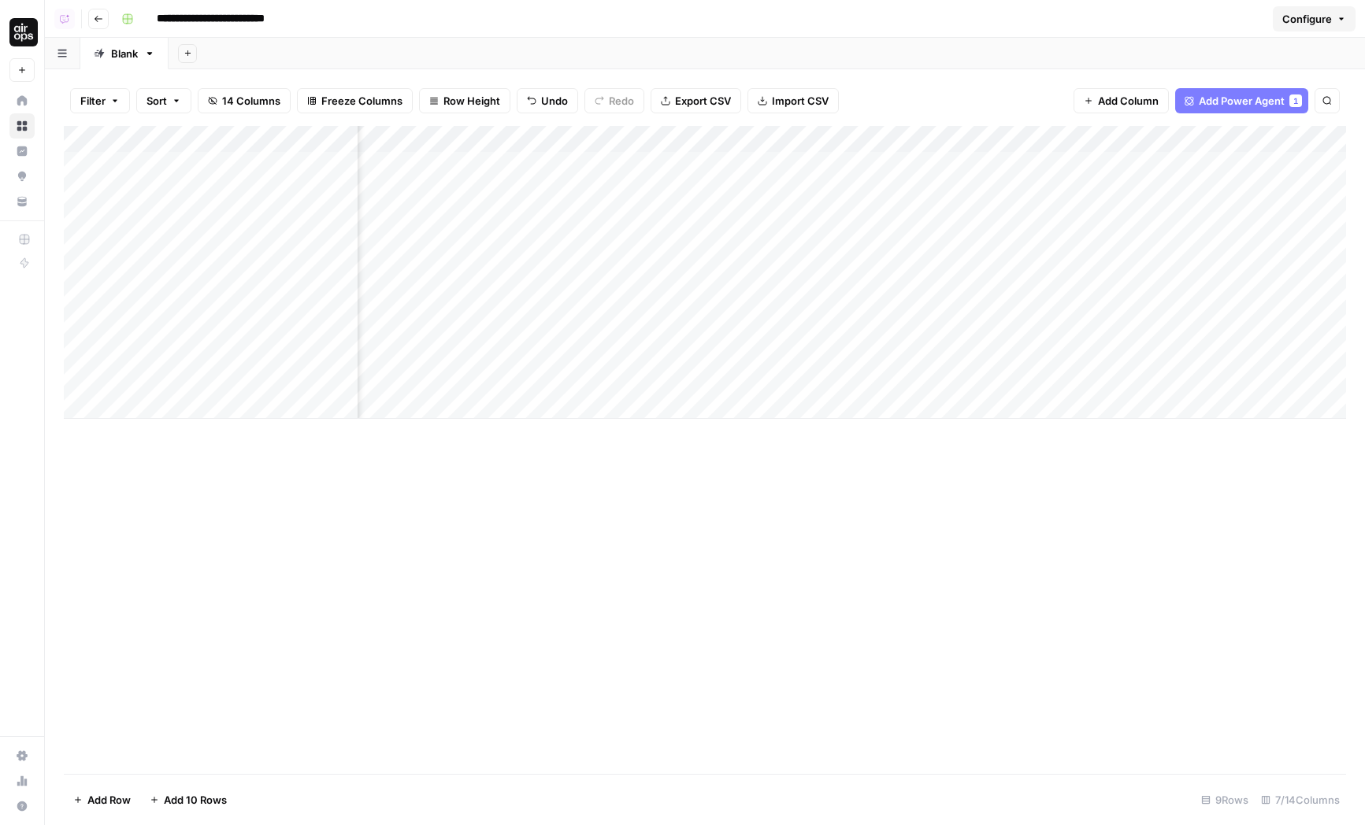
scroll to position [0, 0]
